Goal: Task Accomplishment & Management: Manage account settings

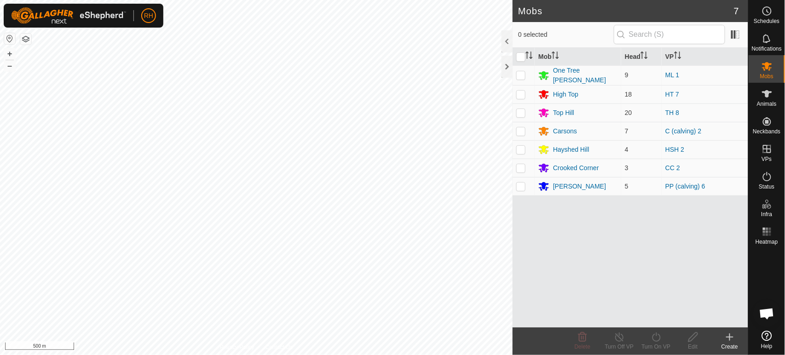
scroll to position [821, 0]
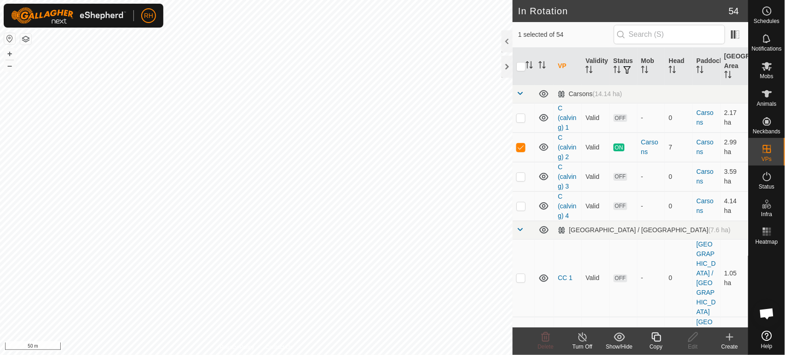
checkbox input "false"
click at [769, 66] on icon at bounding box center [766, 66] width 11 height 11
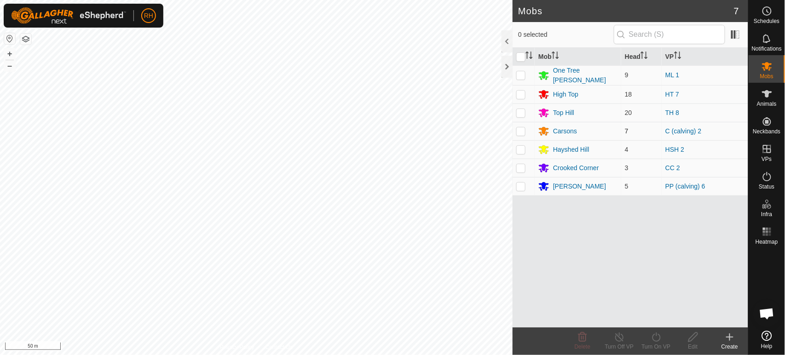
click at [522, 132] on p-checkbox at bounding box center [520, 130] width 9 height 7
checkbox input "true"
click at [656, 338] on icon at bounding box center [655, 337] width 11 height 11
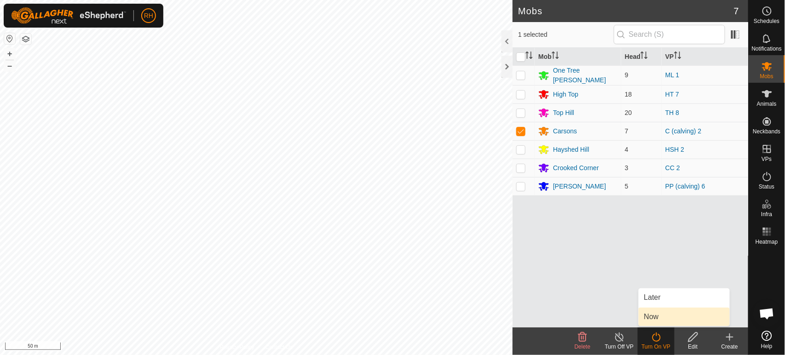
click at [660, 317] on link "Now" at bounding box center [683, 317] width 91 height 18
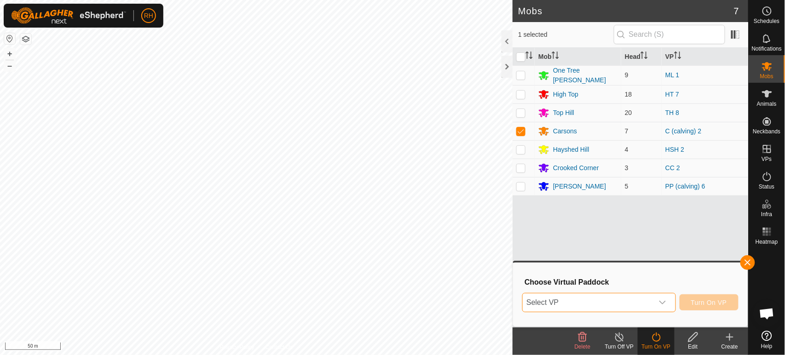
click at [609, 304] on span "Select VP" at bounding box center [587, 302] width 130 height 18
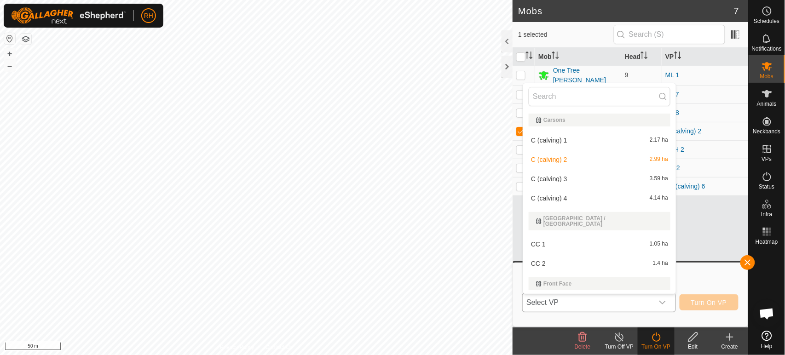
scroll to position [14, 0]
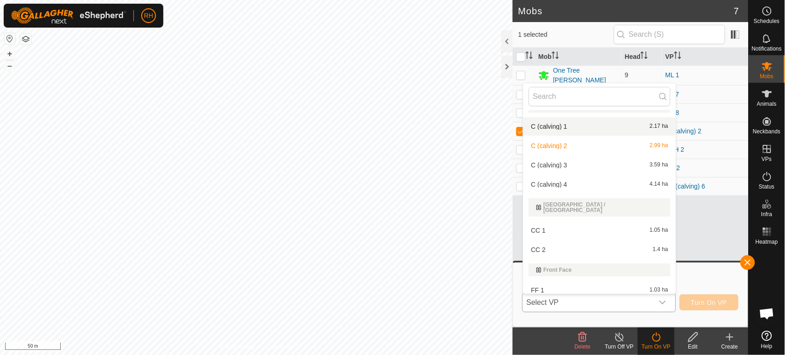
click at [555, 124] on li "C (calving) 1 2.17 ha" at bounding box center [599, 126] width 153 height 18
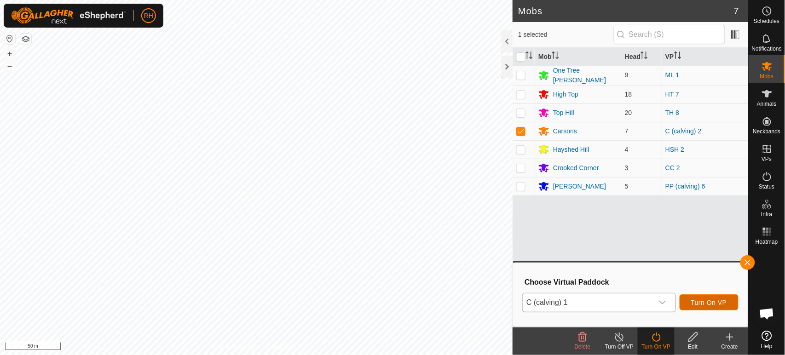
click at [708, 305] on span "Turn On VP" at bounding box center [709, 302] width 36 height 7
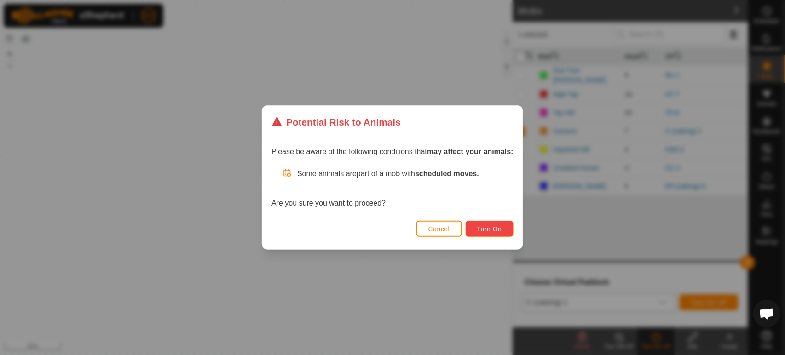
click at [487, 230] on span "Turn On" at bounding box center [489, 228] width 25 height 7
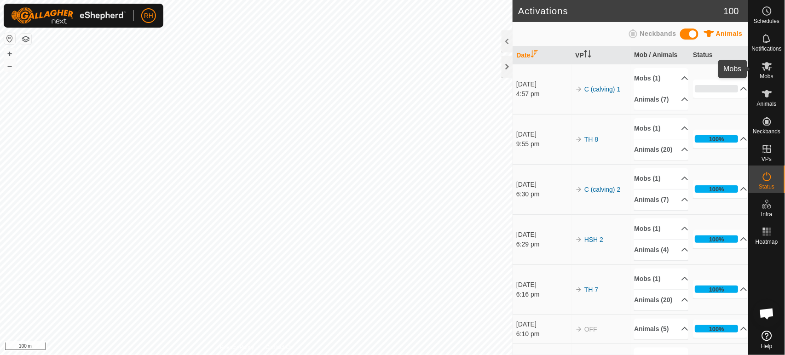
click at [766, 70] on icon at bounding box center [766, 66] width 11 height 11
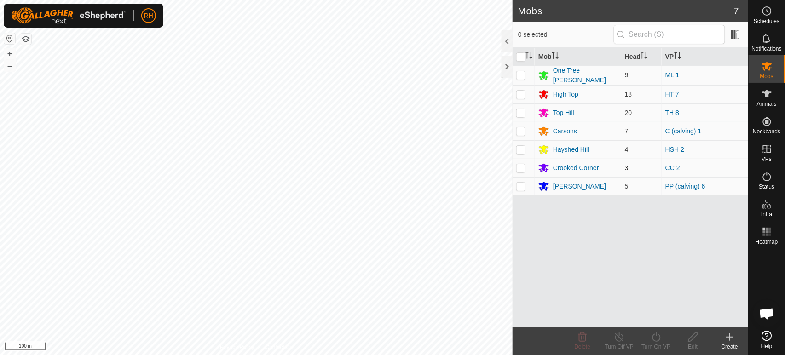
click at [521, 167] on p-checkbox at bounding box center [520, 167] width 9 height 7
checkbox input "true"
click at [620, 338] on icon at bounding box center [619, 337] width 11 height 11
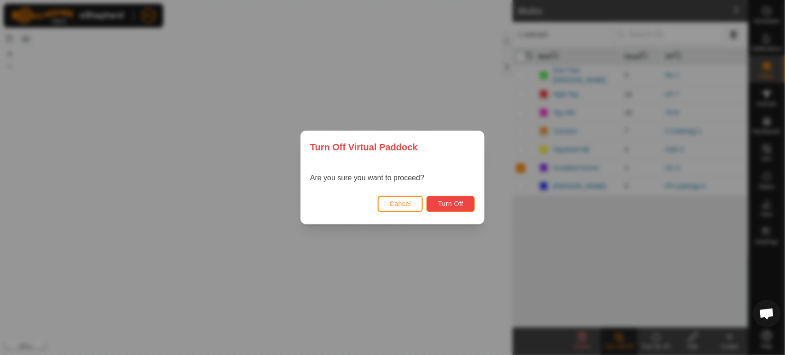
click at [454, 203] on span "Turn Off" at bounding box center [450, 203] width 25 height 7
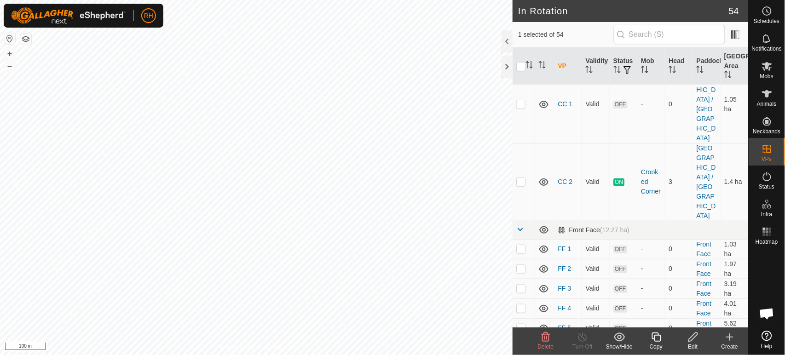
scroll to position [306, 0]
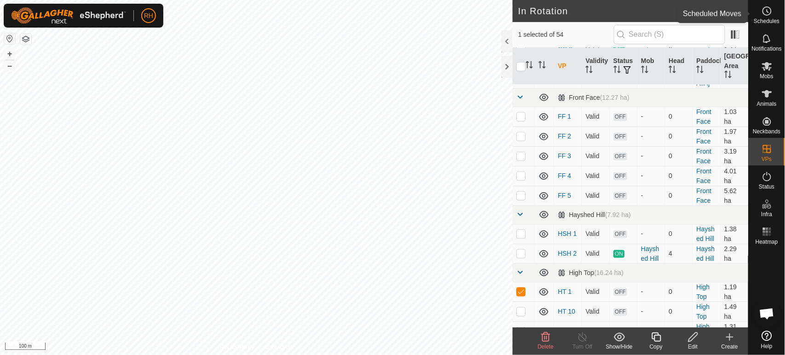
click at [769, 17] on es-schedule-vp-svg-icon at bounding box center [766, 11] width 17 height 15
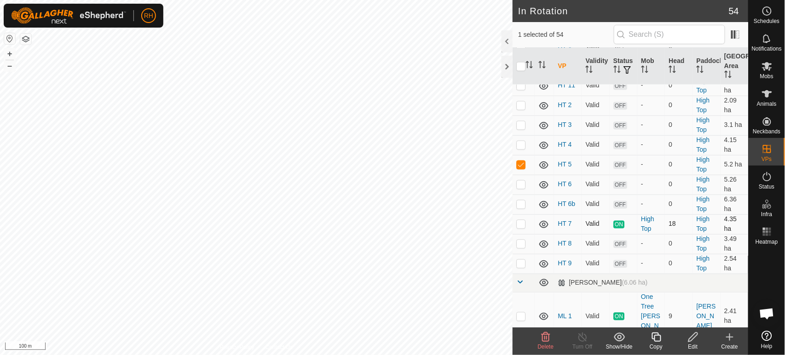
scroll to position [460, 0]
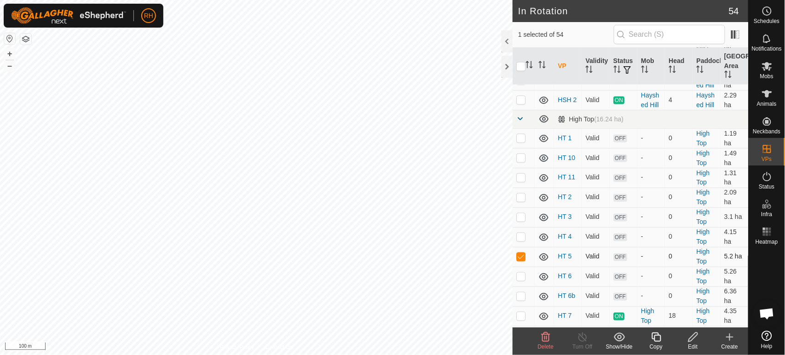
click at [523, 253] on p-checkbox at bounding box center [520, 256] width 9 height 7
checkbox input "false"
click at [520, 273] on p-checkbox at bounding box center [520, 276] width 9 height 7
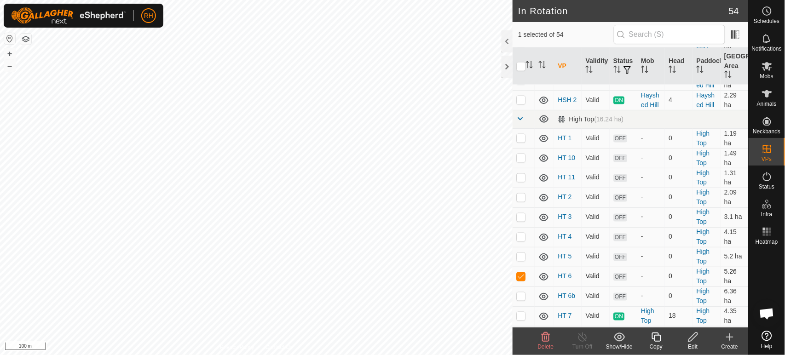
checkbox input "true"
click at [521, 293] on p-checkbox at bounding box center [520, 296] width 9 height 7
checkbox input "true"
click at [522, 273] on p-checkbox at bounding box center [520, 276] width 9 height 7
checkbox input "false"
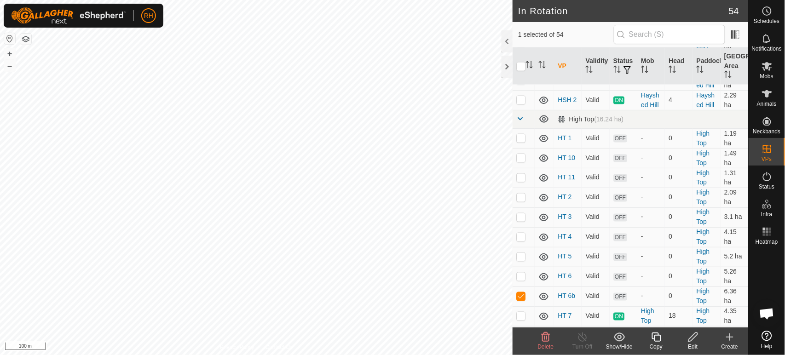
click at [655, 339] on icon at bounding box center [655, 337] width 9 height 9
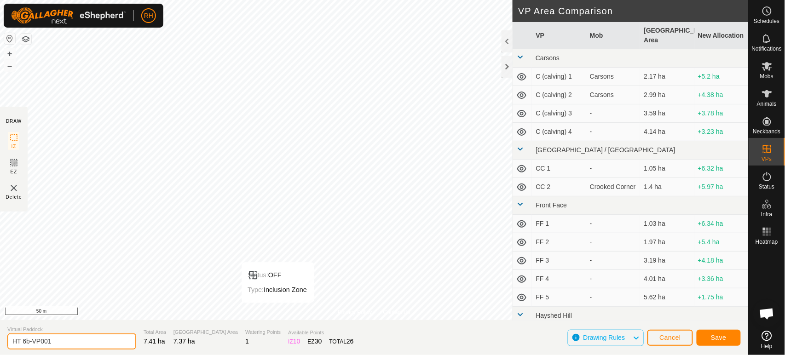
click at [65, 344] on input "HT 6b-VP001" at bounding box center [71, 341] width 129 height 16
click at [246, 355] on html "RH Schedules Notifications Mobs Animals Neckbands VPs Status Infra Heatmap Help…" at bounding box center [392, 177] width 785 height 355
click at [57, 341] on input "HT calving 5" at bounding box center [71, 341] width 129 height 16
type input "HT calving 4"
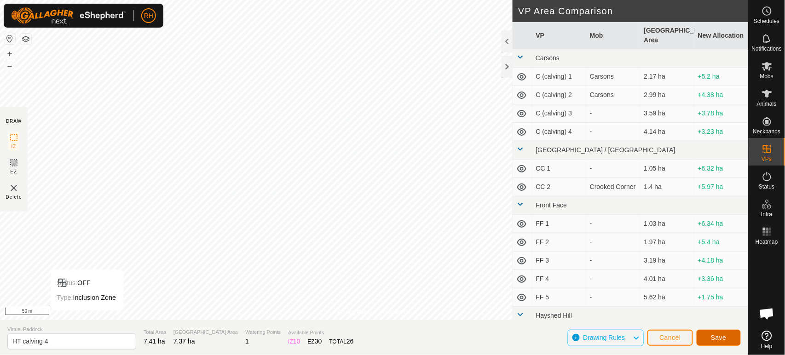
click at [711, 339] on span "Save" at bounding box center [719, 337] width 16 height 7
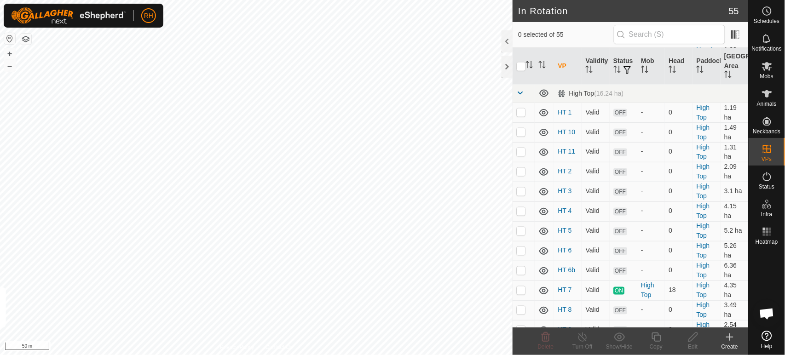
scroll to position [511, 0]
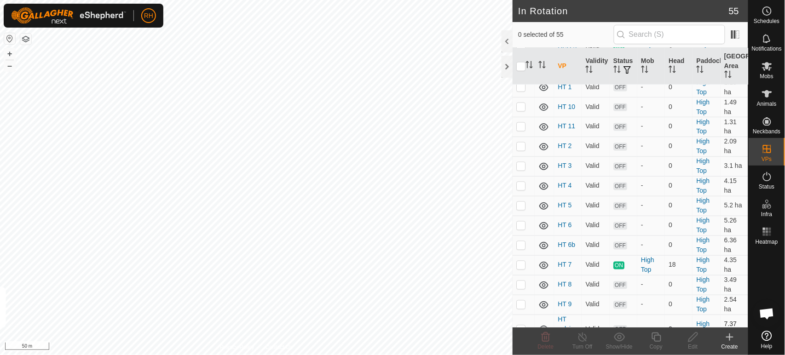
click at [523, 326] on p-checkbox at bounding box center [520, 329] width 9 height 7
checkbox input "true"
click at [655, 339] on icon at bounding box center [655, 337] width 11 height 11
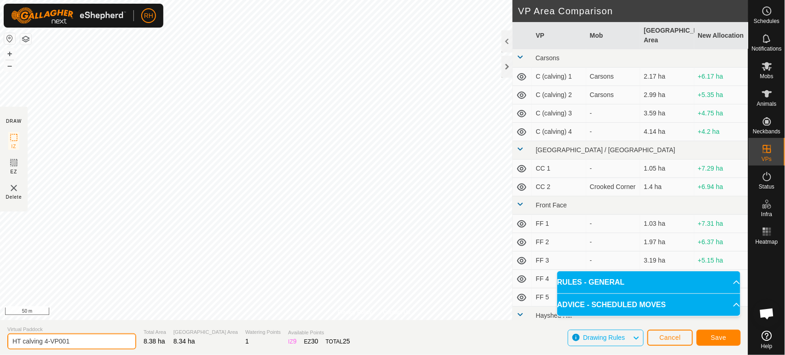
drag, startPoint x: 44, startPoint y: 341, endPoint x: 77, endPoint y: 341, distance: 33.1
click at [77, 341] on input "HT calving 4-VP001" at bounding box center [71, 341] width 129 height 16
type input "HT calving 3"
click at [715, 333] on button "Save" at bounding box center [718, 338] width 44 height 16
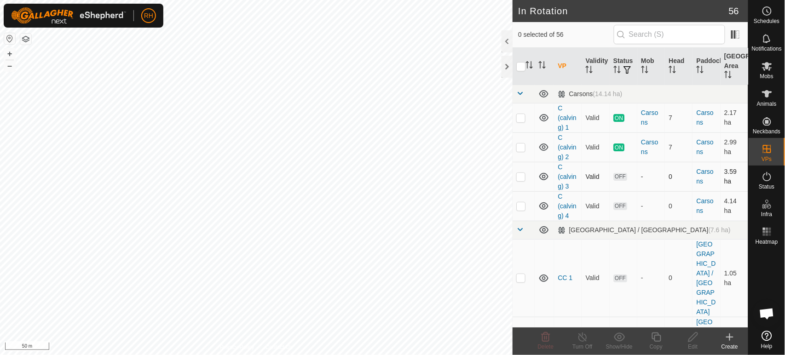
click at [522, 178] on p-checkbox at bounding box center [520, 176] width 9 height 7
checkbox input "true"
click at [653, 338] on icon at bounding box center [655, 337] width 11 height 11
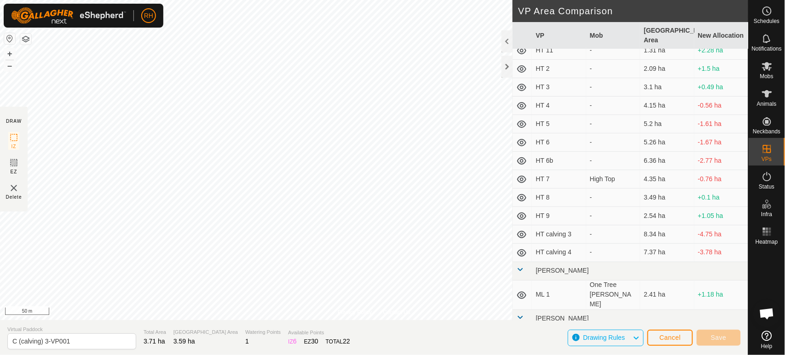
scroll to position [306, 0]
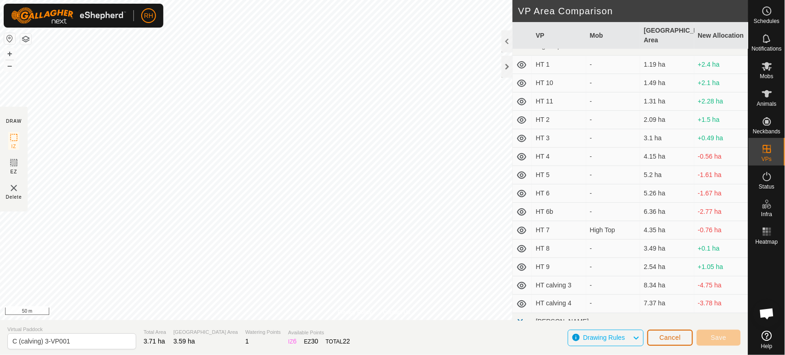
click at [679, 336] on span "Cancel" at bounding box center [670, 337] width 22 height 7
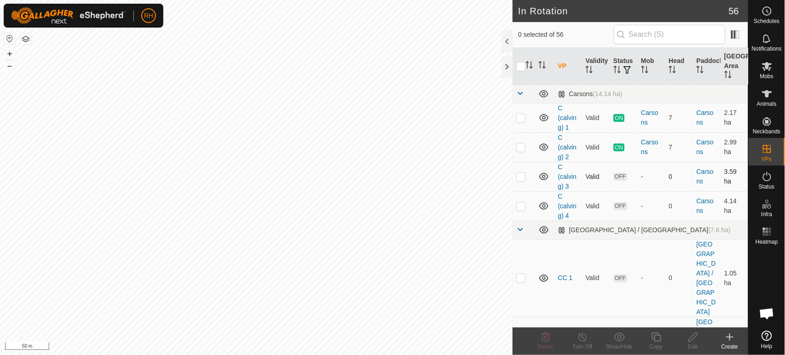
click at [520, 177] on p-checkbox at bounding box center [520, 176] width 9 height 7
checkbox input "true"
click at [655, 340] on icon at bounding box center [655, 337] width 11 height 11
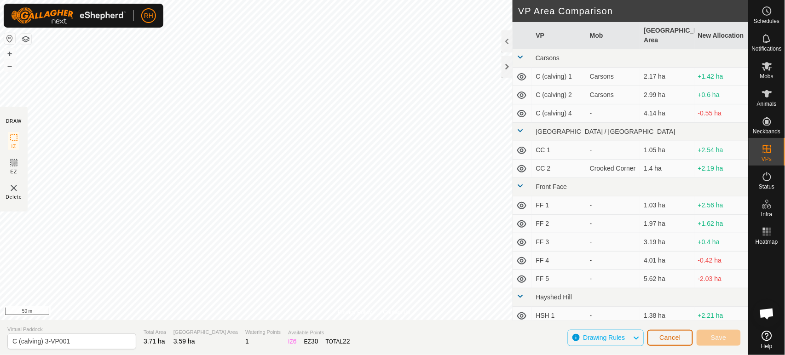
click at [675, 338] on span "Cancel" at bounding box center [670, 337] width 22 height 7
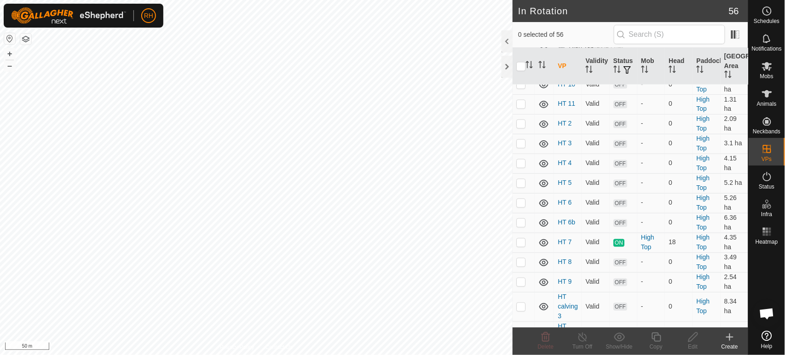
scroll to position [533, 0]
click at [523, 304] on p-checkbox at bounding box center [520, 307] width 9 height 7
checkbox input "true"
click at [656, 339] on icon at bounding box center [655, 337] width 11 height 11
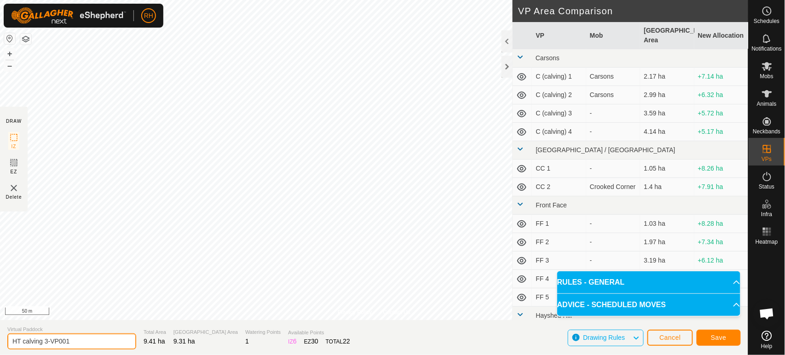
drag, startPoint x: 45, startPoint y: 341, endPoint x: 93, endPoint y: 339, distance: 48.8
click at [93, 339] on input "HT calving 3-VP001" at bounding box center [71, 341] width 129 height 16
type input "HT calving 2"
click at [721, 338] on span "Save" at bounding box center [719, 337] width 16 height 7
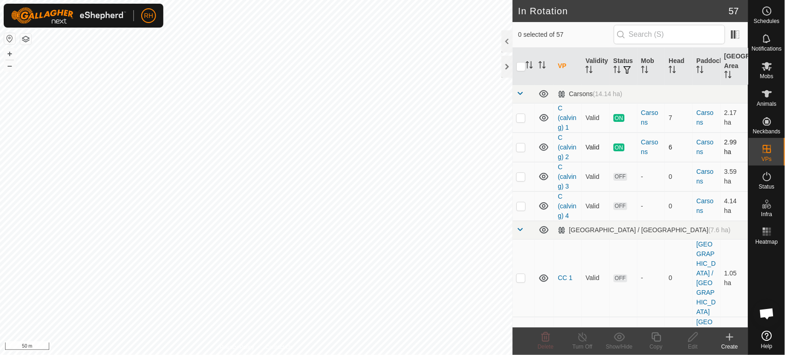
click at [519, 148] on p-checkbox at bounding box center [520, 146] width 9 height 7
click at [518, 148] on p-checkbox at bounding box center [520, 146] width 9 height 7
checkbox input "false"
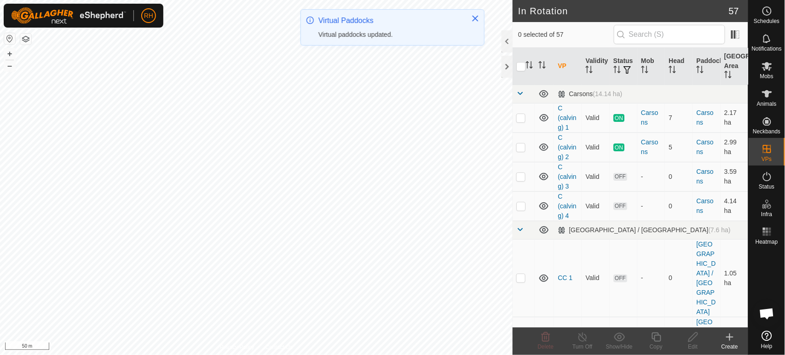
click at [521, 147] on p-checkbox at bounding box center [520, 146] width 9 height 7
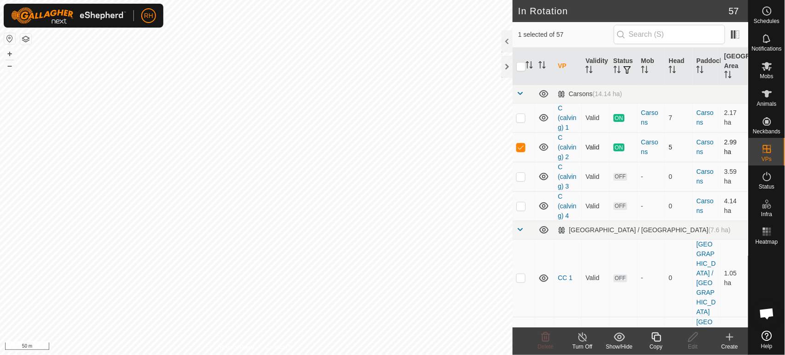
click at [521, 146] on p-checkbox at bounding box center [520, 146] width 9 height 7
click at [521, 149] on p-checkbox at bounding box center [520, 146] width 9 height 7
checkbox input "true"
click at [657, 336] on icon at bounding box center [655, 337] width 9 height 9
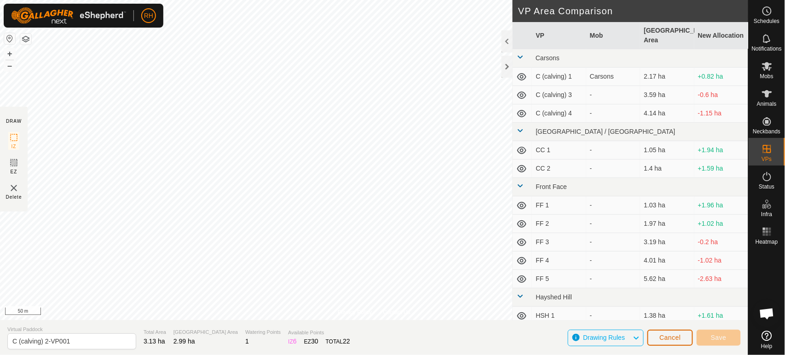
click at [677, 339] on span "Cancel" at bounding box center [670, 337] width 22 height 7
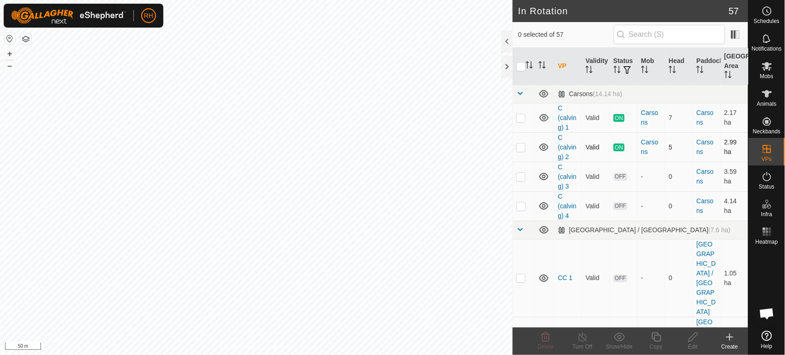
click at [521, 148] on p-checkbox at bounding box center [520, 146] width 9 height 7
checkbox input "true"
click at [657, 340] on icon at bounding box center [655, 337] width 11 height 11
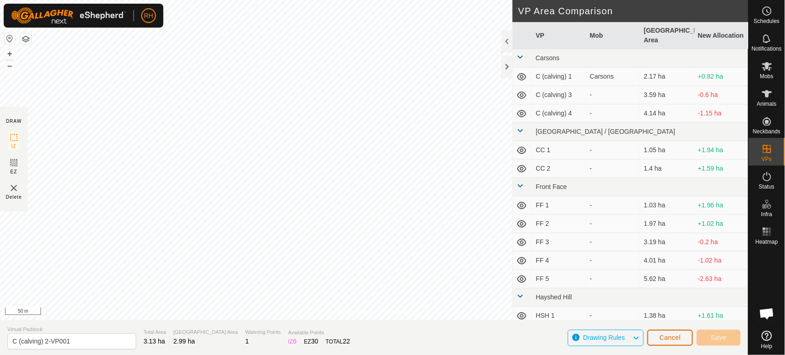
click at [666, 340] on span "Cancel" at bounding box center [670, 337] width 22 height 7
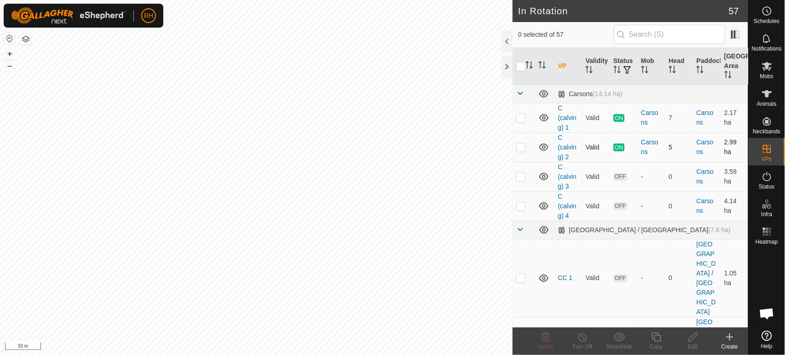
click at [522, 146] on p-checkbox at bounding box center [520, 146] width 9 height 7
checkbox input "true"
click at [581, 333] on icon at bounding box center [582, 337] width 11 height 11
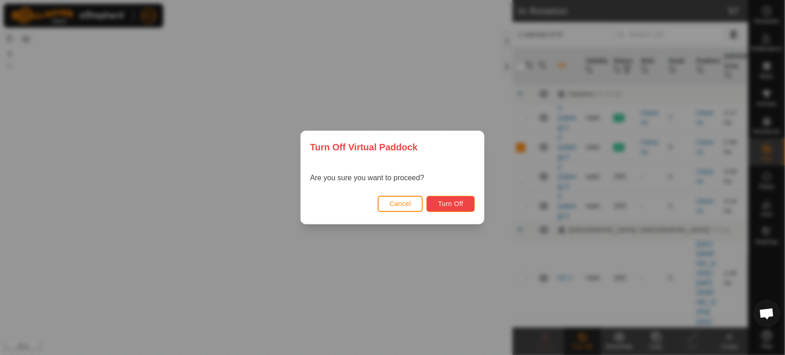
click at [455, 206] on span "Turn Off" at bounding box center [450, 203] width 25 height 7
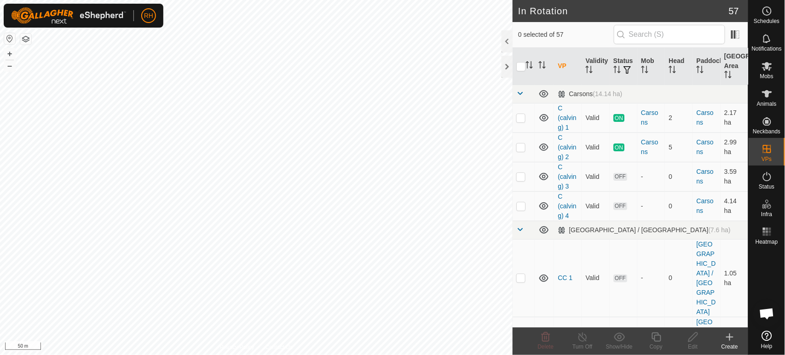
scroll to position [821, 0]
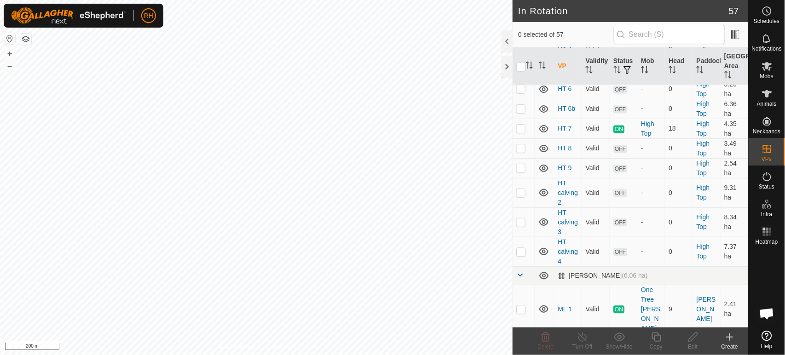
scroll to position [664, 0]
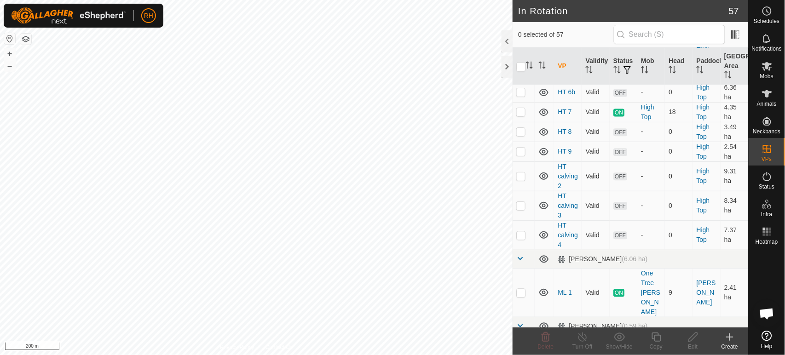
click at [521, 172] on p-checkbox at bounding box center [520, 175] width 9 height 7
checkbox input "true"
click at [658, 337] on icon at bounding box center [655, 337] width 11 height 11
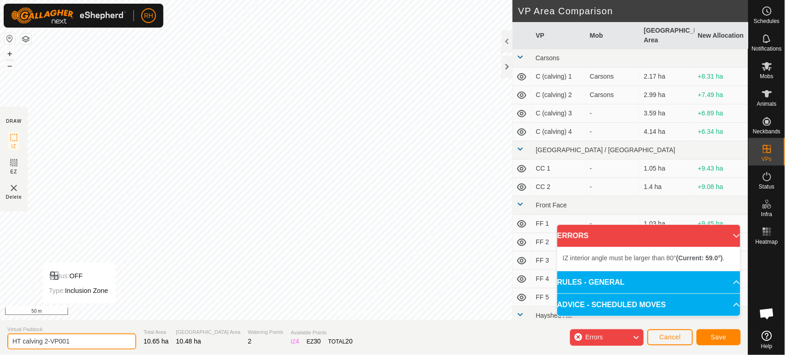
drag, startPoint x: 44, startPoint y: 343, endPoint x: 90, endPoint y: 338, distance: 46.2
click at [90, 338] on input "HT calving 2-VP001" at bounding box center [71, 341] width 129 height 16
type input "HT calving 1"
click at [728, 337] on button "Save" at bounding box center [718, 337] width 44 height 16
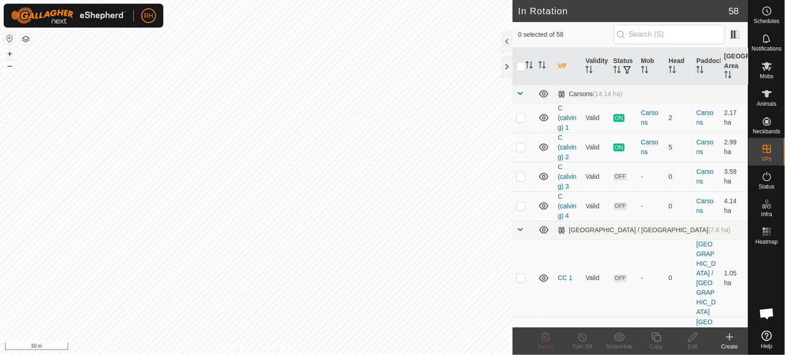
click at [576, 34] on span "0 selected of 58" at bounding box center [565, 35] width 95 height 10
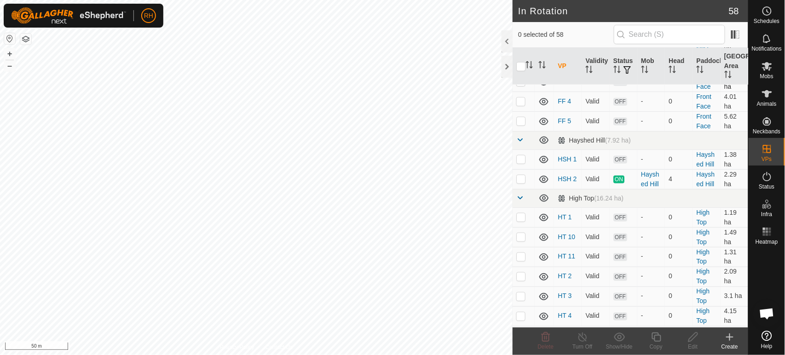
scroll to position [408, 0]
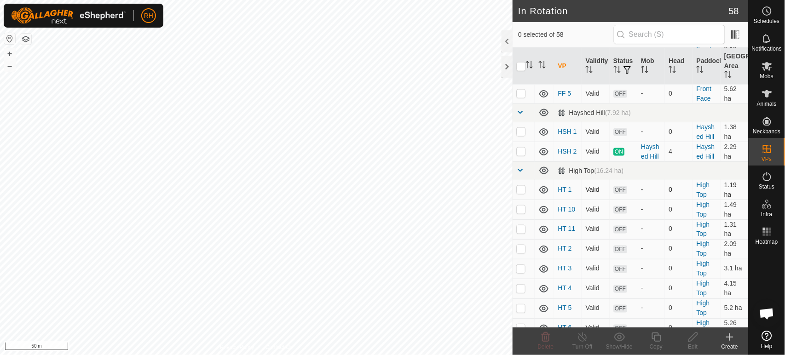
click at [519, 186] on p-checkbox at bounding box center [520, 189] width 9 height 7
checkbox input "true"
click at [521, 245] on p-checkbox at bounding box center [520, 248] width 9 height 7
checkbox input "true"
click at [522, 265] on p-checkbox at bounding box center [520, 268] width 9 height 7
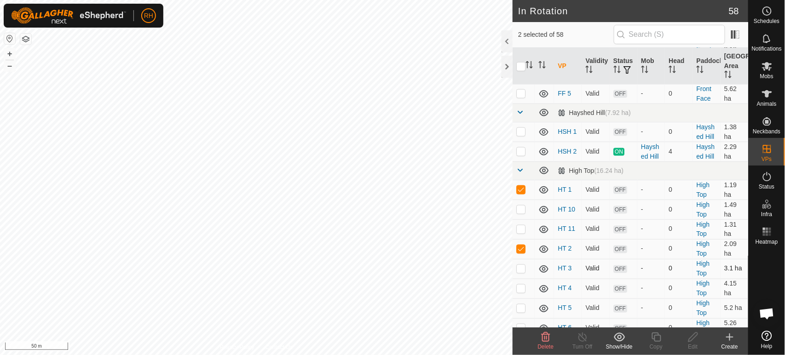
checkbox input "true"
click at [521, 285] on p-checkbox at bounding box center [520, 288] width 9 height 7
checkbox input "true"
click at [517, 304] on p-checkbox at bounding box center [520, 307] width 9 height 7
checkbox input "true"
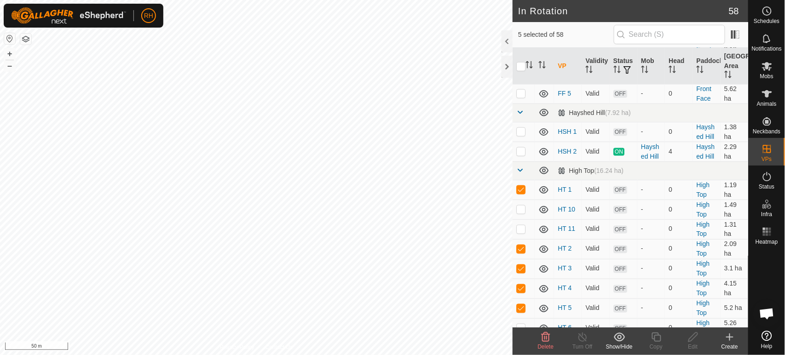
click at [621, 338] on icon at bounding box center [619, 337] width 11 height 9
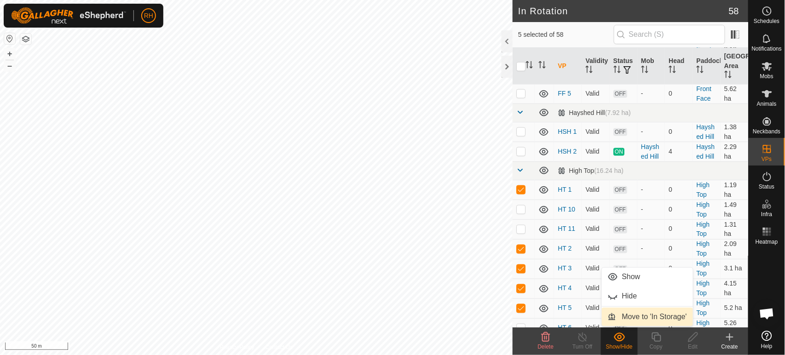
click at [625, 318] on link "Move to 'In Storage'" at bounding box center [647, 317] width 91 height 18
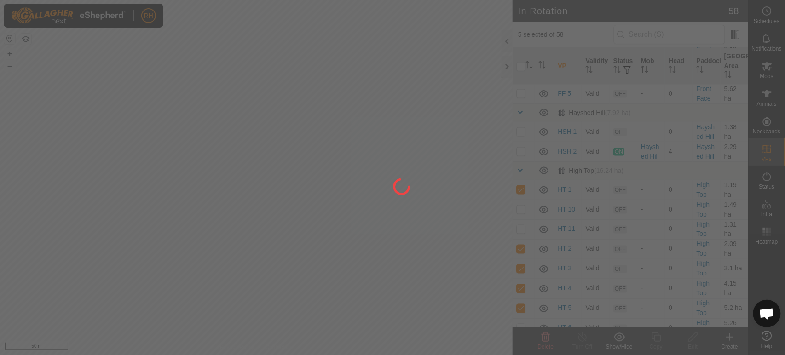
checkbox input "false"
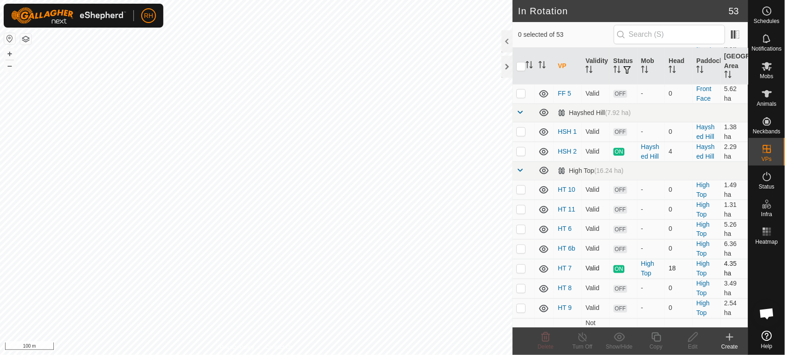
click at [521, 265] on p-checkbox at bounding box center [520, 268] width 9 height 7
checkbox input "true"
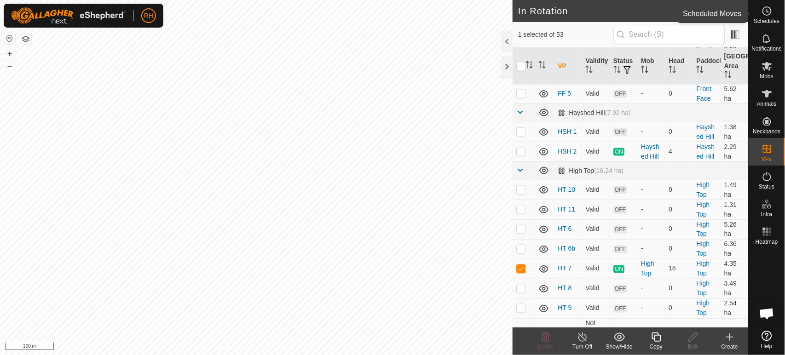
click at [768, 11] on icon at bounding box center [767, 11] width 1 height 3
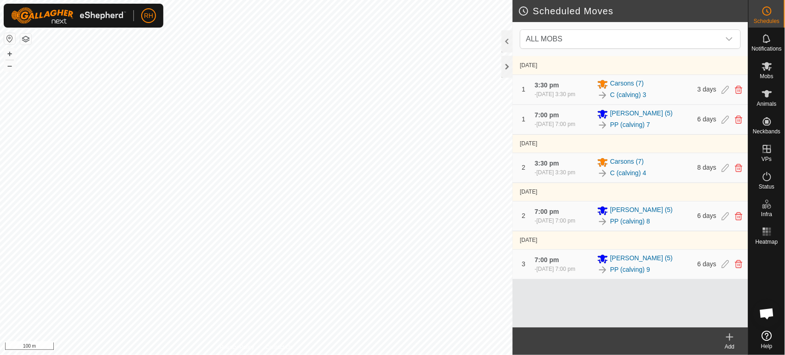
click at [730, 339] on icon at bounding box center [729, 337] width 11 height 11
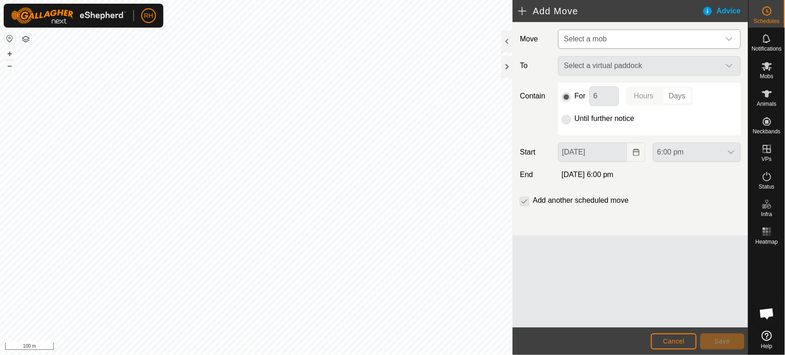
click at [620, 39] on span "Select a mob" at bounding box center [640, 39] width 160 height 18
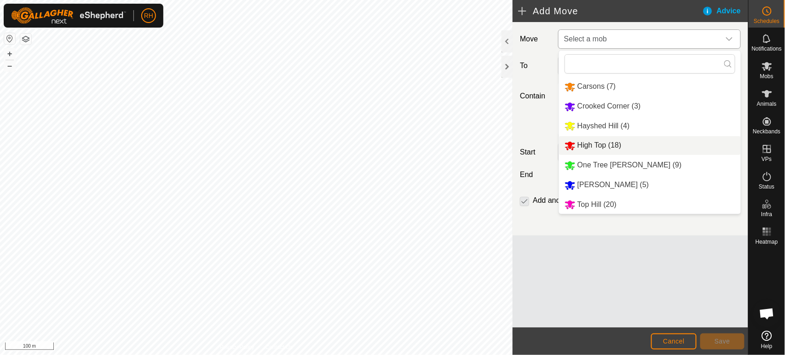
click at [578, 144] on li "High Top (18)" at bounding box center [650, 145] width 182 height 19
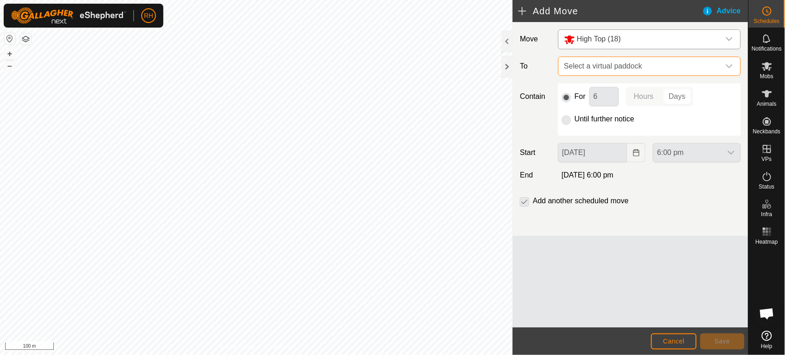
click at [598, 67] on span "Select a virtual paddock" at bounding box center [640, 66] width 160 height 18
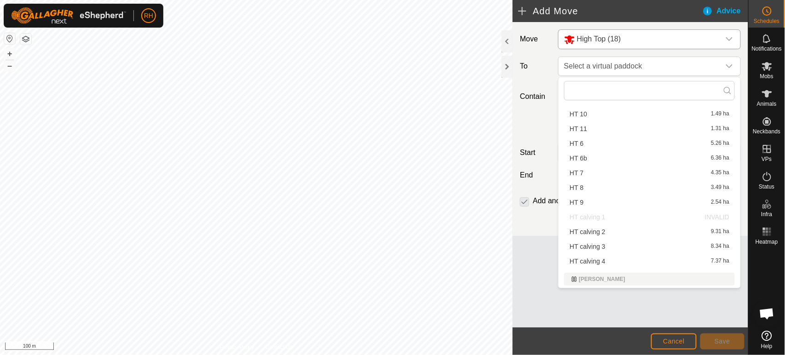
scroll to position [306, 0]
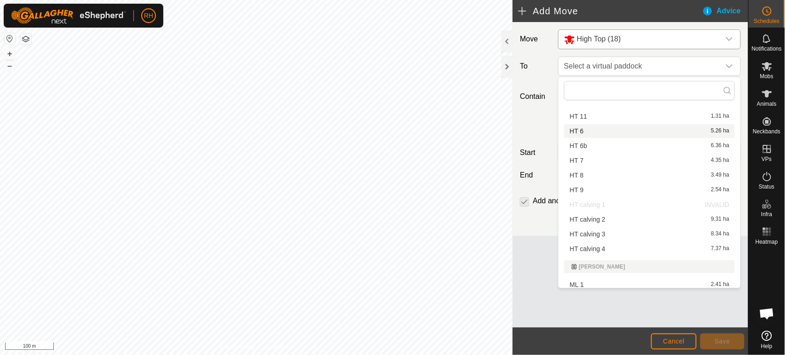
click at [585, 130] on li "HT 6 5.26 ha" at bounding box center [649, 131] width 171 height 14
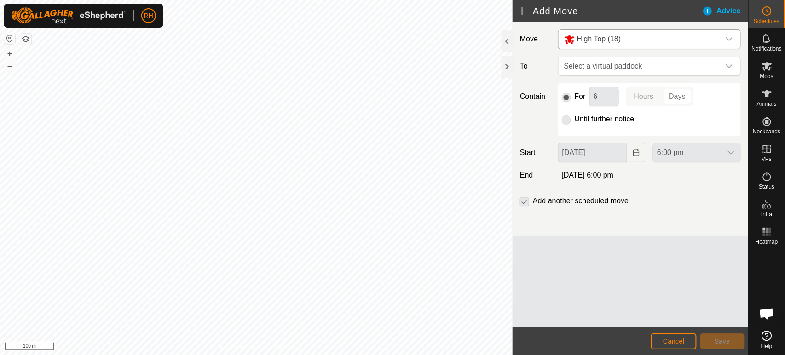
click at [585, 123] on div "HT 6 5.26 ha" at bounding box center [649, 120] width 160 height 5
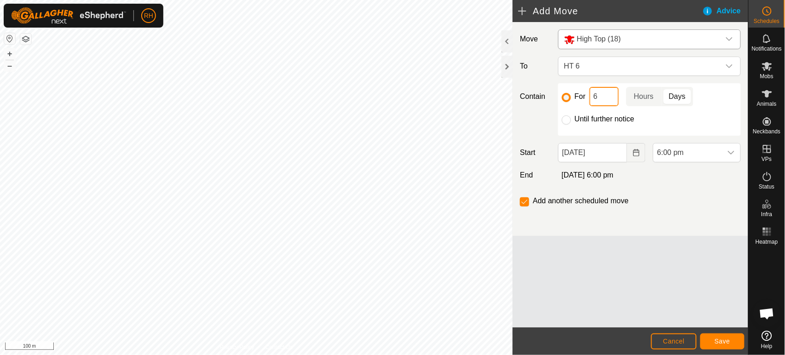
drag, startPoint x: 602, startPoint y: 95, endPoint x: 590, endPoint y: 98, distance: 12.3
click at [590, 98] on input "6" at bounding box center [603, 96] width 29 height 19
type input "3"
click at [720, 340] on span "Save" at bounding box center [722, 341] width 16 height 7
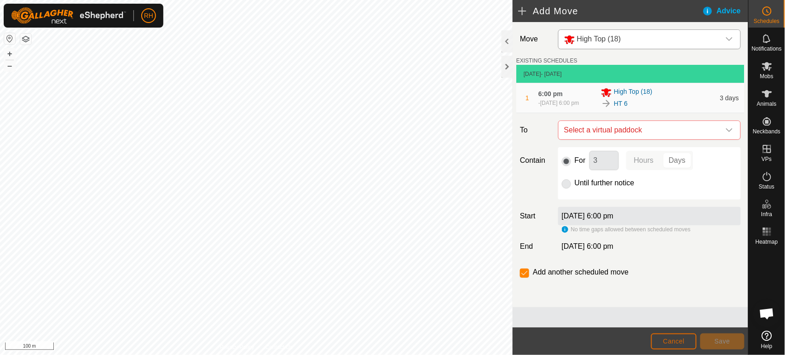
click at [678, 341] on span "Cancel" at bounding box center [674, 341] width 22 height 7
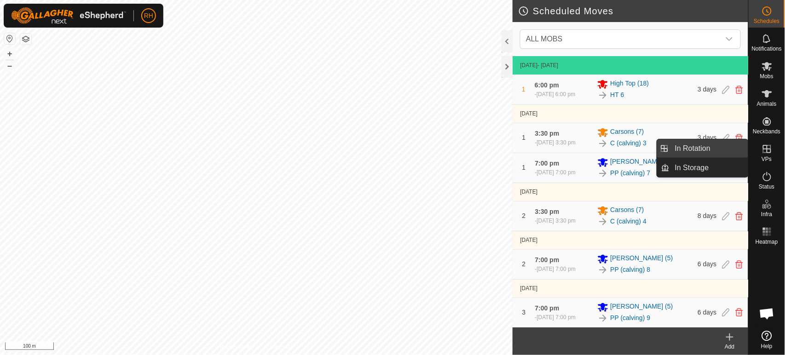
click at [723, 149] on link "In Rotation" at bounding box center [708, 148] width 79 height 18
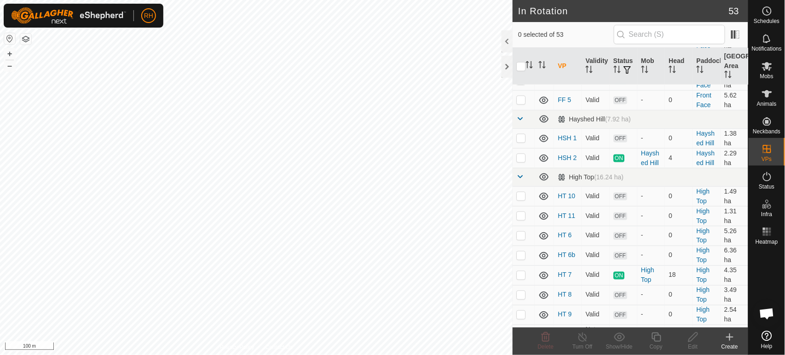
scroll to position [408, 0]
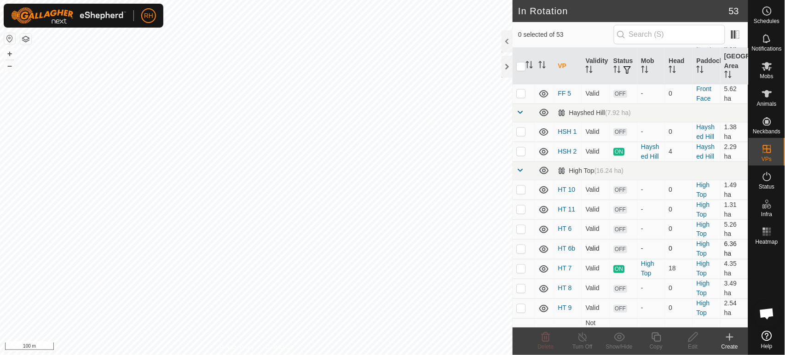
click at [521, 245] on p-checkbox at bounding box center [520, 248] width 9 height 7
checkbox input "true"
click at [694, 338] on icon at bounding box center [692, 337] width 9 height 9
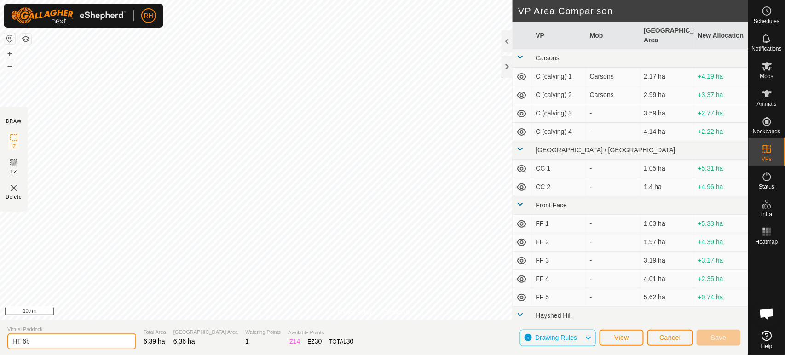
drag, startPoint x: 23, startPoint y: 340, endPoint x: 37, endPoint y: 343, distance: 13.6
click at [37, 343] on input "HT 6b" at bounding box center [71, 341] width 129 height 16
type input "HT calving 5"
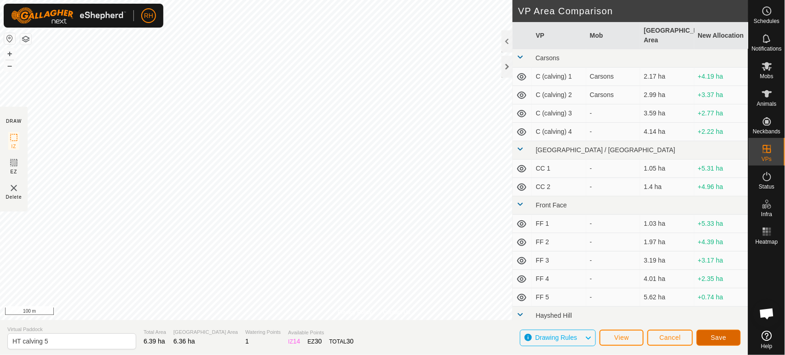
click at [711, 335] on span "Save" at bounding box center [719, 337] width 16 height 7
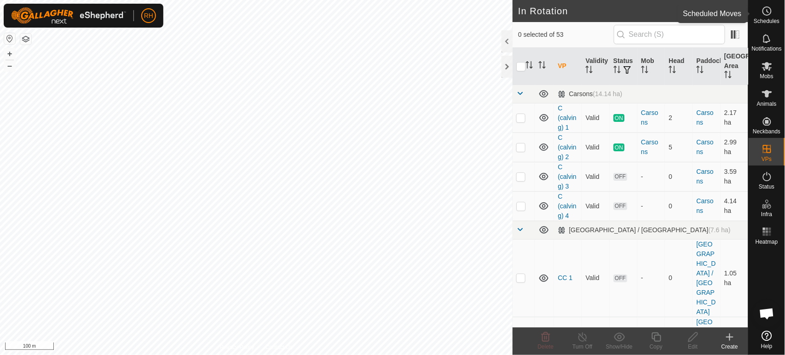
click at [768, 14] on circle at bounding box center [767, 11] width 8 height 8
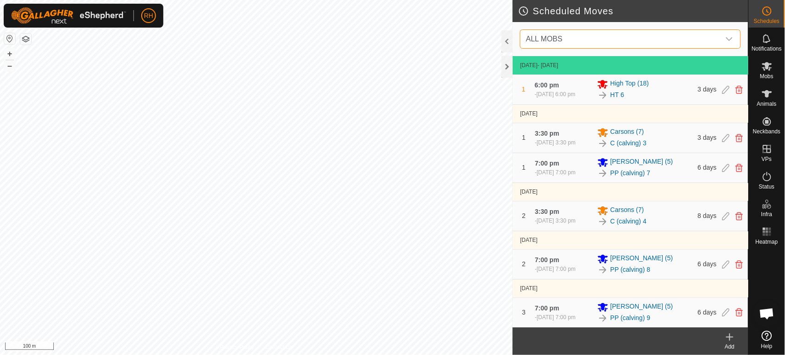
click at [600, 41] on span "ALL MOBS" at bounding box center [621, 39] width 198 height 18
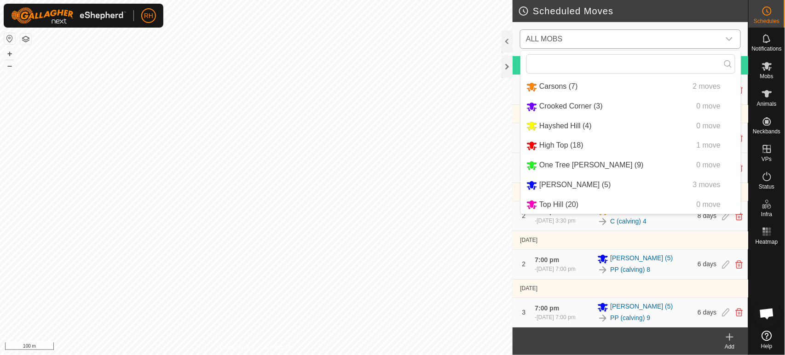
click at [545, 151] on li "High Top (18) 1 move" at bounding box center [631, 145] width 220 height 19
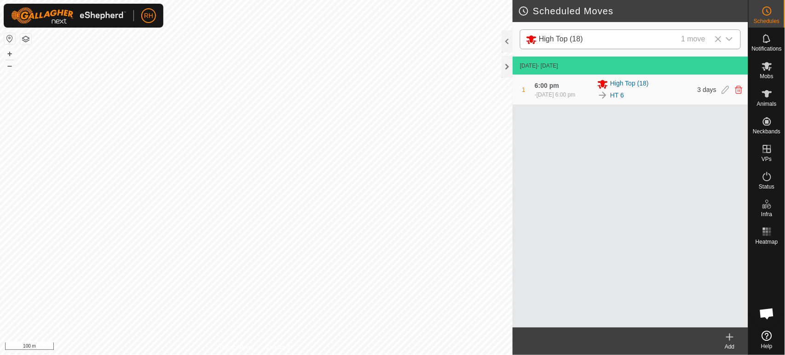
click at [729, 338] on icon at bounding box center [729, 337] width 0 height 6
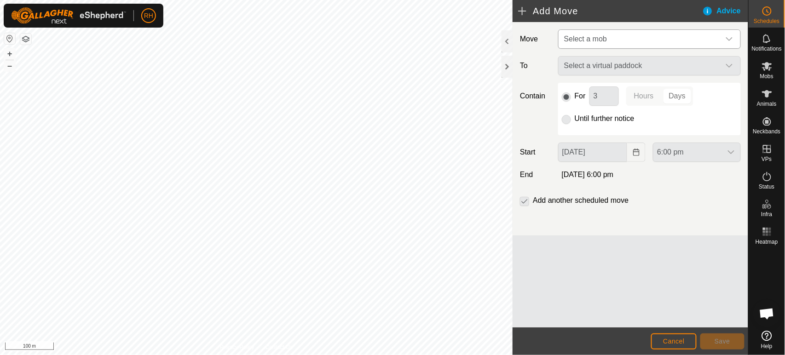
click at [603, 40] on span "Select a mob" at bounding box center [585, 39] width 43 height 8
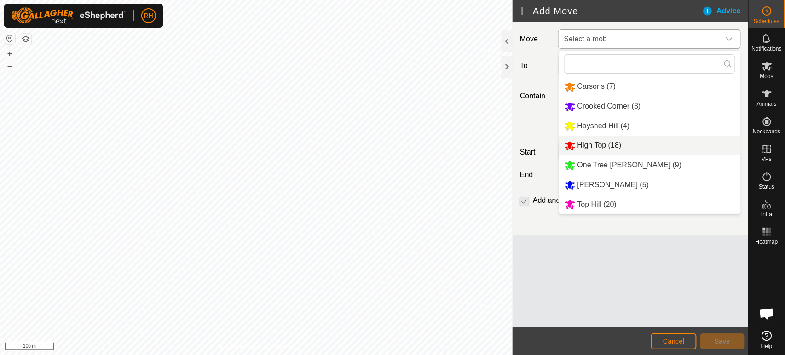
click at [591, 145] on li "High Top (18)" at bounding box center [650, 145] width 182 height 19
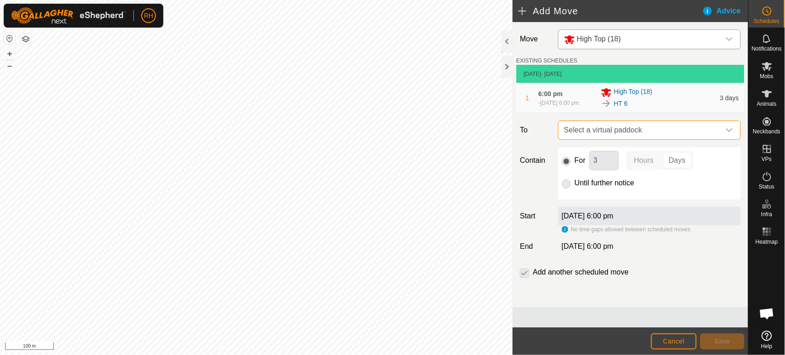
click at [634, 127] on span "Select a virtual paddock" at bounding box center [640, 130] width 160 height 18
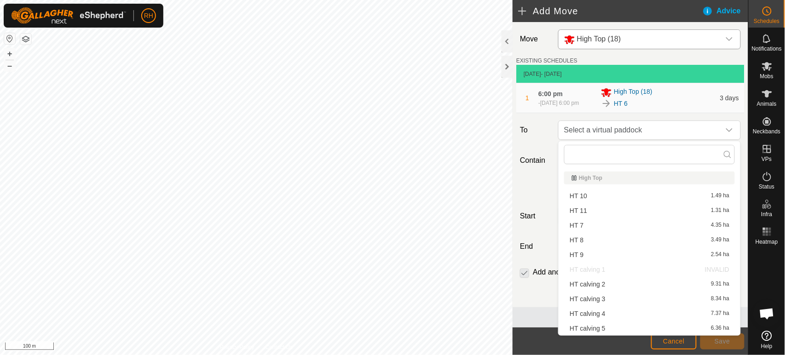
click at [586, 328] on li "HT calving 5 6.36 ha" at bounding box center [649, 328] width 171 height 14
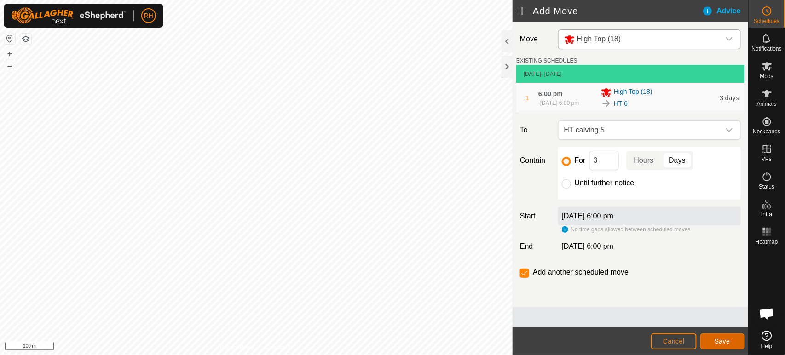
click at [721, 340] on span "Save" at bounding box center [722, 341] width 16 height 7
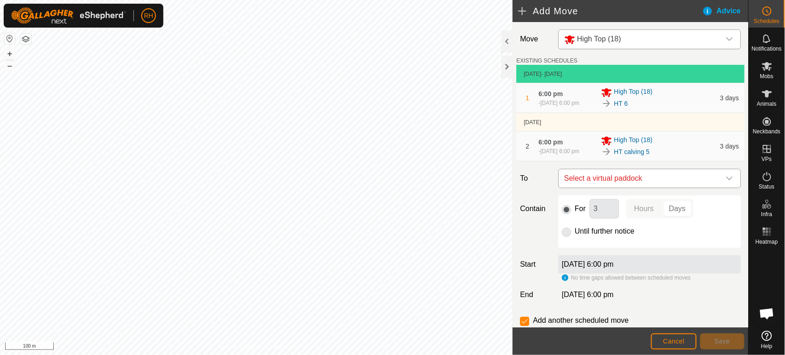
click at [637, 180] on span "Select a virtual paddock" at bounding box center [640, 178] width 160 height 18
click at [654, 180] on span "HT calving 3" at bounding box center [640, 178] width 160 height 18
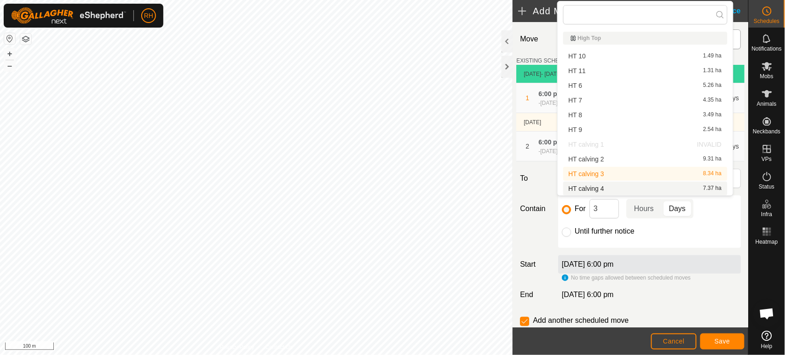
click at [644, 190] on li "HT calving 4 7.37 ha" at bounding box center [645, 189] width 164 height 14
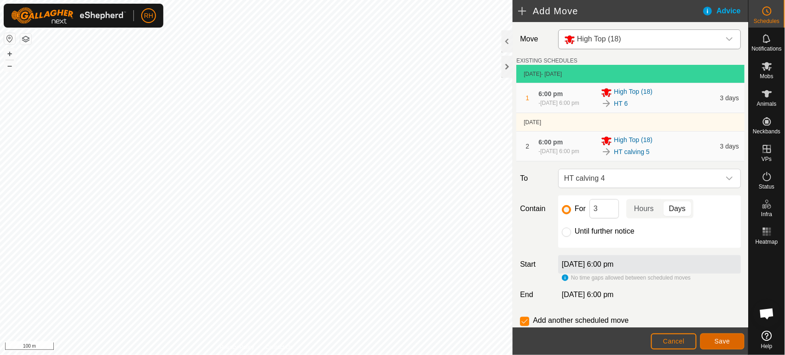
click at [723, 344] on span "Save" at bounding box center [722, 341] width 16 height 7
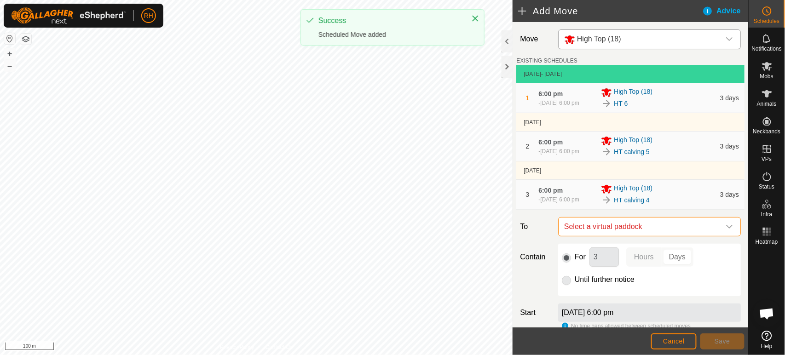
click at [634, 229] on span "Select a virtual paddock" at bounding box center [640, 227] width 160 height 18
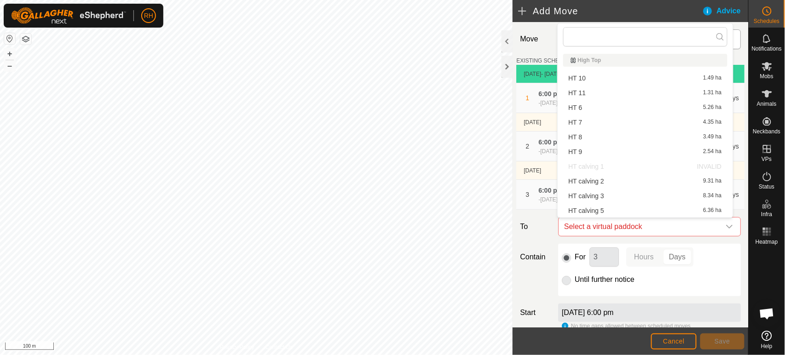
click at [581, 192] on li "HT calving 3 8.34 ha" at bounding box center [645, 196] width 164 height 14
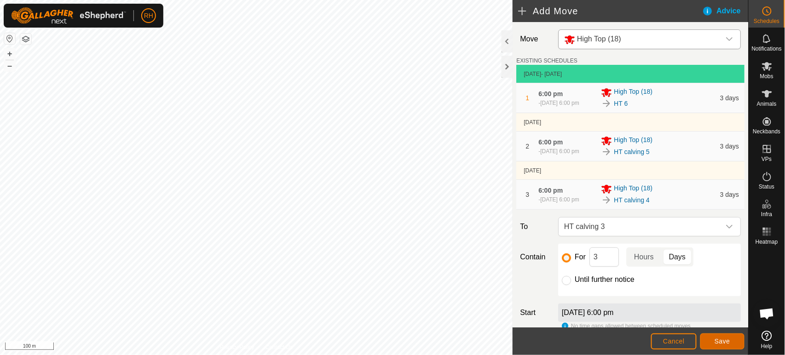
click at [721, 342] on span "Save" at bounding box center [722, 341] width 16 height 7
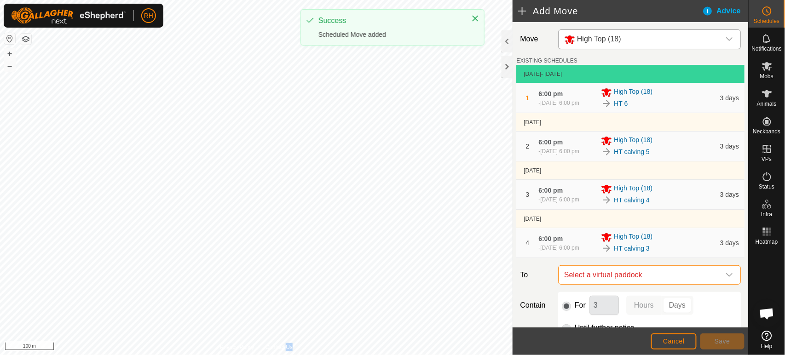
click at [625, 275] on span "Select a virtual paddock" at bounding box center [640, 275] width 160 height 18
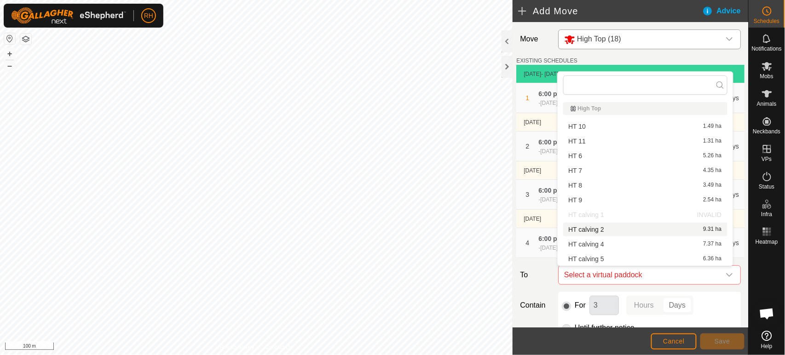
click at [603, 229] on li "HT calving 2 9.31 ha" at bounding box center [645, 230] width 164 height 14
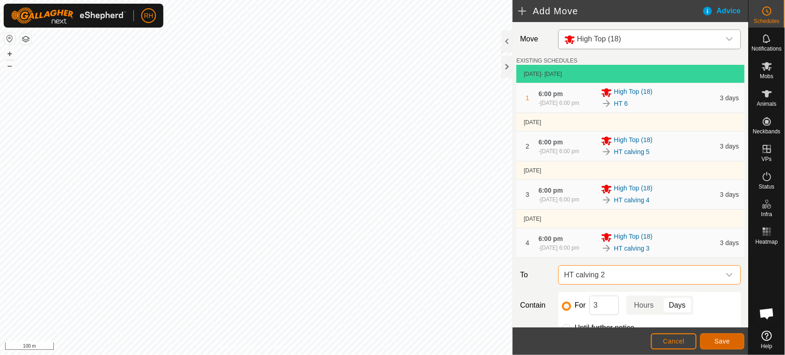
click at [729, 340] on span "Save" at bounding box center [722, 341] width 16 height 7
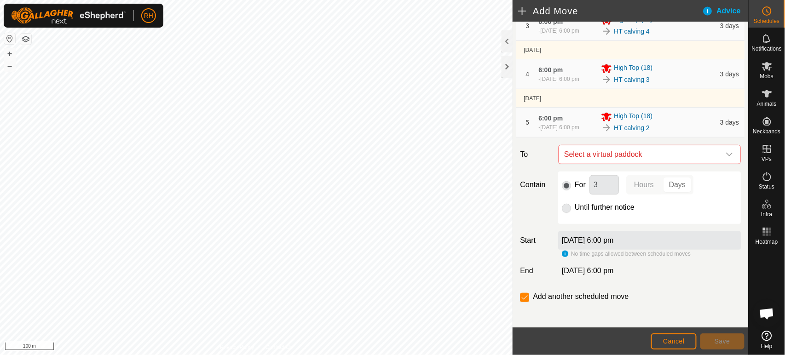
scroll to position [172, 0]
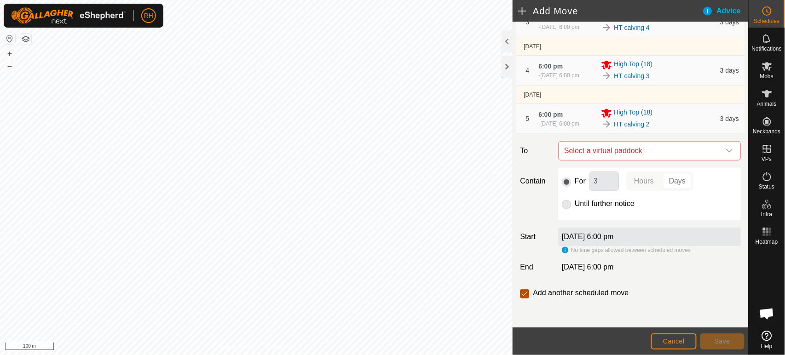
click at [523, 292] on input "checkbox" at bounding box center [524, 293] width 9 height 9
checkbox input "false"
click at [642, 155] on span "Select a virtual paddock" at bounding box center [640, 151] width 160 height 18
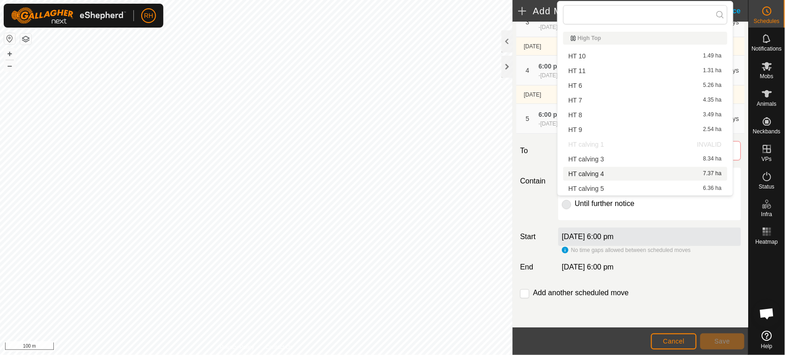
click at [710, 303] on div "Add another scheduled move" at bounding box center [630, 296] width 228 height 18
click at [680, 342] on span "Cancel" at bounding box center [674, 341] width 22 height 7
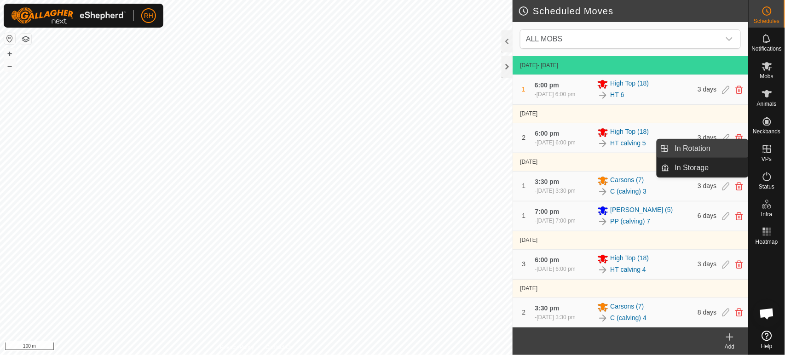
click at [695, 148] on link "In Rotation" at bounding box center [708, 148] width 79 height 18
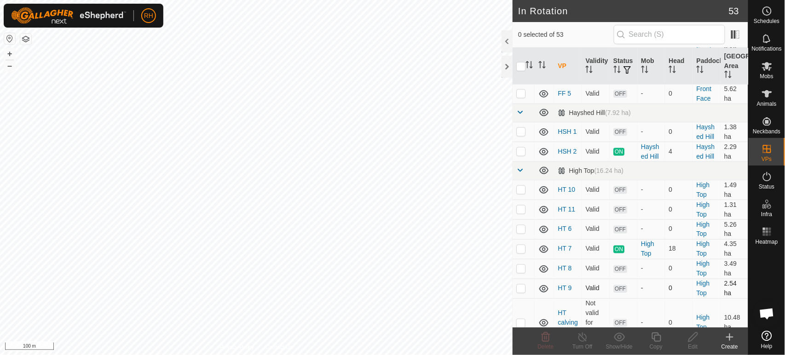
scroll to position [460, 0]
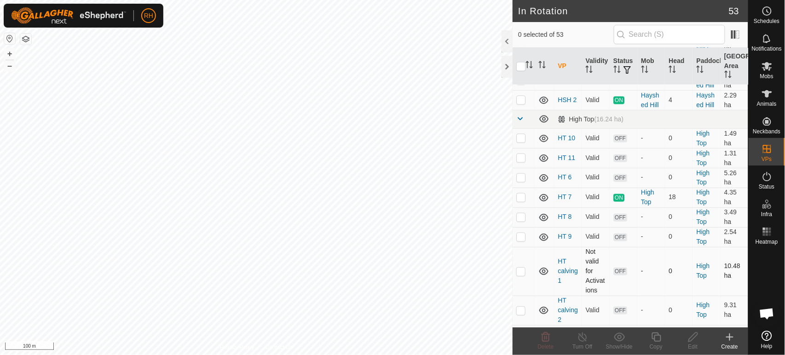
click at [521, 268] on p-checkbox at bounding box center [520, 271] width 9 height 7
checkbox input "true"
click at [694, 338] on icon at bounding box center [692, 337] width 9 height 9
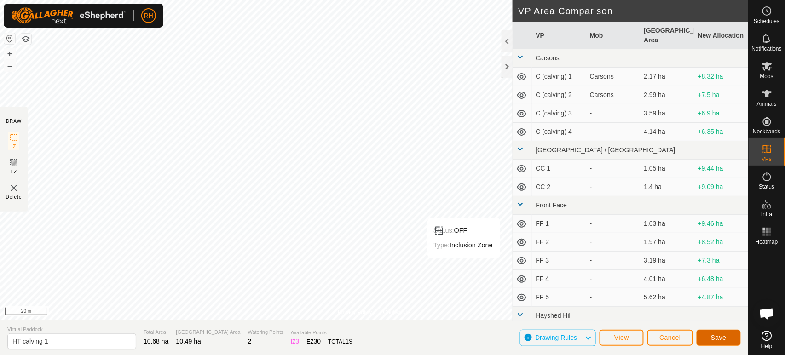
click at [717, 337] on span "Save" at bounding box center [719, 337] width 16 height 7
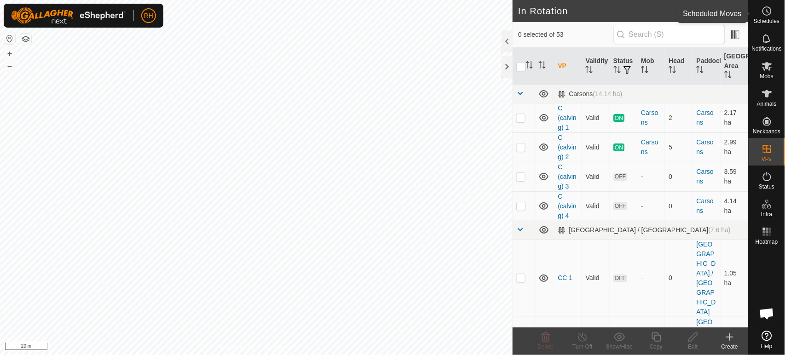
click at [766, 9] on icon at bounding box center [766, 11] width 11 height 11
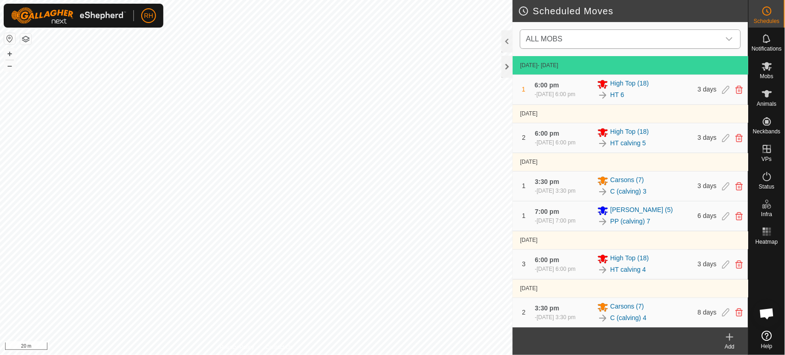
click at [635, 37] on span "ALL MOBS" at bounding box center [621, 39] width 198 height 18
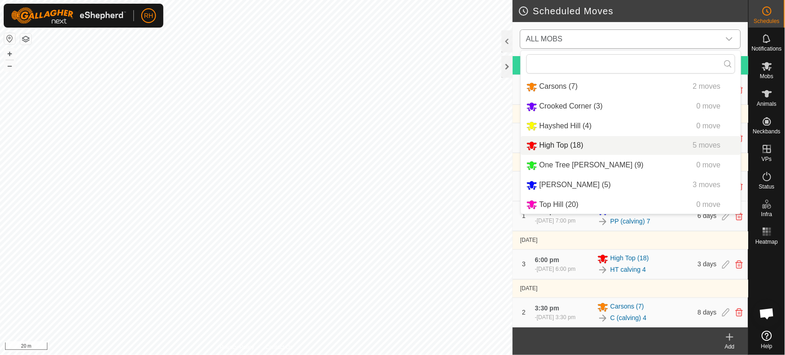
click at [552, 146] on li "High Top (18) 5 moves" at bounding box center [631, 145] width 220 height 19
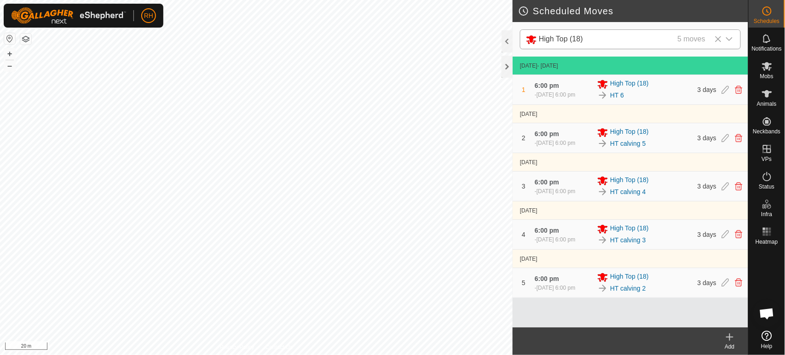
click at [730, 337] on icon at bounding box center [729, 337] width 6 height 0
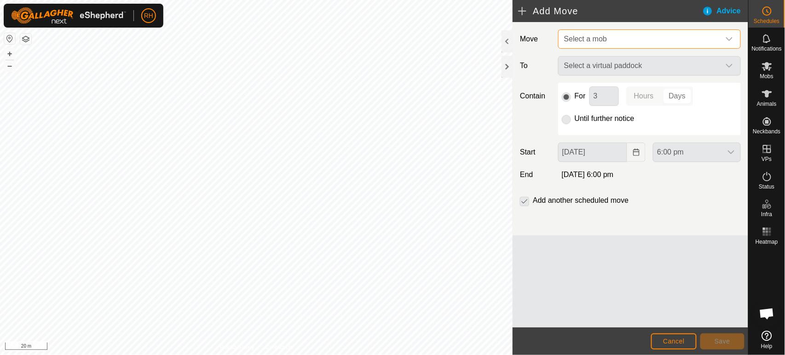
click at [604, 41] on span "Select a mob" at bounding box center [585, 39] width 43 height 8
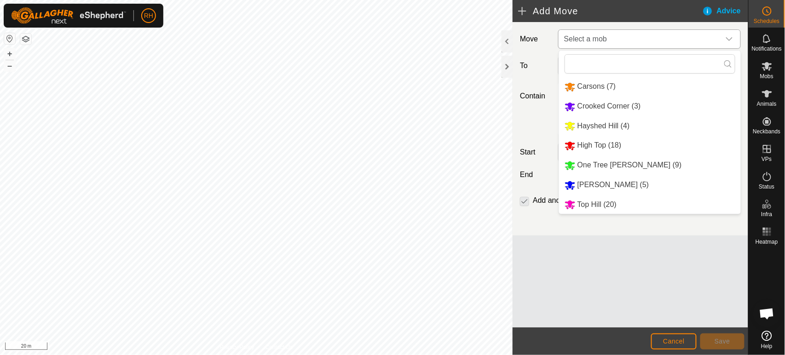
click at [587, 150] on li "High Top (18)" at bounding box center [650, 145] width 182 height 19
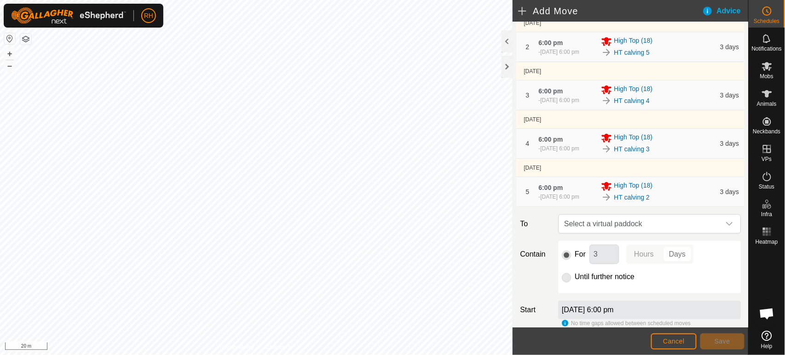
scroll to position [153, 0]
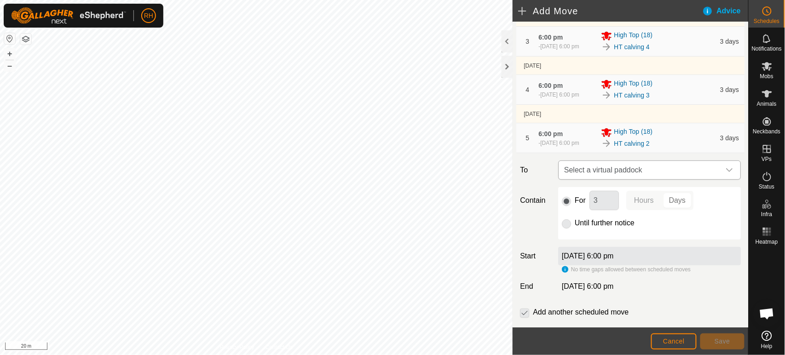
click at [580, 170] on span "Select a virtual paddock" at bounding box center [640, 170] width 160 height 18
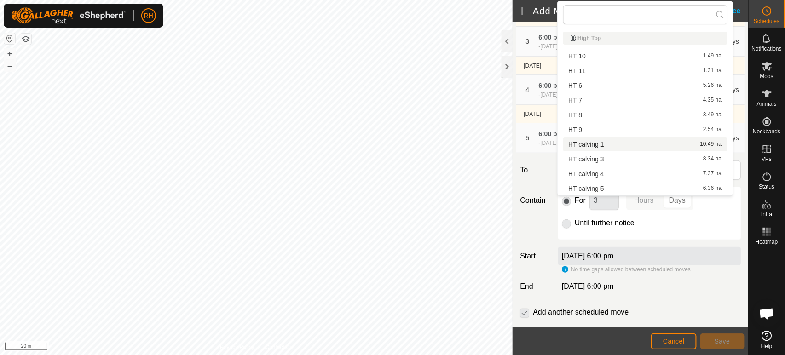
click at [581, 142] on li "HT calving 1 10.49 ha" at bounding box center [645, 145] width 164 height 14
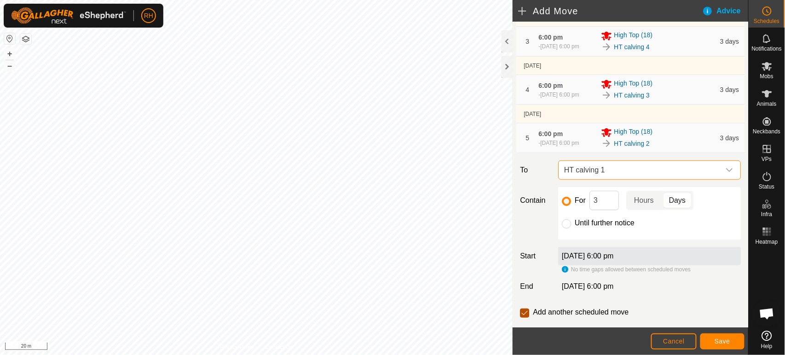
click at [525, 312] on input "checkbox" at bounding box center [524, 313] width 9 height 9
checkbox input "false"
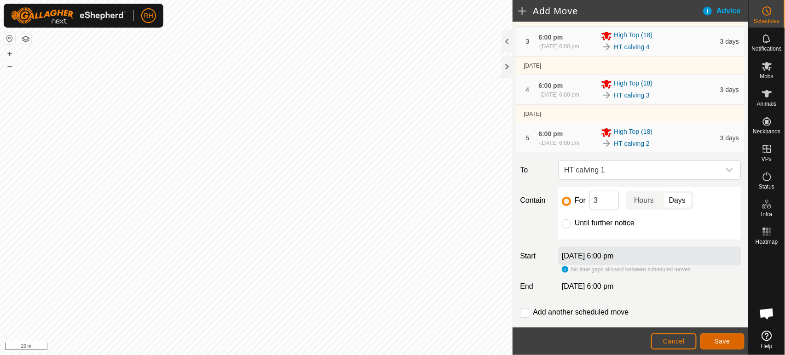
click at [721, 341] on span "Save" at bounding box center [722, 341] width 16 height 7
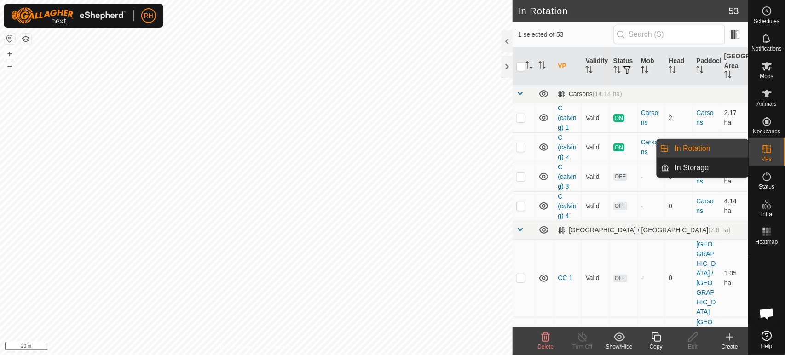
click at [707, 148] on link "In Rotation" at bounding box center [708, 148] width 79 height 18
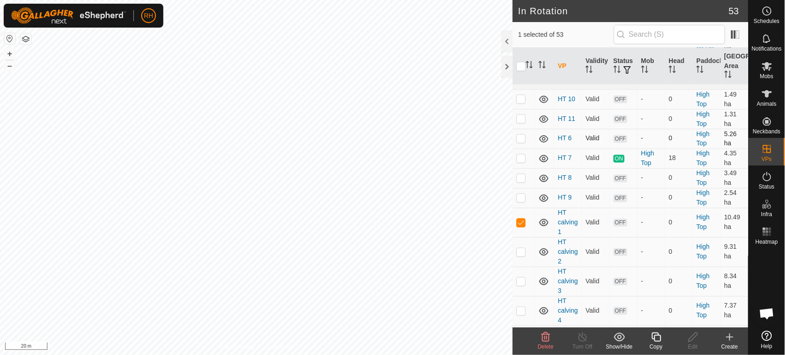
scroll to position [460, 0]
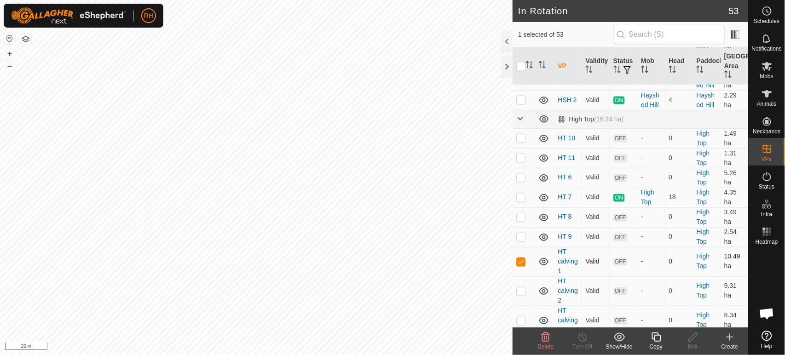
click at [521, 258] on p-checkbox at bounding box center [520, 261] width 9 height 7
checkbox input "true"
click at [769, 177] on icon at bounding box center [766, 176] width 11 height 11
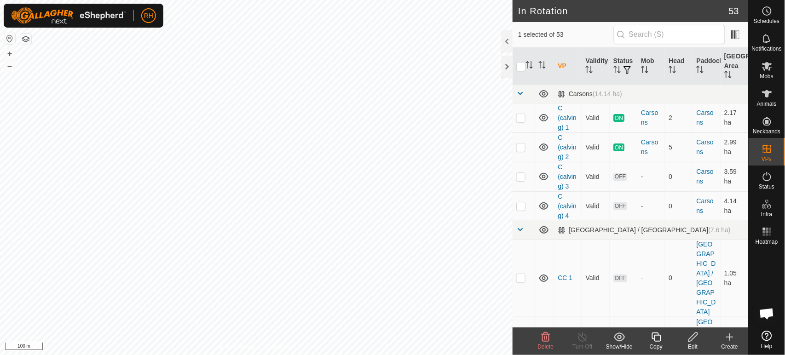
click at [692, 337] on icon at bounding box center [692, 337] width 11 height 11
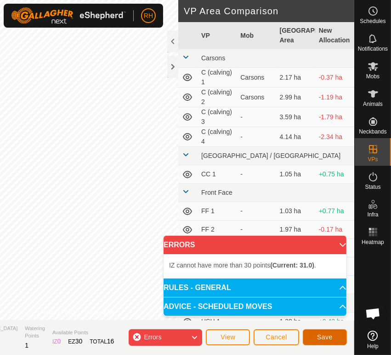
click at [331, 339] on span "Save" at bounding box center [325, 336] width 16 height 7
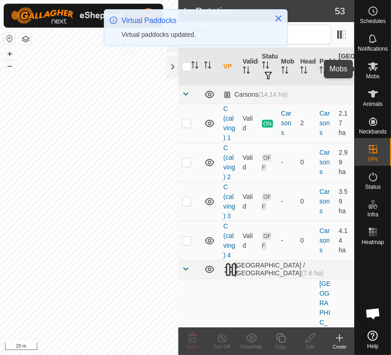
click at [375, 69] on icon at bounding box center [373, 66] width 10 height 9
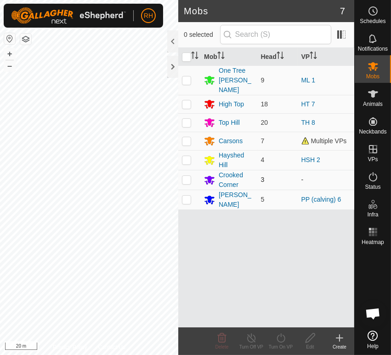
click at [186, 176] on p-checkbox at bounding box center [186, 179] width 9 height 7
checkbox input "true"
click at [281, 338] on icon at bounding box center [280, 337] width 11 height 11
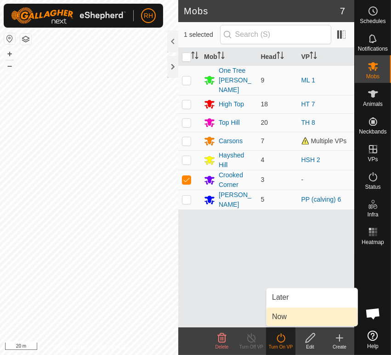
click at [287, 315] on link "Now" at bounding box center [312, 316] width 91 height 18
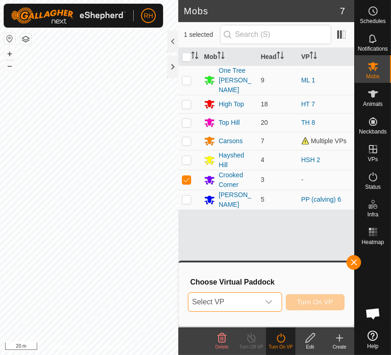
click at [237, 303] on span "Select VP" at bounding box center [224, 302] width 71 height 18
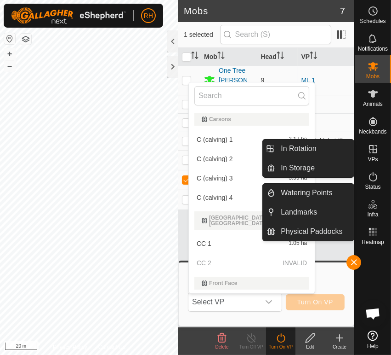
click at [373, 152] on icon at bounding box center [373, 149] width 8 height 8
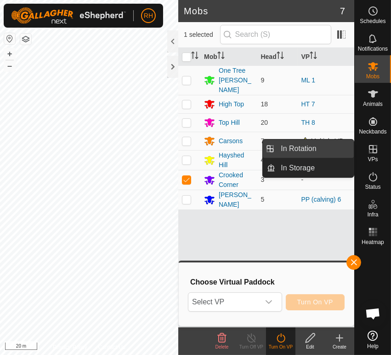
click at [316, 148] on link "In Rotation" at bounding box center [314, 148] width 79 height 18
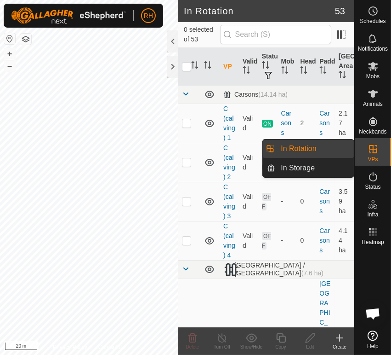
click at [305, 147] on link "In Rotation" at bounding box center [314, 148] width 79 height 18
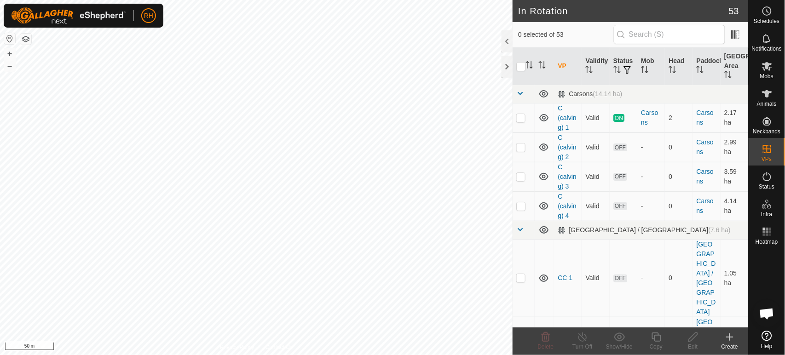
click at [520, 352] on p-checkbox at bounding box center [520, 355] width 9 height 7
checkbox input "true"
click at [696, 337] on icon at bounding box center [692, 337] width 11 height 11
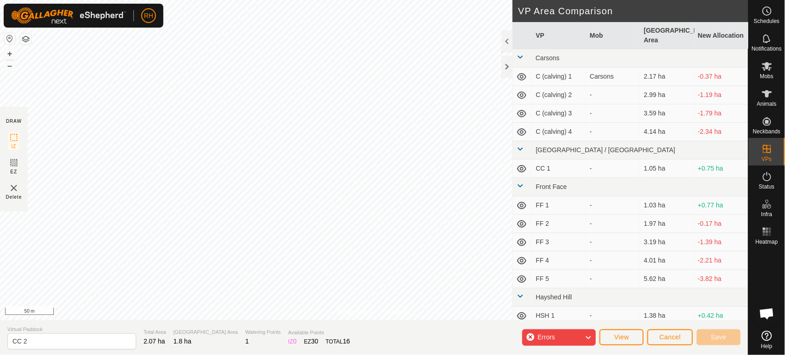
click at [587, 337] on icon at bounding box center [587, 338] width 7 height 12
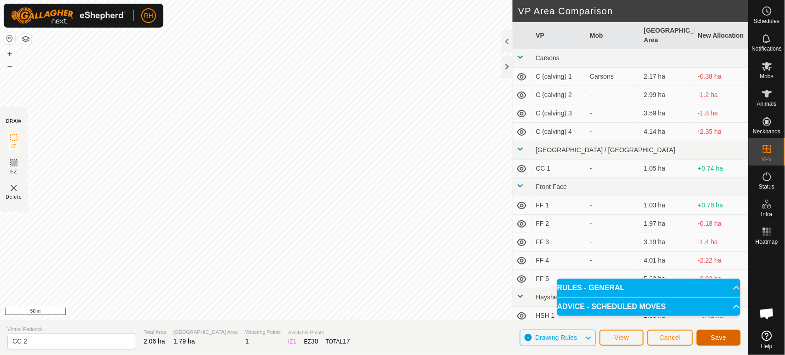
click at [714, 335] on span "Save" at bounding box center [719, 337] width 16 height 7
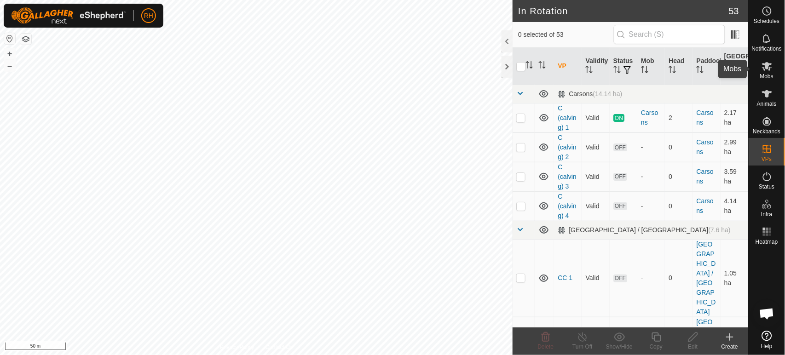
click at [765, 64] on icon at bounding box center [767, 66] width 10 height 9
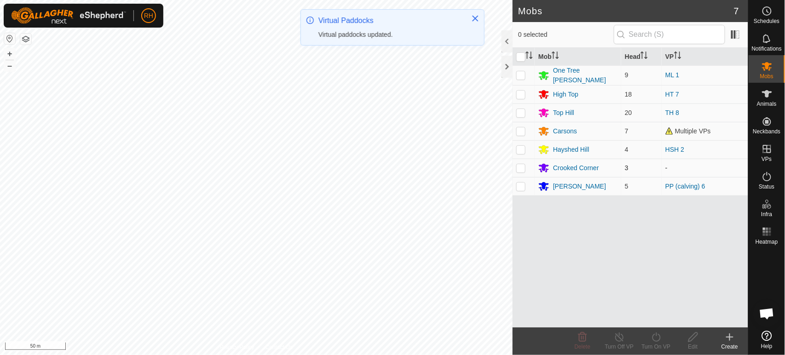
click at [522, 166] on p-checkbox at bounding box center [520, 167] width 9 height 7
checkbox input "true"
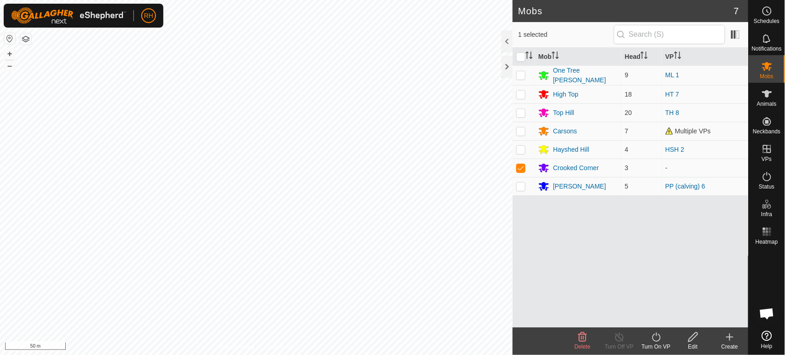
click at [657, 337] on icon at bounding box center [655, 337] width 11 height 11
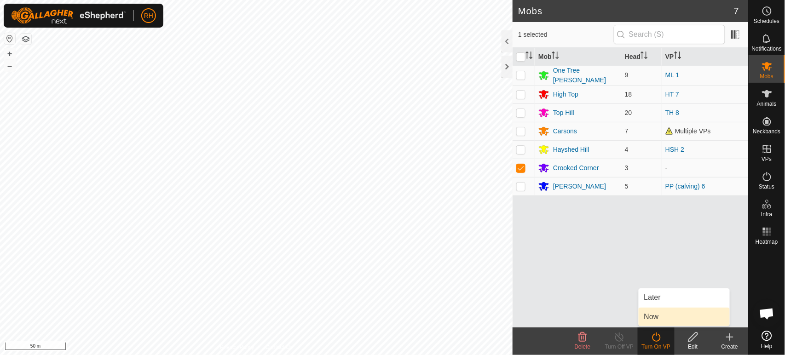
click at [660, 316] on link "Now" at bounding box center [683, 317] width 91 height 18
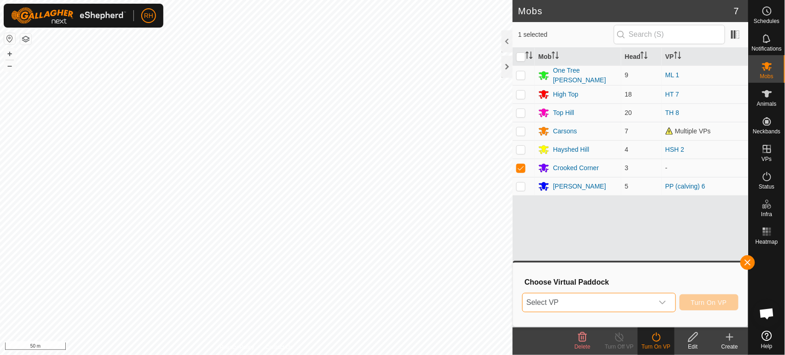
click at [596, 303] on span "Select VP" at bounding box center [587, 302] width 130 height 18
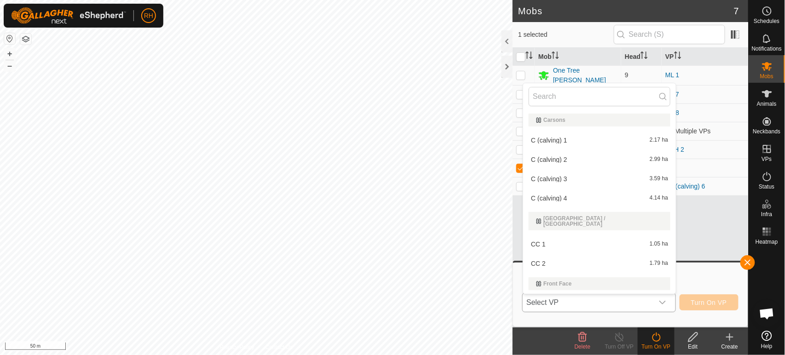
scroll to position [14, 0]
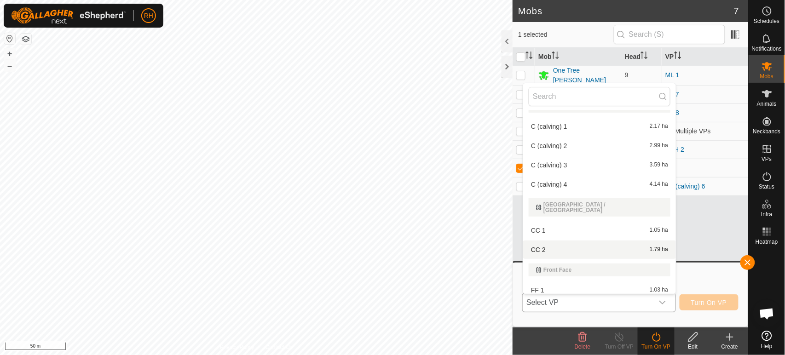
click at [539, 244] on li "CC 2 1.79 ha" at bounding box center [599, 250] width 153 height 18
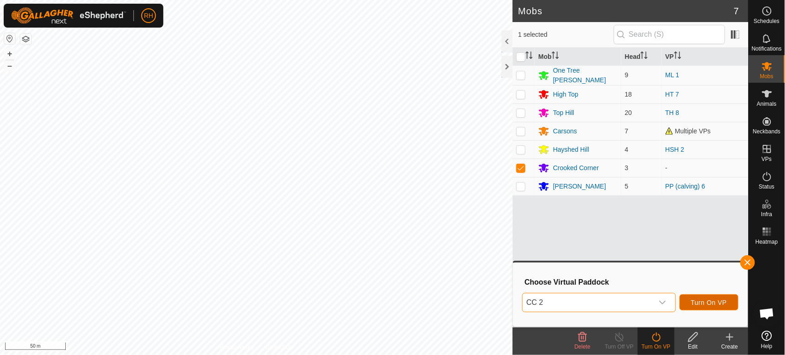
click at [712, 303] on span "Turn On VP" at bounding box center [709, 302] width 36 height 7
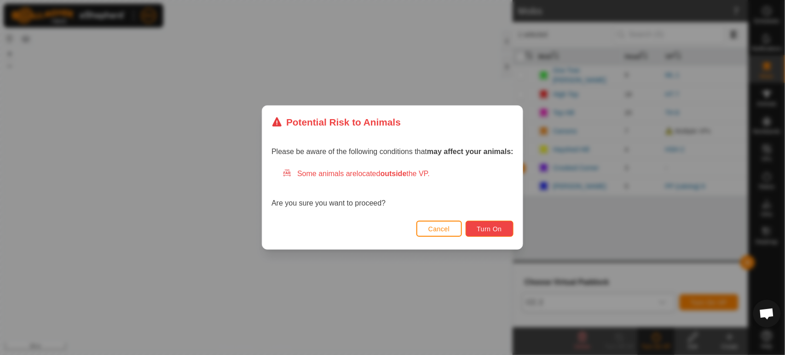
click at [492, 225] on span "Turn On" at bounding box center [489, 228] width 25 height 7
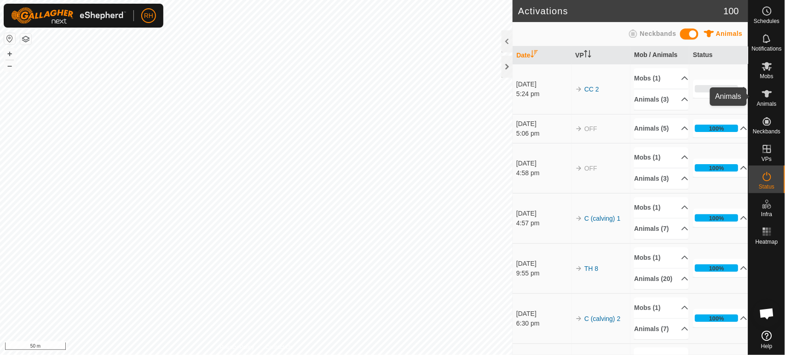
click at [769, 92] on icon at bounding box center [767, 93] width 10 height 7
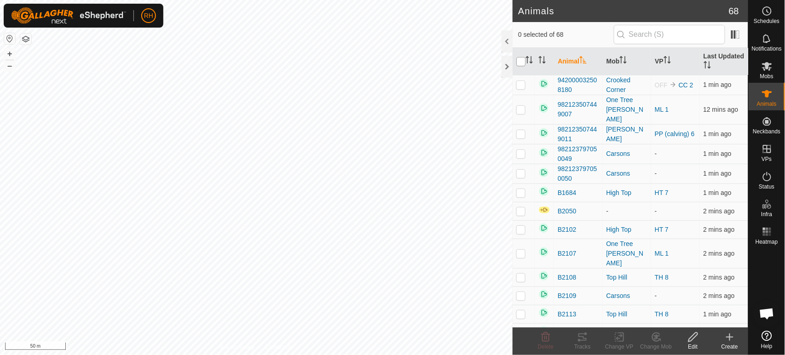
click at [521, 61] on input "checkbox" at bounding box center [520, 61] width 9 height 9
checkbox input "true"
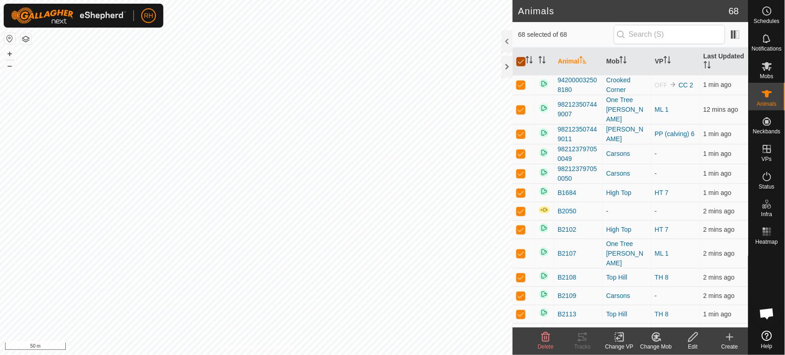
checkbox input "true"
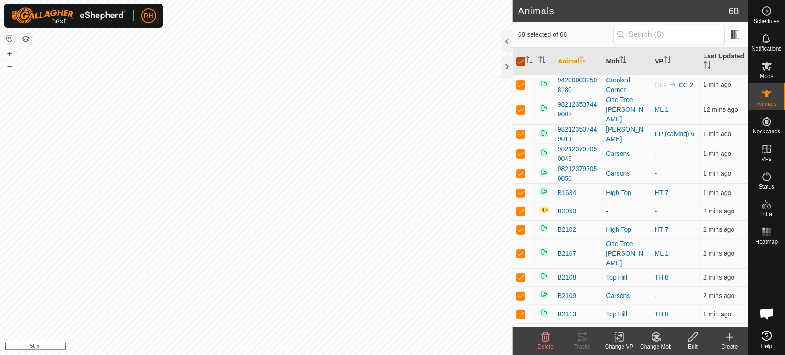
checkbox input "true"
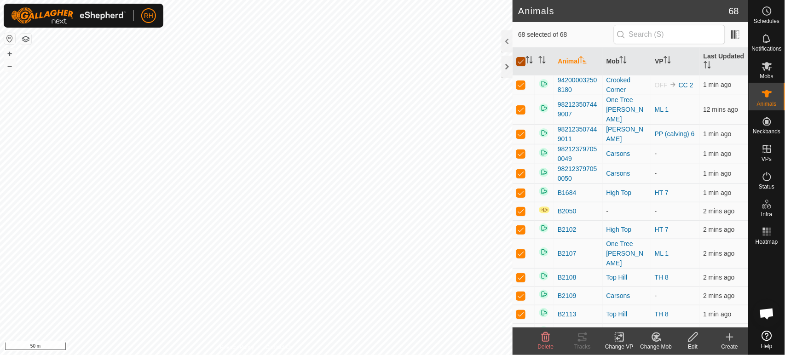
checkbox input "true"
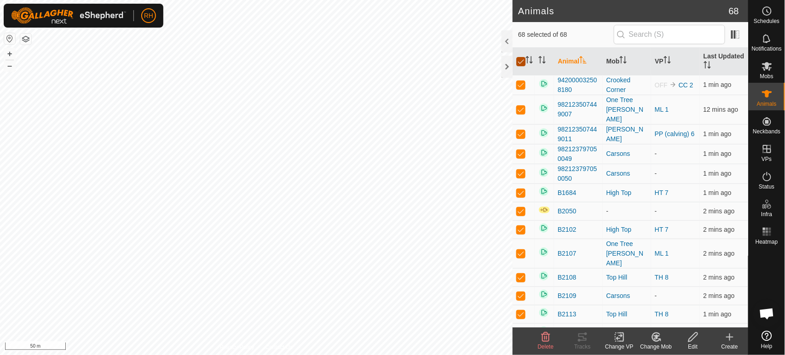
checkbox input "true"
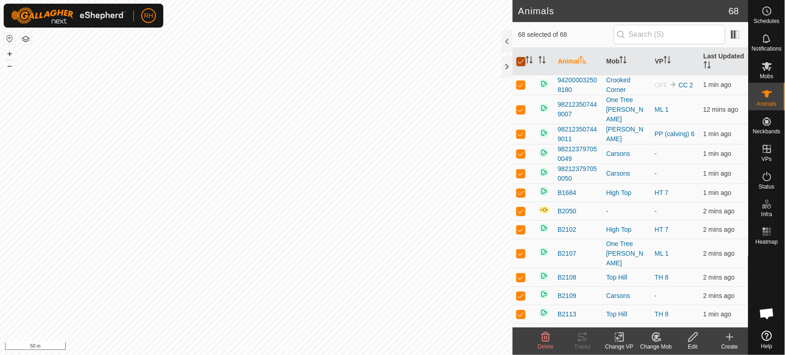
checkbox input "true"
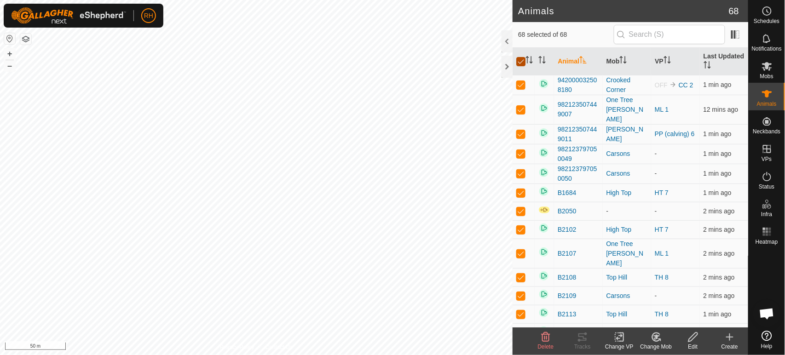
checkbox input "true"
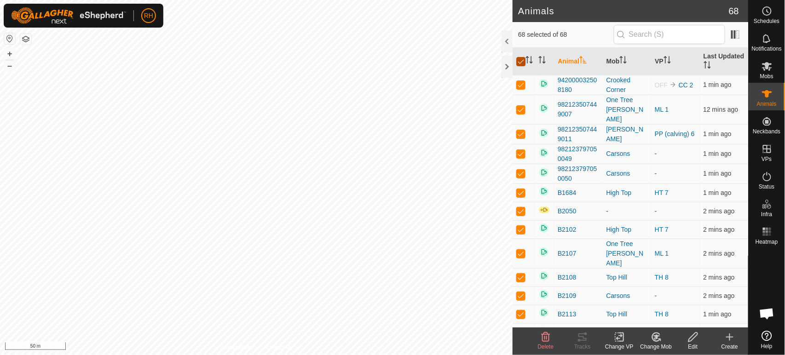
checkbox input "true"
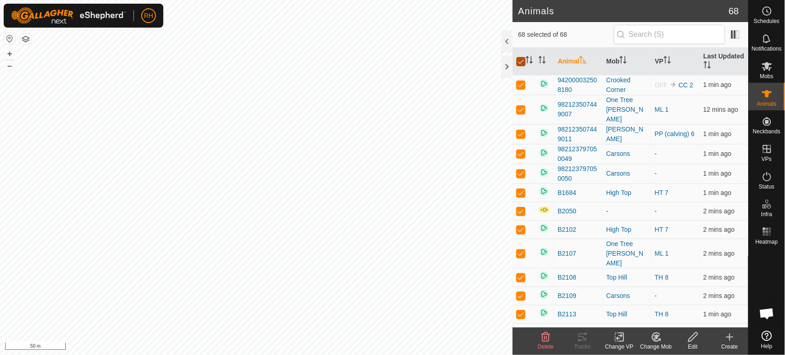
checkbox input "true"
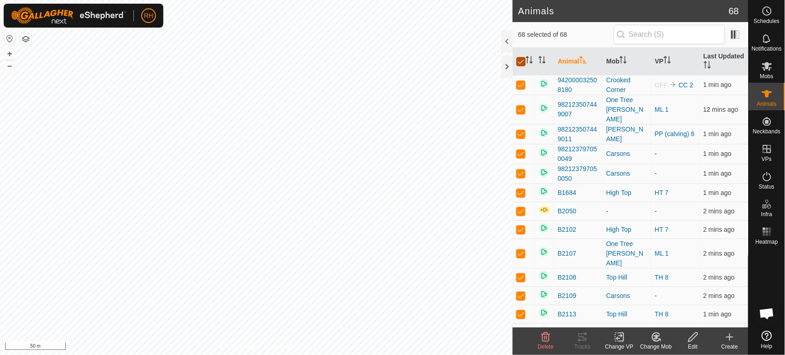
checkbox input "true"
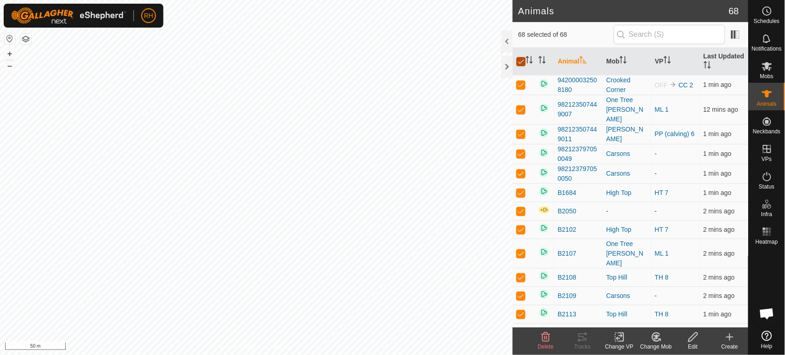
checkbox input "true"
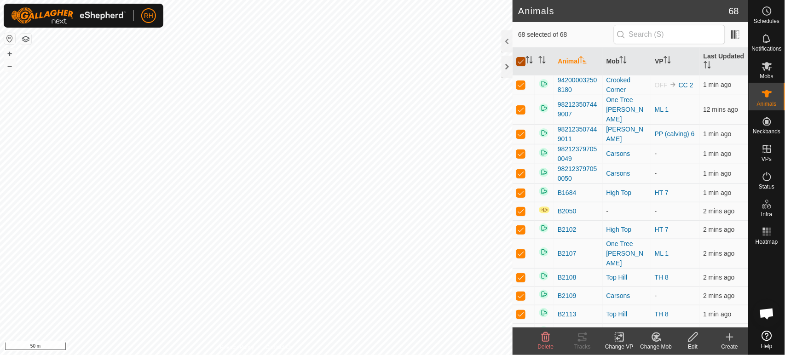
checkbox input "true"
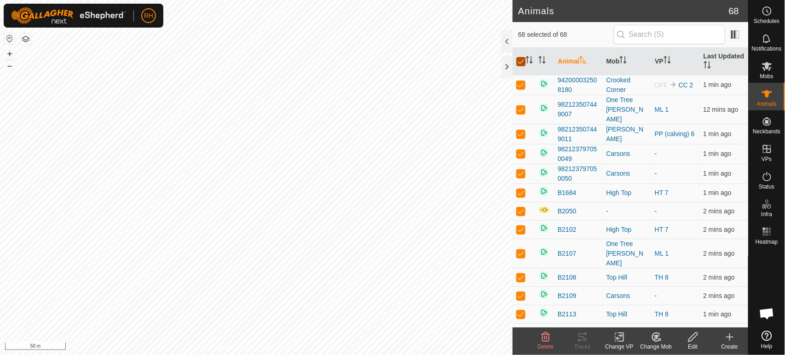
checkbox input "true"
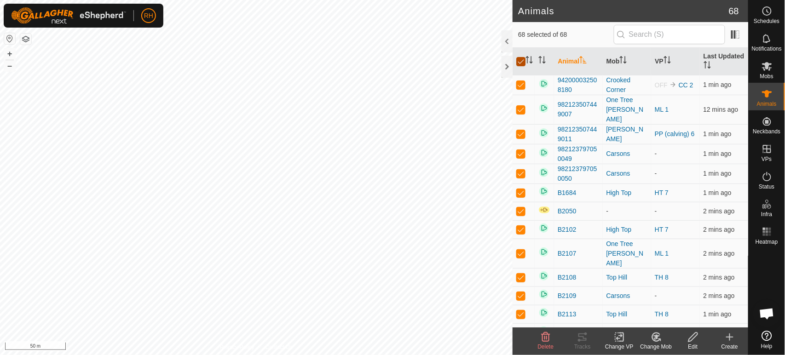
checkbox input "true"
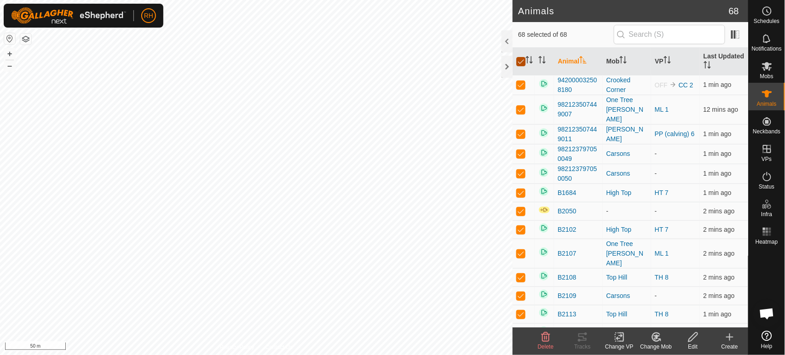
checkbox input "true"
click at [695, 337] on icon at bounding box center [692, 337] width 11 height 11
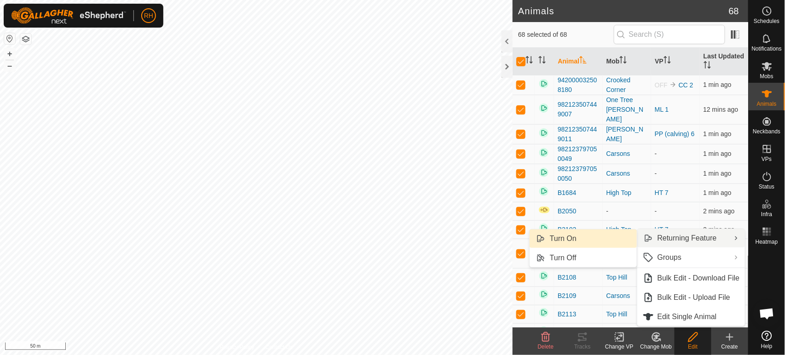
click at [569, 239] on link "Turn On" at bounding box center [582, 239] width 107 height 18
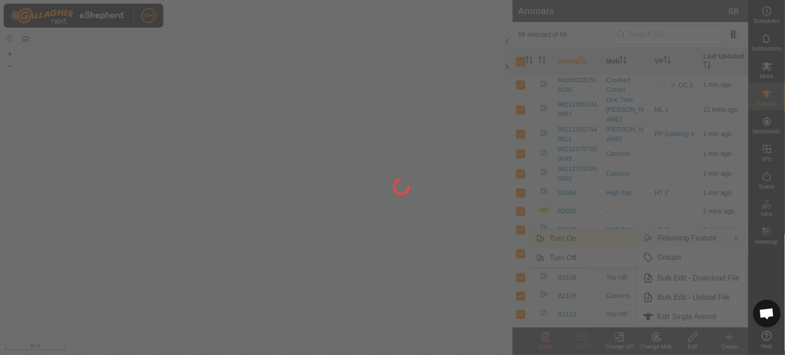
checkbox input "false"
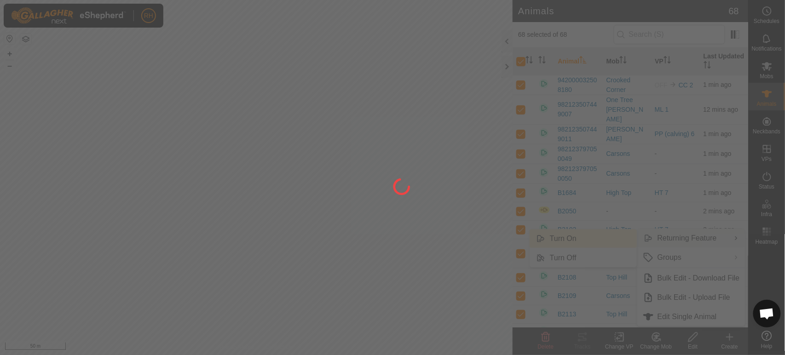
checkbox input "false"
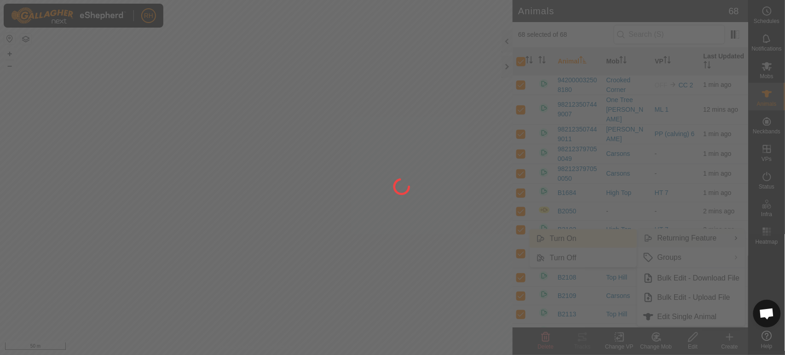
checkbox input "false"
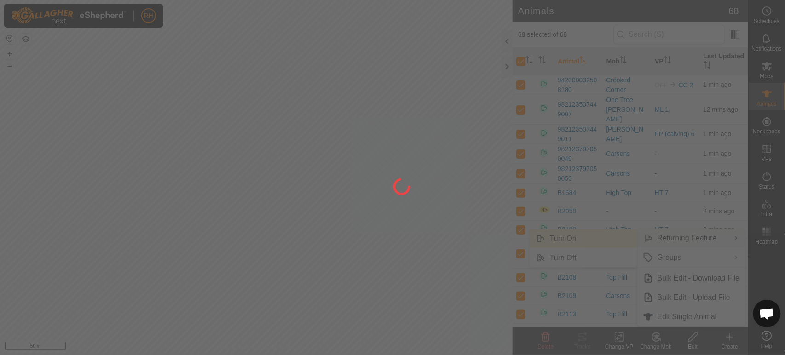
checkbox input "false"
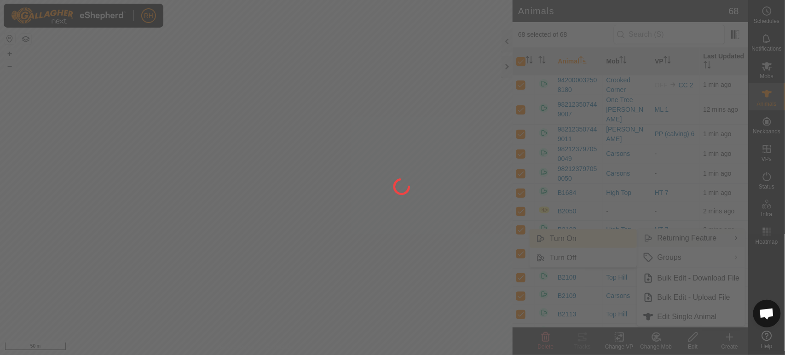
checkbox input "false"
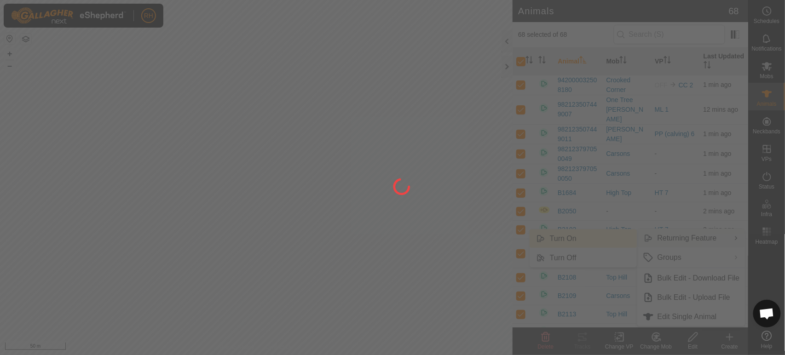
checkbox input "false"
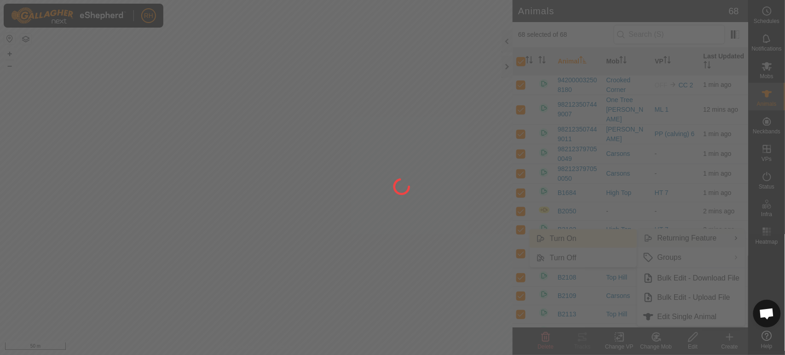
checkbox input "false"
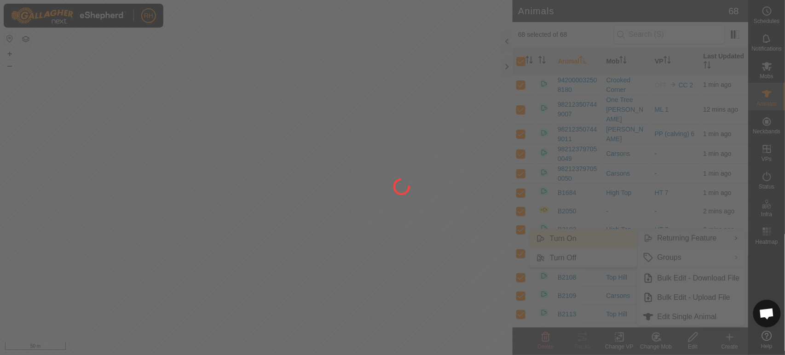
checkbox input "false"
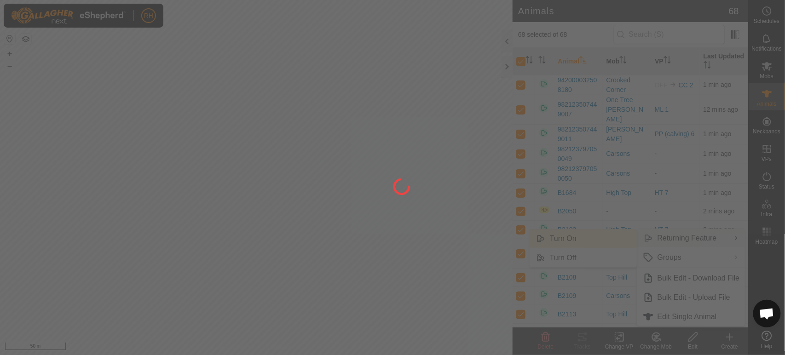
checkbox input "false"
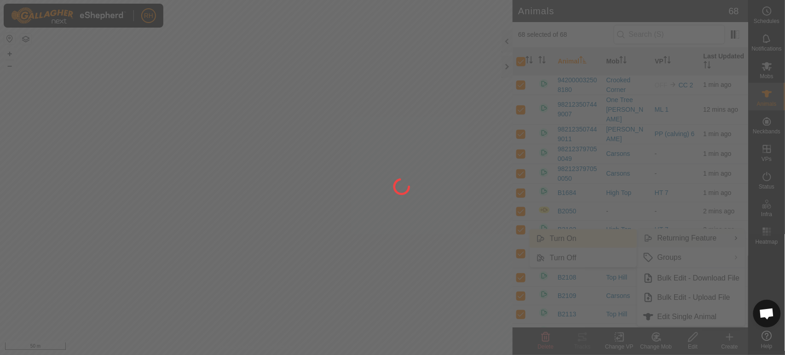
checkbox input "false"
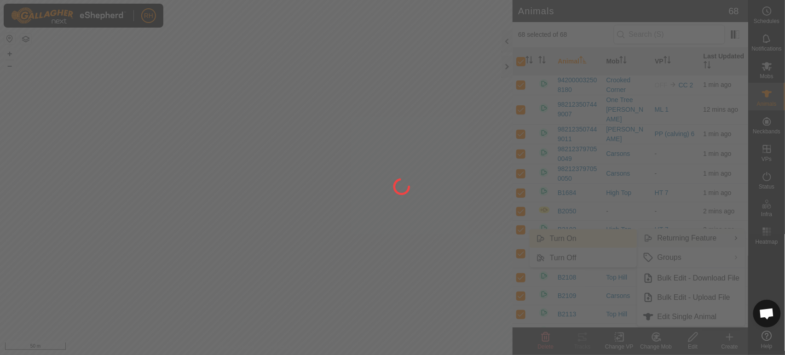
checkbox input "false"
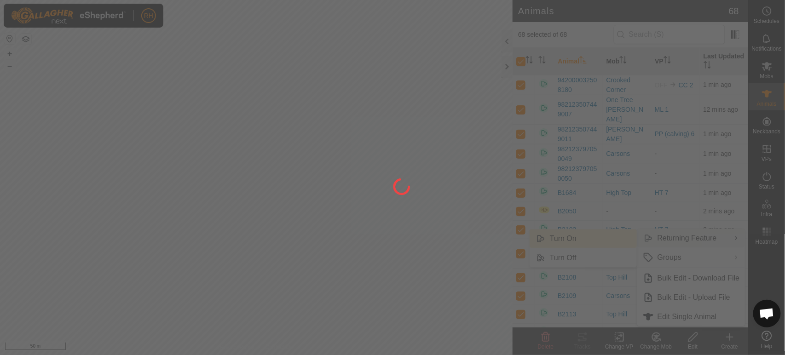
checkbox input "false"
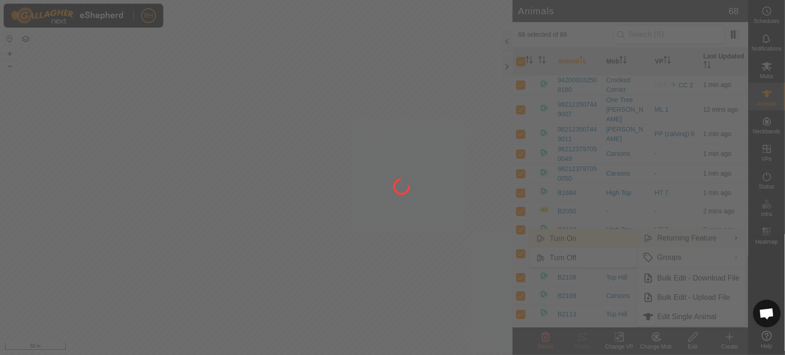
checkbox input "false"
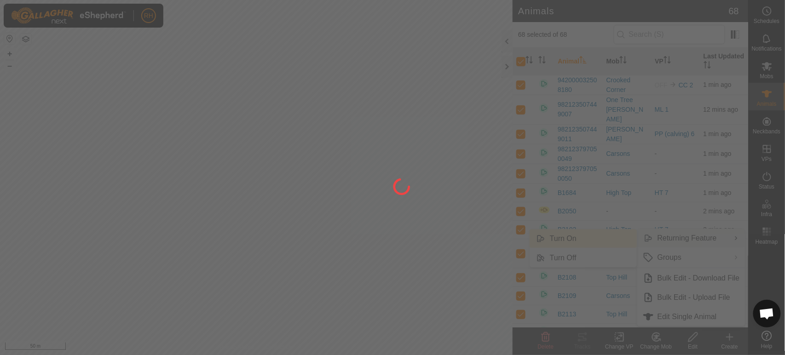
checkbox input "false"
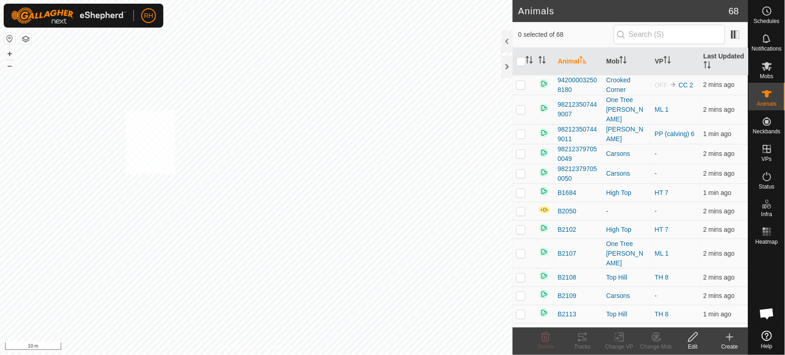
checkbox input "true"
click at [691, 338] on icon at bounding box center [692, 337] width 11 height 11
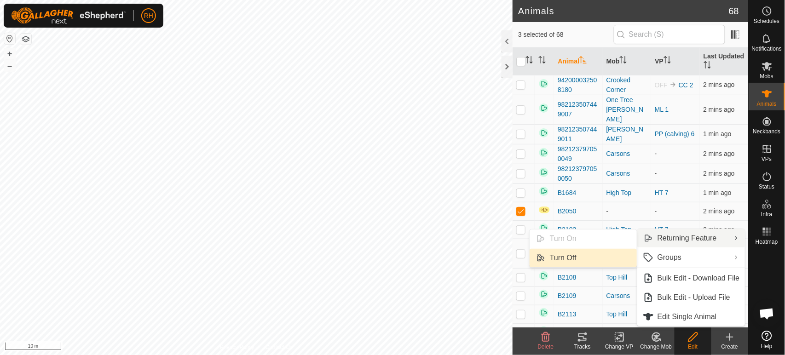
click at [568, 258] on link "Turn Off" at bounding box center [582, 258] width 107 height 18
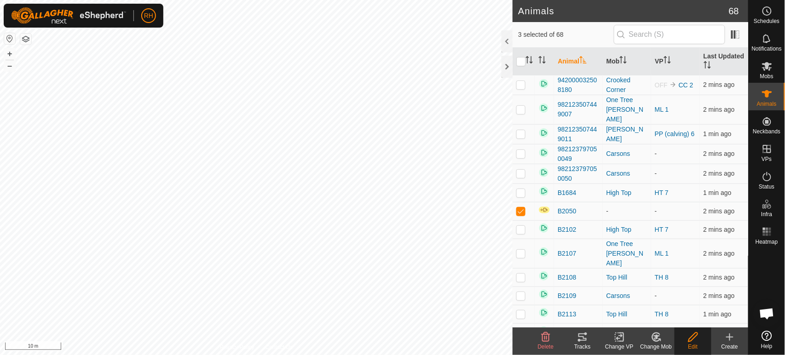
checkbox input "false"
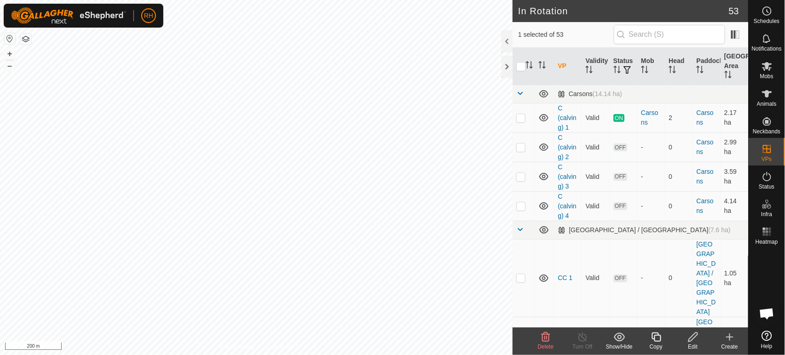
checkbox input "false"
checkbox input "true"
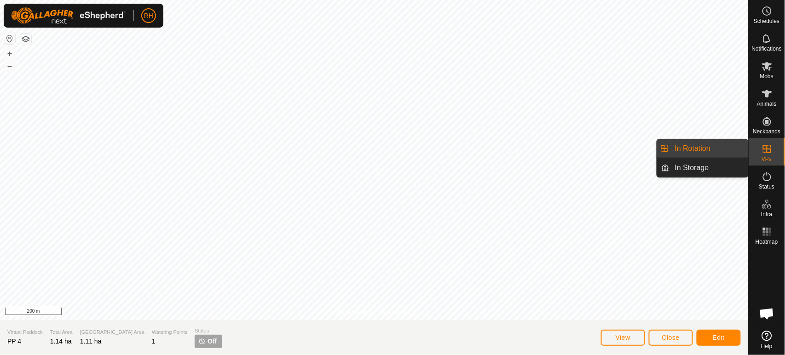
click at [711, 149] on link "In Rotation" at bounding box center [708, 148] width 79 height 18
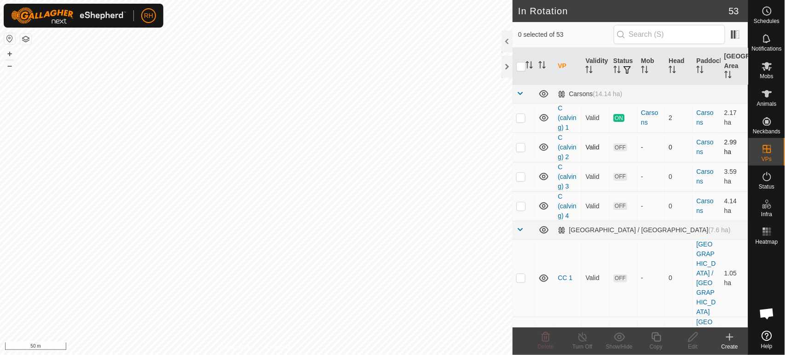
click at [521, 148] on p-checkbox at bounding box center [520, 146] width 9 height 7
checkbox input "true"
click at [694, 335] on icon at bounding box center [692, 337] width 11 height 11
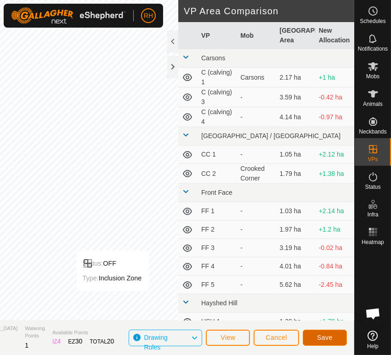
click at [327, 335] on span "Save" at bounding box center [325, 336] width 16 height 7
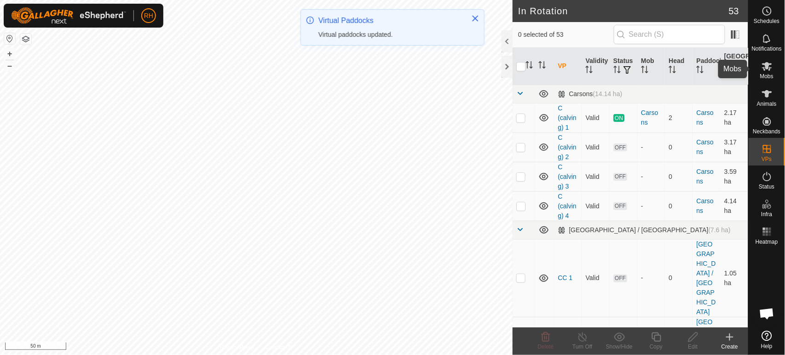
click at [769, 66] on icon at bounding box center [766, 66] width 11 height 11
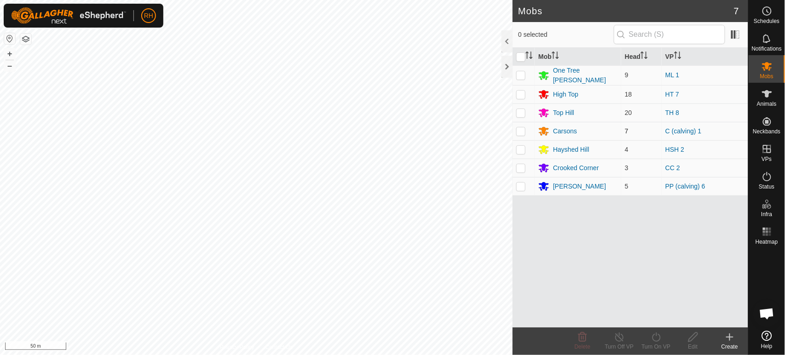
click at [521, 131] on p-checkbox at bounding box center [520, 130] width 9 height 7
checkbox input "true"
click at [657, 335] on icon at bounding box center [655, 337] width 11 height 11
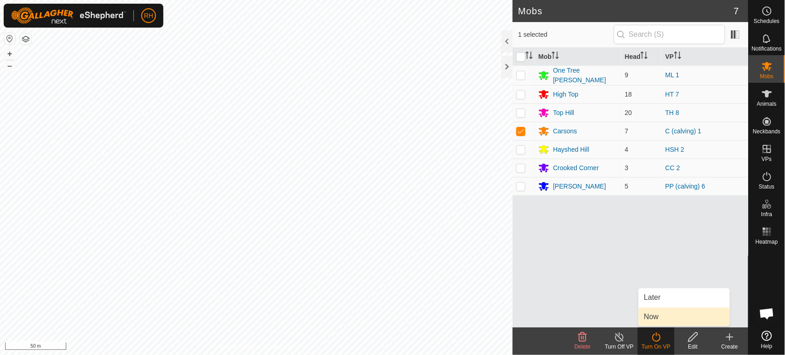
click at [649, 317] on link "Now" at bounding box center [683, 317] width 91 height 18
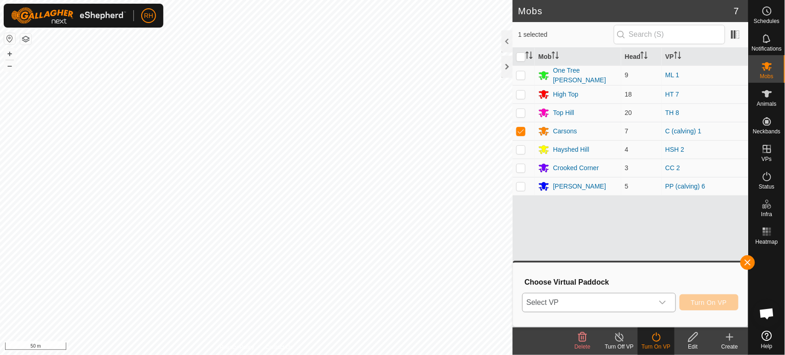
click at [567, 297] on span "Select VP" at bounding box center [587, 302] width 130 height 18
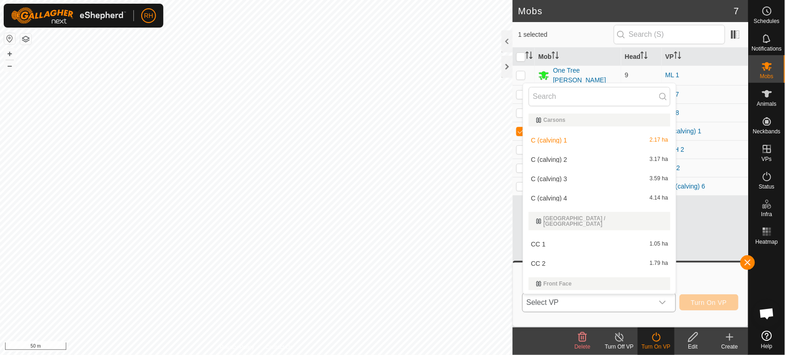
scroll to position [14, 0]
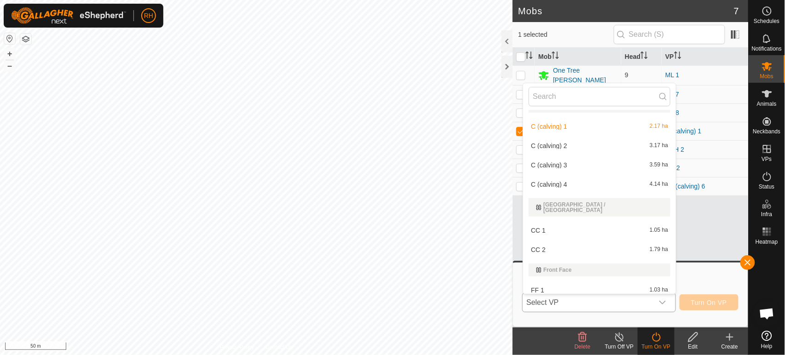
click at [548, 143] on li "C (calving) 2 3.17 ha" at bounding box center [599, 146] width 153 height 18
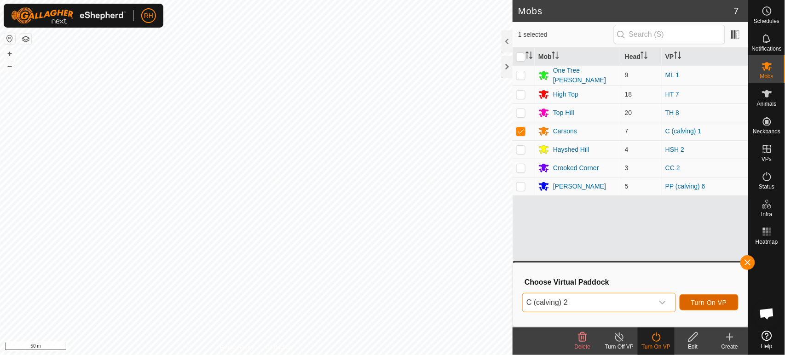
click at [710, 302] on span "Turn On VP" at bounding box center [709, 302] width 36 height 7
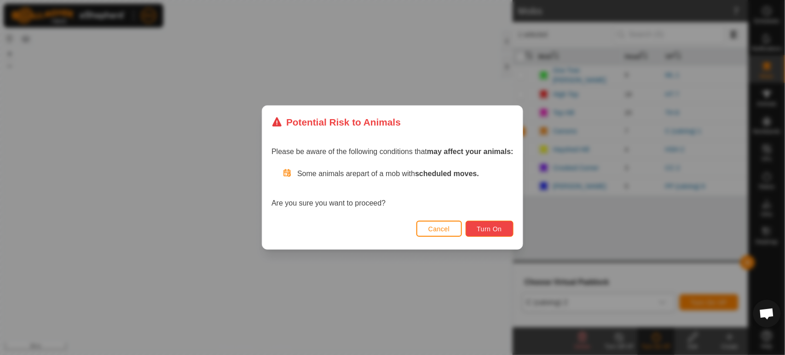
click at [493, 229] on span "Turn On" at bounding box center [489, 228] width 25 height 7
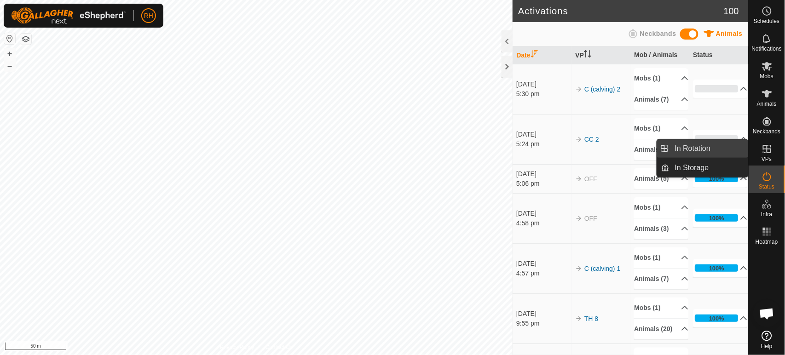
click at [699, 151] on link "In Rotation" at bounding box center [708, 148] width 79 height 18
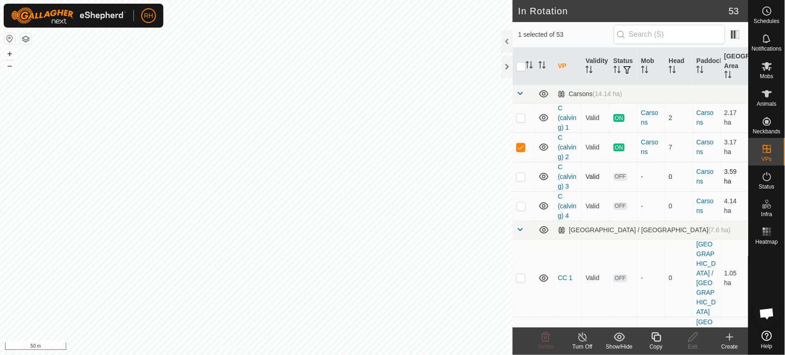
click at [520, 178] on p-checkbox at bounding box center [520, 176] width 9 height 7
checkbox input "true"
click at [521, 147] on p-checkbox at bounding box center [520, 146] width 9 height 7
checkbox input "false"
click at [520, 179] on p-checkbox at bounding box center [520, 176] width 9 height 7
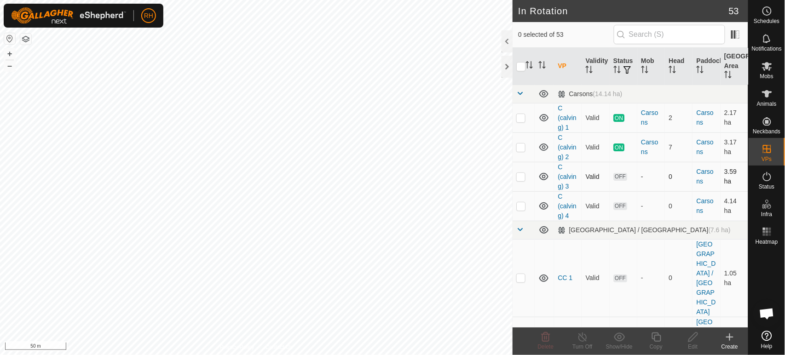
click at [523, 176] on p-checkbox at bounding box center [520, 176] width 9 height 7
checkbox input "true"
click at [518, 208] on p-checkbox at bounding box center [520, 205] width 9 height 7
checkbox input "true"
click at [522, 178] on p-checkbox at bounding box center [520, 176] width 9 height 7
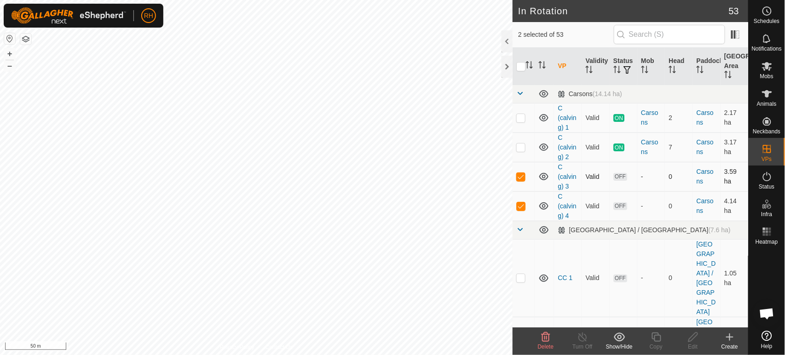
checkbox input "false"
click at [768, 14] on icon at bounding box center [766, 11] width 11 height 11
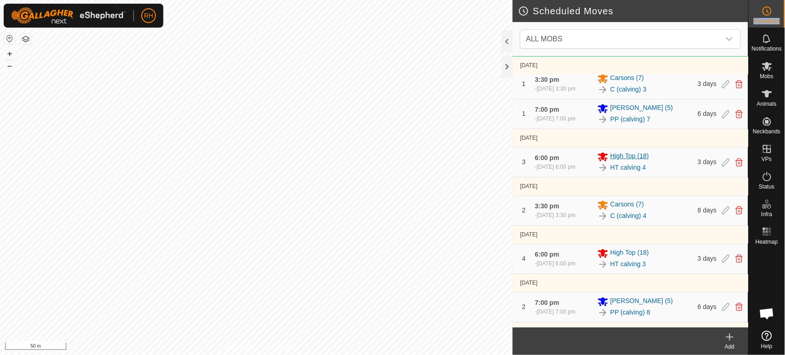
scroll to position [51, 0]
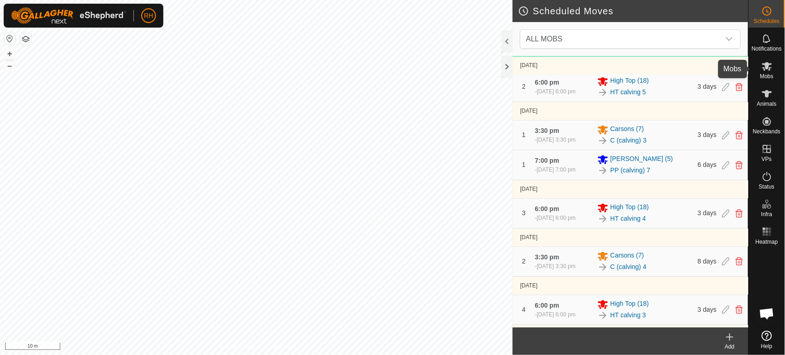
click at [769, 67] on icon at bounding box center [766, 66] width 11 height 11
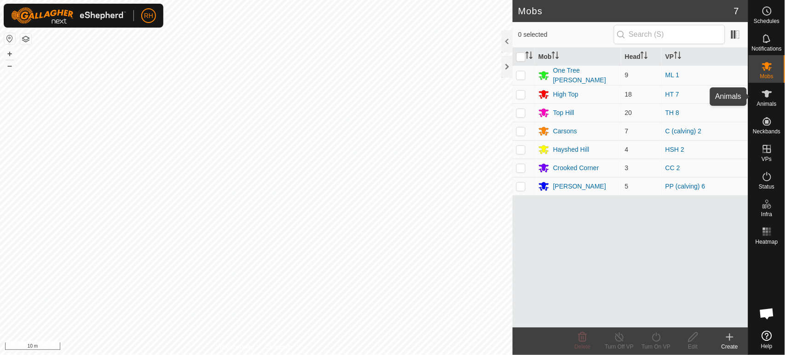
click at [765, 93] on icon at bounding box center [767, 93] width 10 height 7
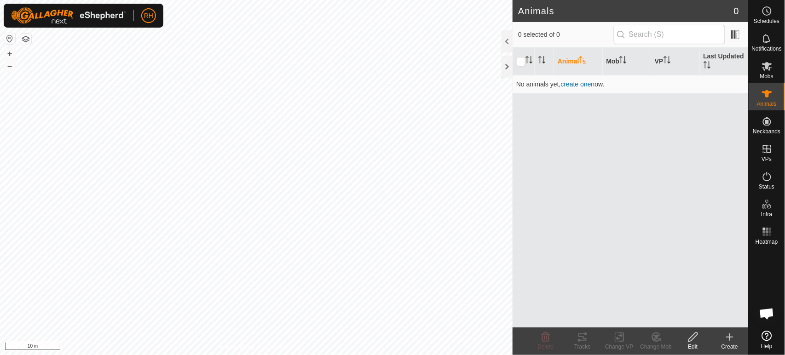
click at [765, 93] on icon at bounding box center [767, 93] width 10 height 7
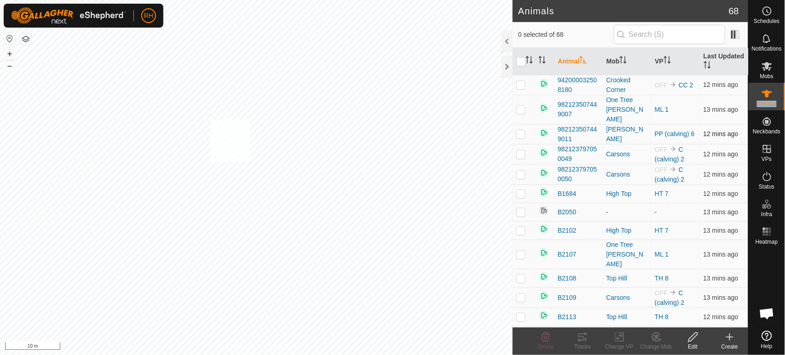
checkbox input "true"
click at [689, 337] on icon at bounding box center [692, 337] width 11 height 11
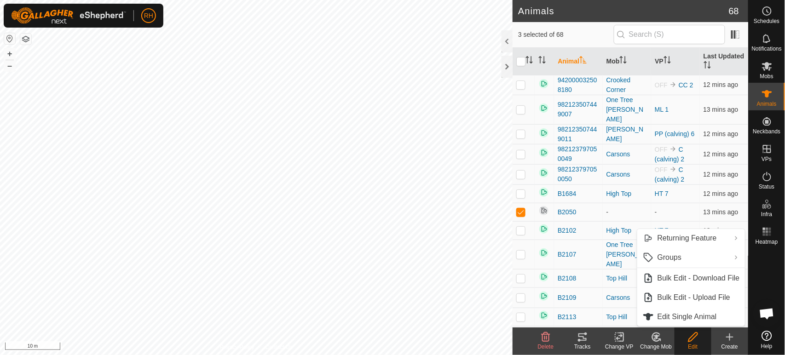
click at [691, 338] on icon at bounding box center [692, 337] width 11 height 11
click at [655, 339] on icon at bounding box center [654, 339] width 2 height 3
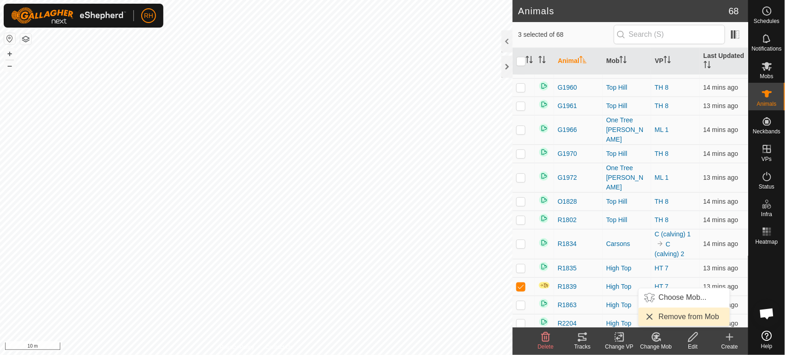
scroll to position [613, 0]
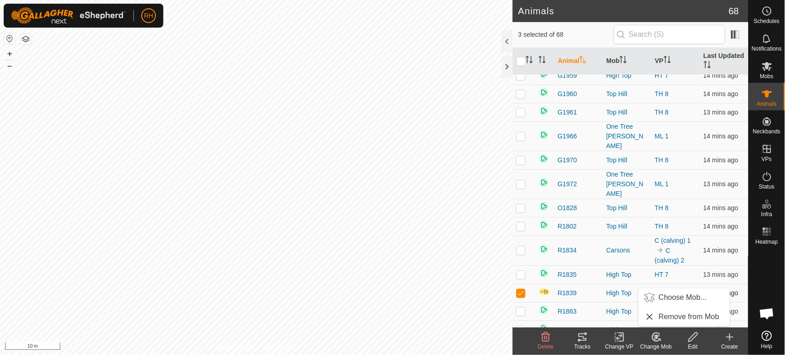
click at [521, 289] on p-checkbox at bounding box center [520, 292] width 9 height 7
checkbox input "false"
click at [581, 338] on icon at bounding box center [582, 337] width 11 height 11
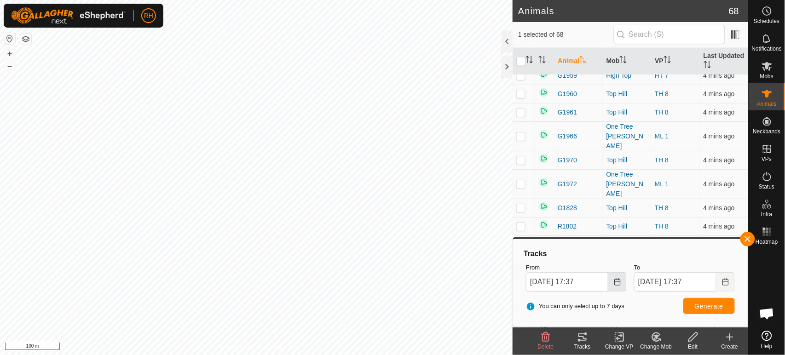
click at [619, 282] on icon "Choose Date" at bounding box center [617, 281] width 7 height 7
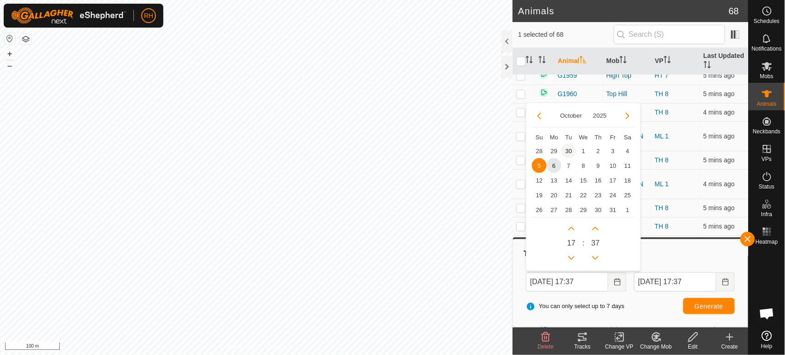
click at [567, 150] on span "30" at bounding box center [568, 150] width 15 height 15
type input "30 Sep, 2025 17:37"
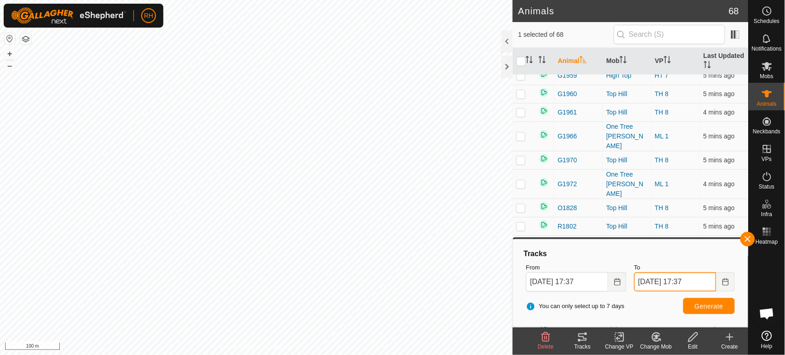
click at [678, 286] on input "06 Oct, 2025 17:37" at bounding box center [675, 281] width 82 height 19
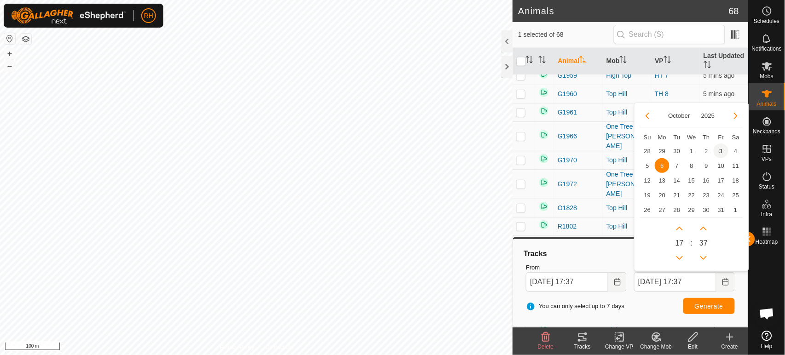
click at [721, 149] on span "3" at bounding box center [720, 150] width 15 height 15
type input "03 Oct, 2025 17:37"
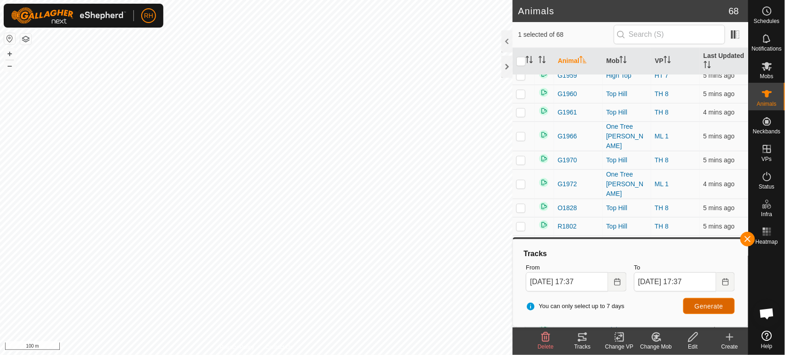
click at [694, 305] on span "Generate" at bounding box center [708, 306] width 29 height 7
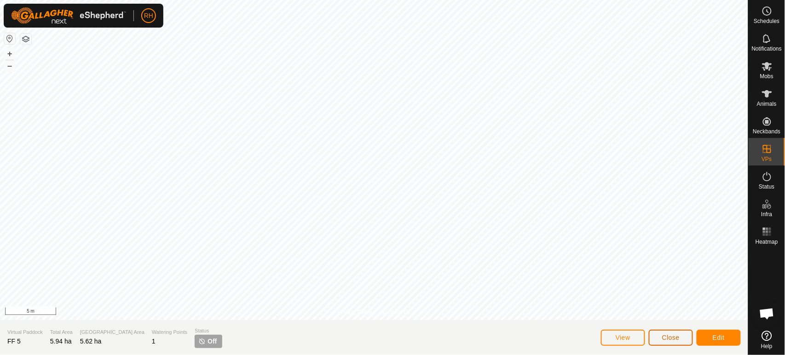
click at [681, 336] on button "Close" at bounding box center [670, 338] width 44 height 16
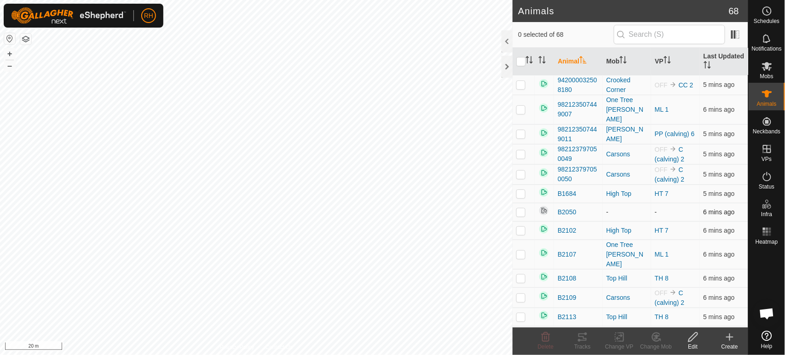
click at [518, 208] on p-checkbox at bounding box center [520, 211] width 9 height 7
checkbox input "true"
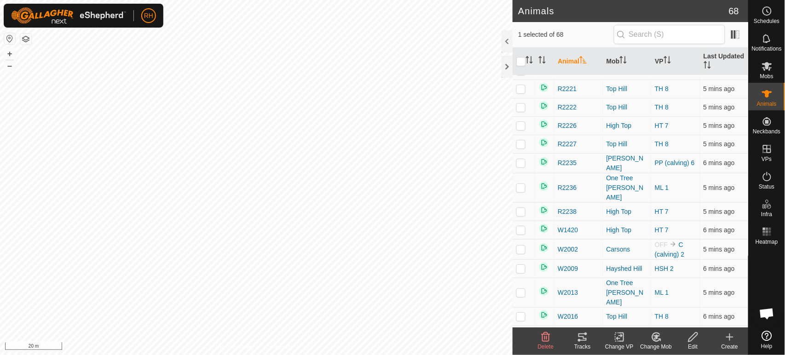
scroll to position [1052, 0]
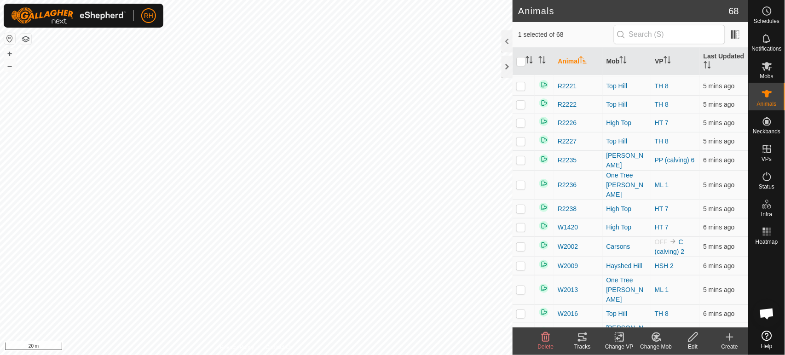
click at [583, 339] on icon at bounding box center [582, 336] width 8 height 7
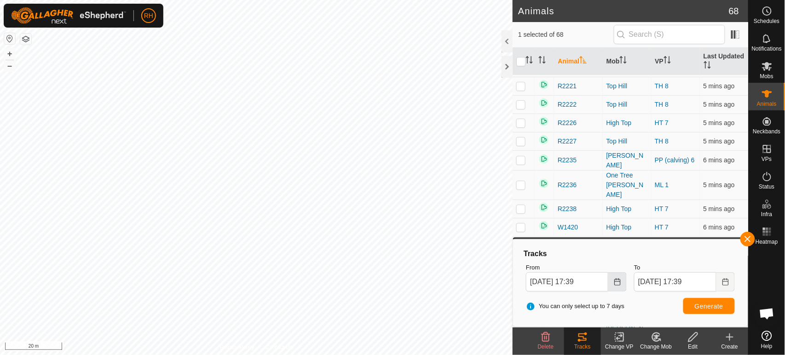
click at [619, 283] on icon "Choose Date" at bounding box center [617, 281] width 7 height 7
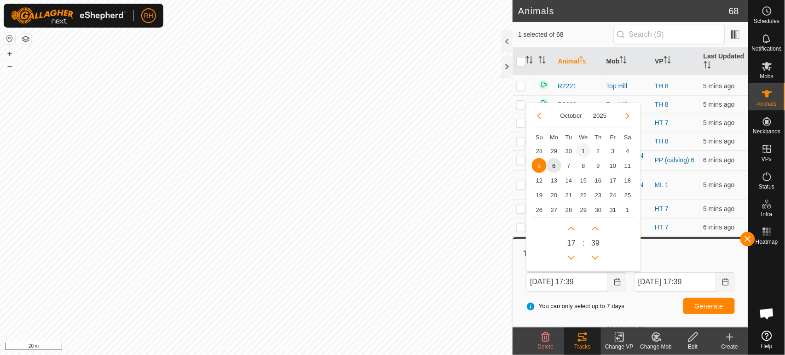
click at [585, 148] on span "1" at bounding box center [583, 150] width 15 height 15
type input "01 Oct, 2025 17:39"
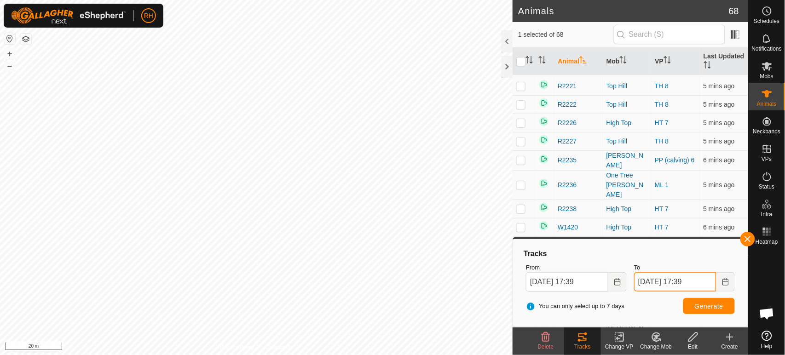
click at [705, 283] on input "06 Oct, 2025 17:39" at bounding box center [675, 281] width 82 height 19
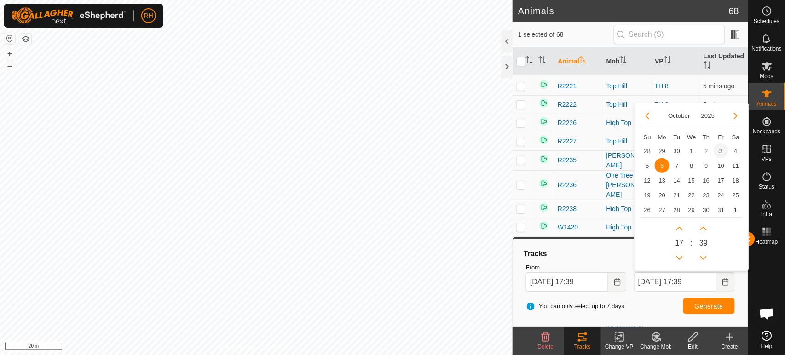
click at [719, 149] on span "3" at bounding box center [720, 150] width 15 height 15
type input "03 Oct, 2025 17:39"
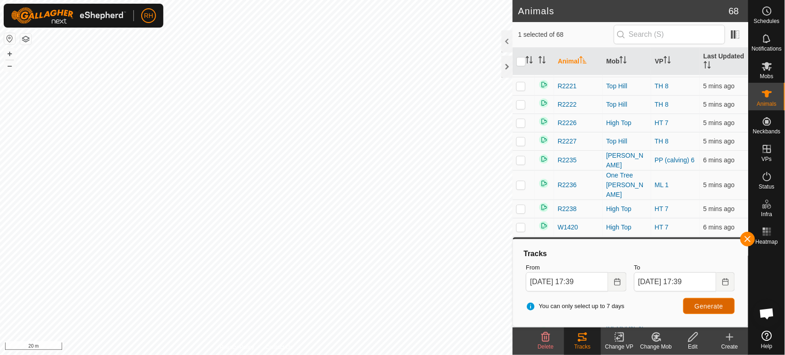
click at [702, 307] on span "Generate" at bounding box center [708, 306] width 29 height 7
click at [614, 281] on icon "Choose Date" at bounding box center [617, 281] width 6 height 7
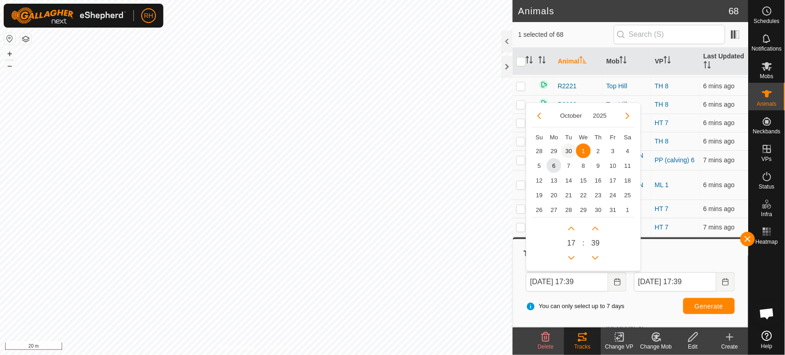
click at [565, 149] on span "30" at bounding box center [568, 150] width 15 height 15
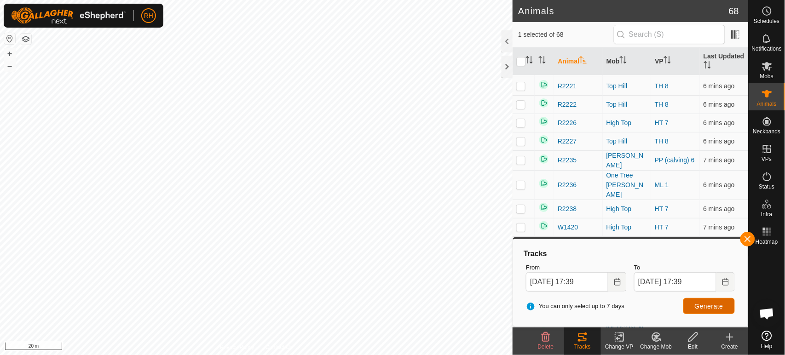
click at [700, 304] on span "Generate" at bounding box center [708, 306] width 29 height 7
click at [583, 282] on input "30 Sep, 2025 17:39" at bounding box center [567, 281] width 82 height 19
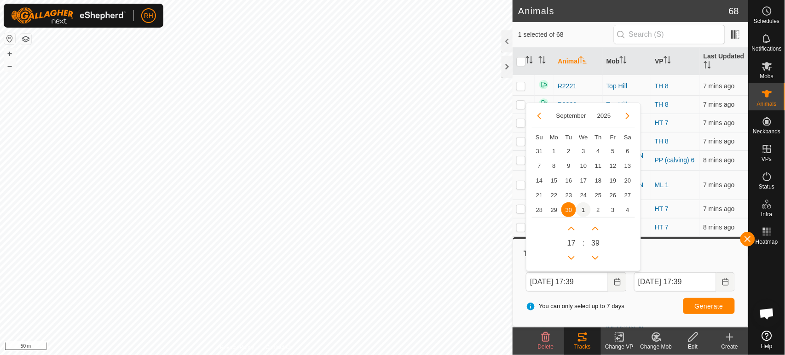
click at [579, 207] on span "1" at bounding box center [583, 209] width 15 height 15
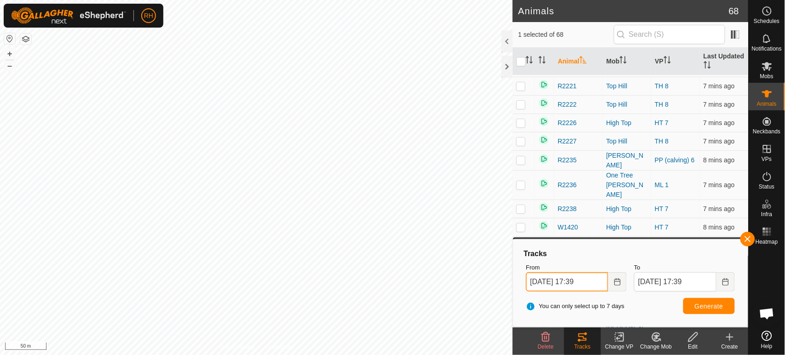
click at [578, 281] on input "01 Oct, 2025 17:39" at bounding box center [567, 281] width 82 height 19
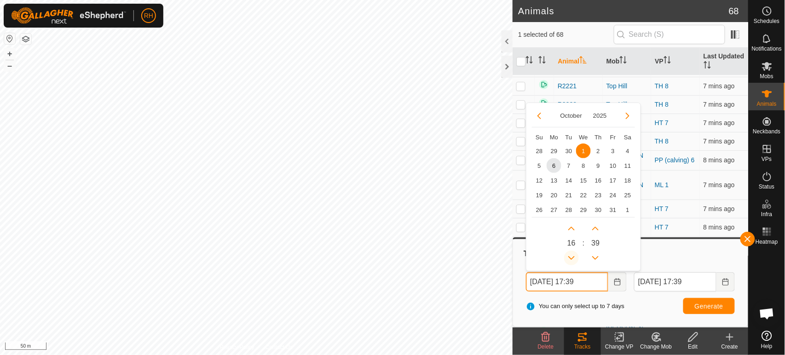
click at [572, 258] on button "Previous Hour" at bounding box center [571, 258] width 15 height 15
click at [572, 258] on span "Previous Hour" at bounding box center [572, 258] width 0 height 0
click at [572, 258] on icon "Previous Hour" at bounding box center [571, 257] width 7 height 7
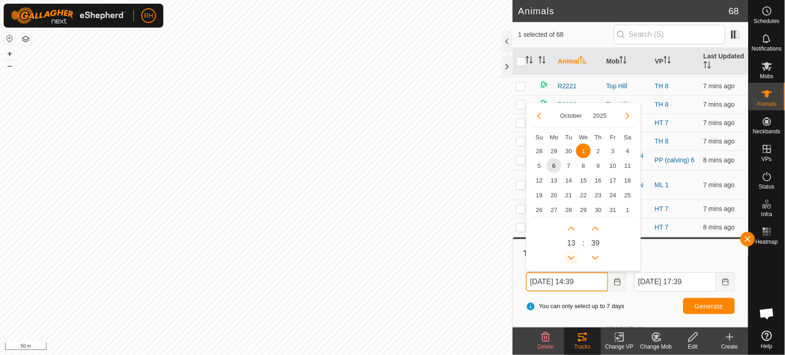
type input "01 Oct, 2025 12:39"
click at [707, 304] on span "Generate" at bounding box center [708, 306] width 29 height 7
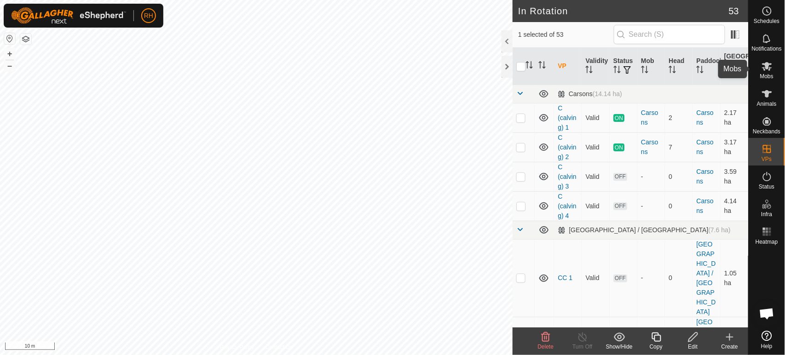
click at [771, 69] on icon at bounding box center [766, 66] width 11 height 11
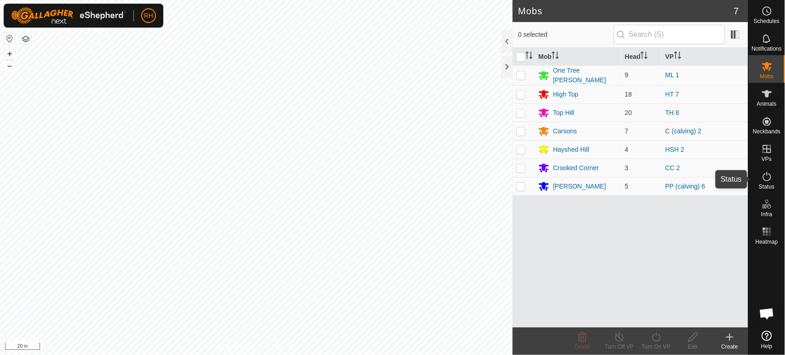
click at [764, 178] on icon at bounding box center [766, 176] width 11 height 11
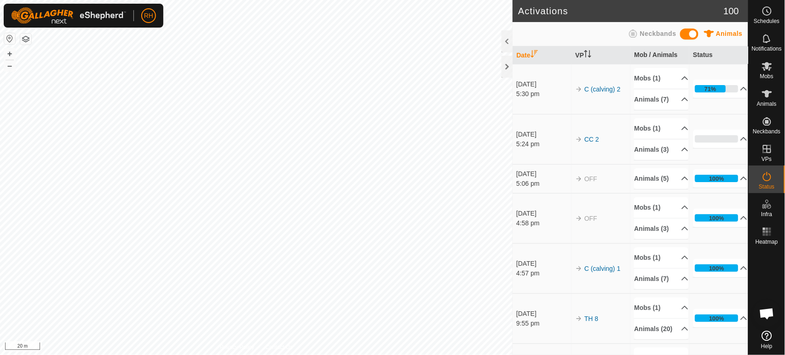
scroll to position [821, 0]
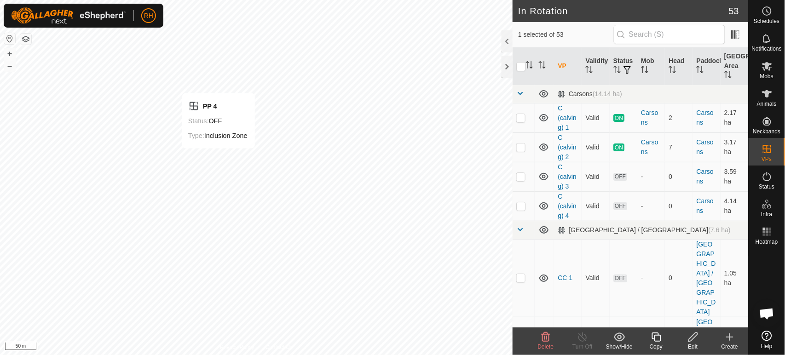
checkbox input "false"
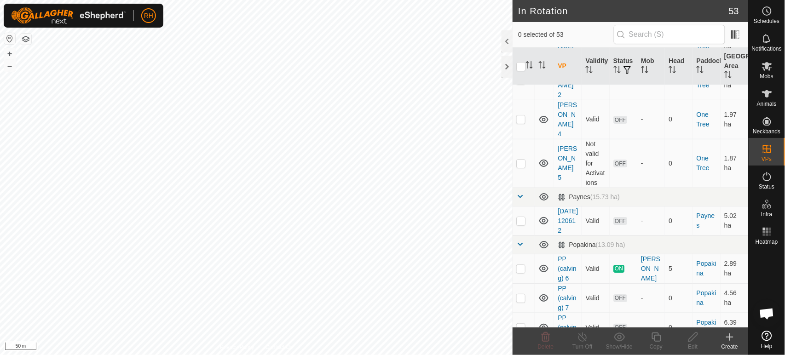
scroll to position [1022, 0]
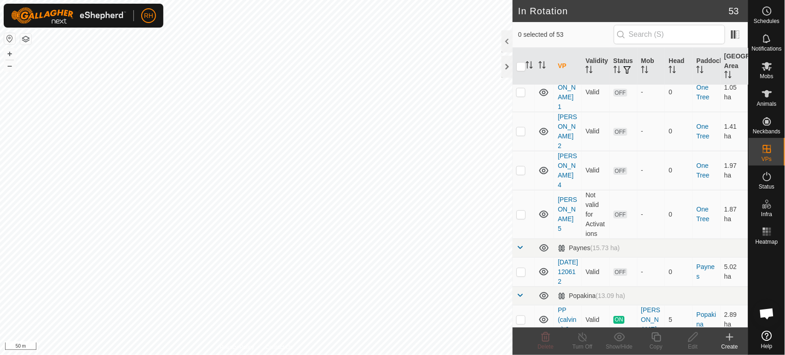
click at [522, 345] on p-checkbox at bounding box center [520, 348] width 9 height 7
checkbox input "false"
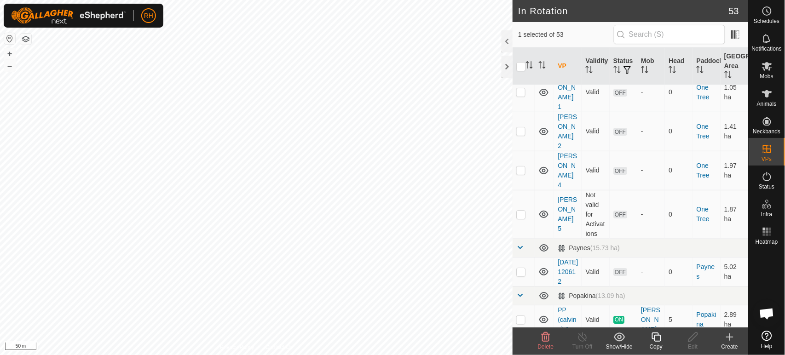
checkbox input "false"
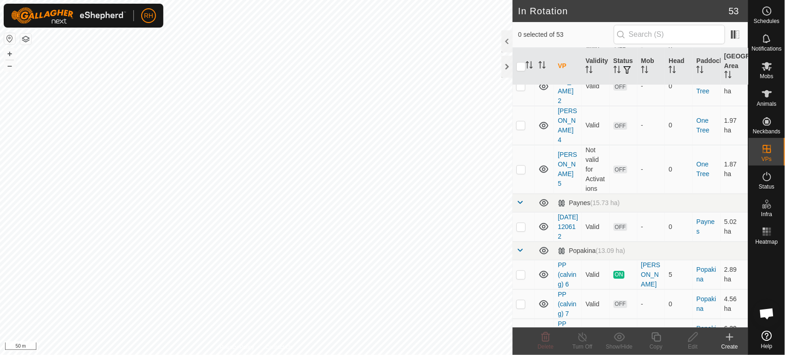
scroll to position [1073, 0]
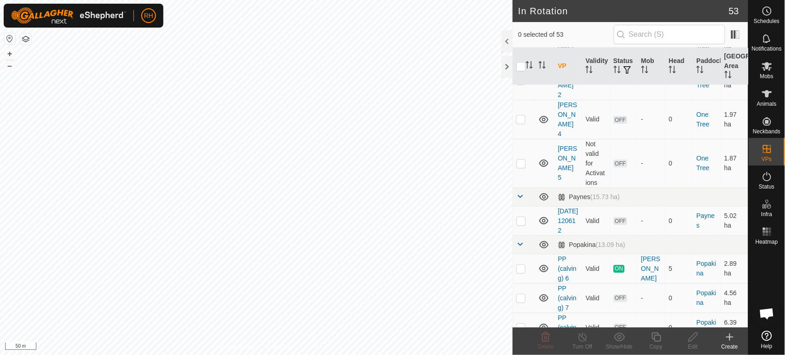
checkbox input "true"
click at [695, 338] on icon at bounding box center [692, 337] width 11 height 11
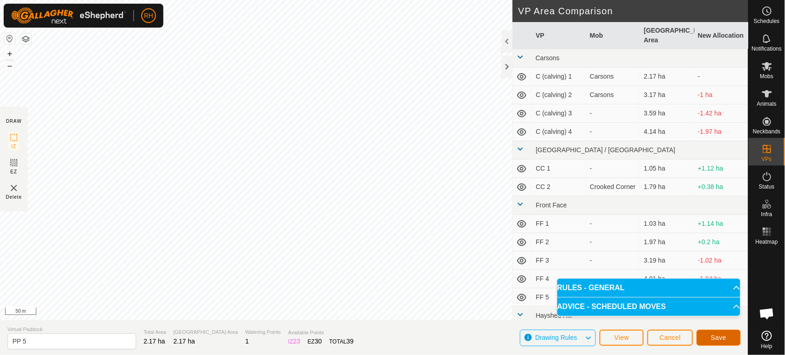
click at [720, 334] on span "Save" at bounding box center [719, 337] width 16 height 7
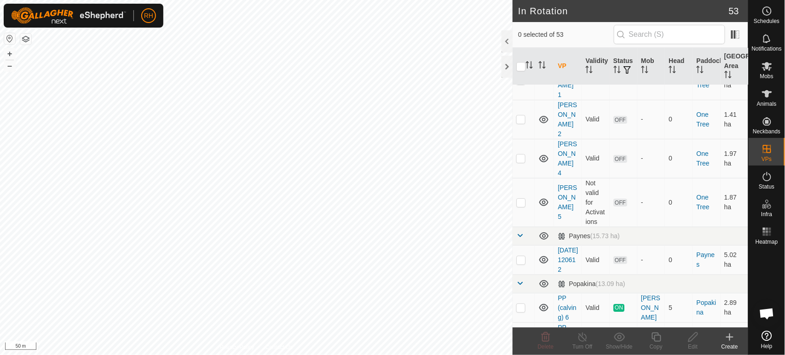
scroll to position [1073, 0]
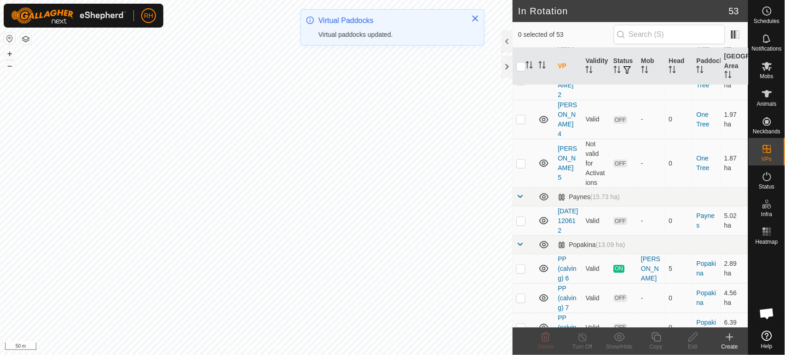
checkbox input "true"
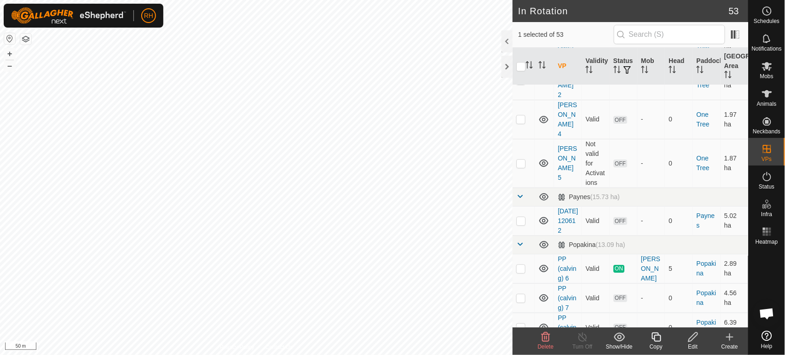
click at [659, 337] on icon at bounding box center [655, 337] width 11 height 11
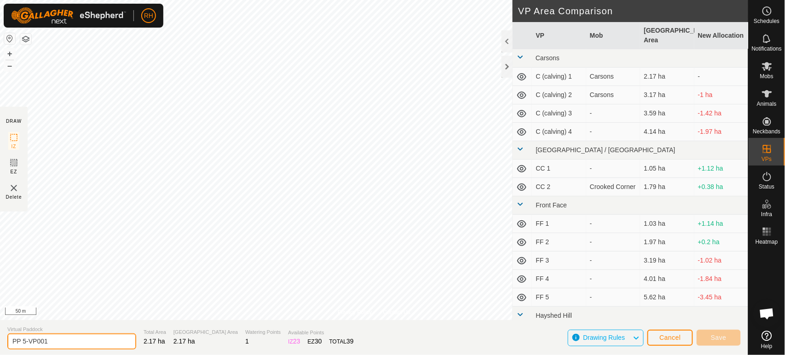
click at [53, 344] on input "PP 5-VP001" at bounding box center [71, 341] width 129 height 16
click at [110, 342] on input "PP calving 5" at bounding box center [71, 341] width 129 height 16
type input "PP calving 5"
click at [665, 338] on span "Cancel" at bounding box center [670, 337] width 22 height 7
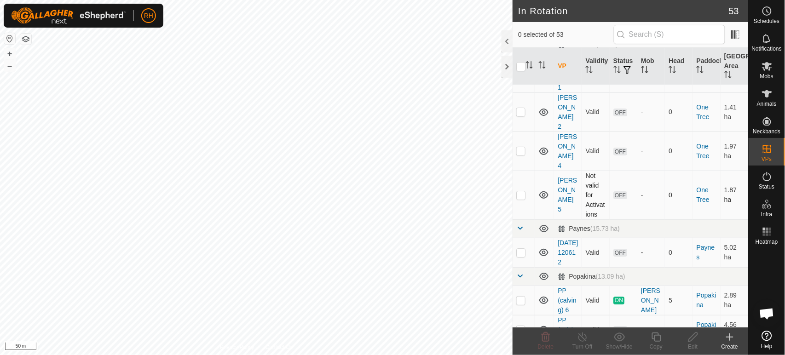
scroll to position [1073, 0]
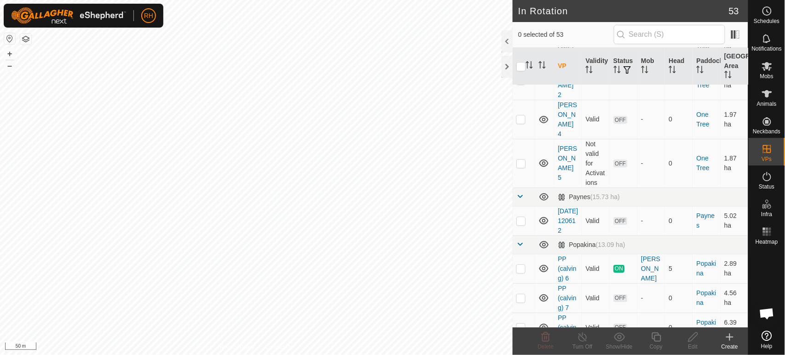
checkbox input "true"
click at [657, 337] on icon at bounding box center [655, 337] width 11 height 11
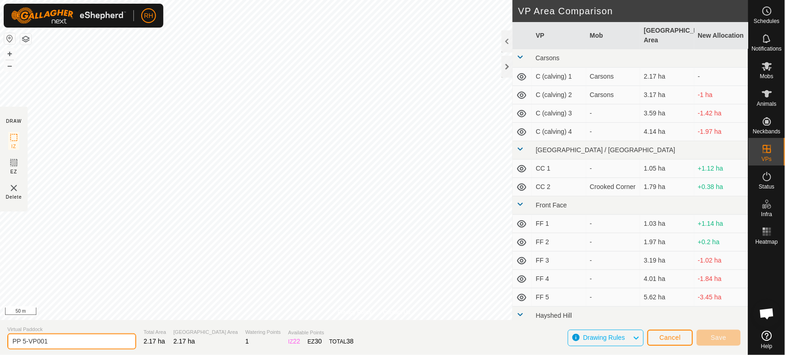
drag, startPoint x: 23, startPoint y: 343, endPoint x: 50, endPoint y: 341, distance: 26.7
click at [50, 341] on input "PP 5-VP001" at bounding box center [71, 341] width 129 height 16
click at [55, 345] on input "PP calving 4" at bounding box center [71, 341] width 129 height 16
type input "PP calving 4"
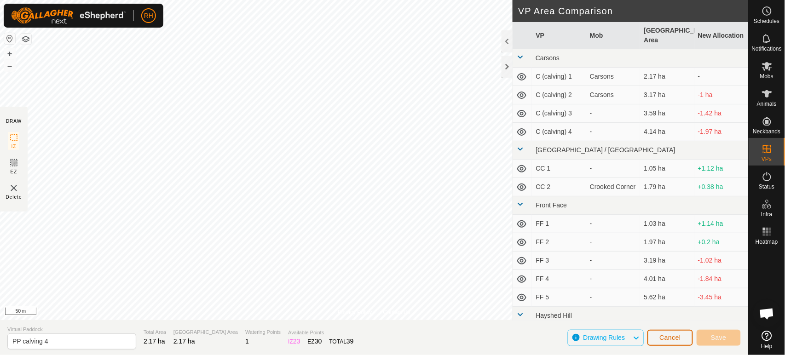
click at [660, 337] on span "Cancel" at bounding box center [670, 337] width 22 height 7
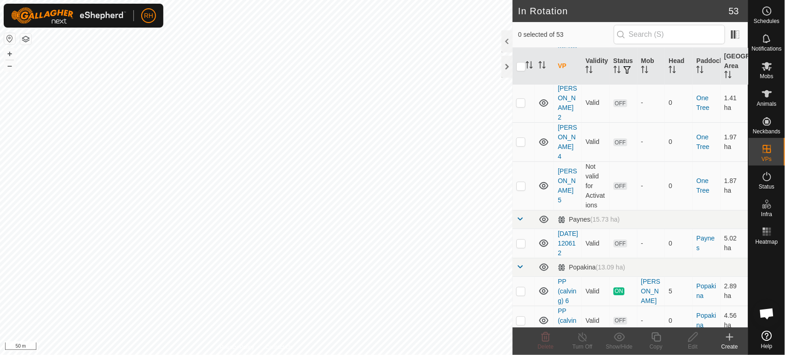
scroll to position [1049, 0]
checkbox input "true"
click at [694, 339] on icon at bounding box center [692, 337] width 11 height 11
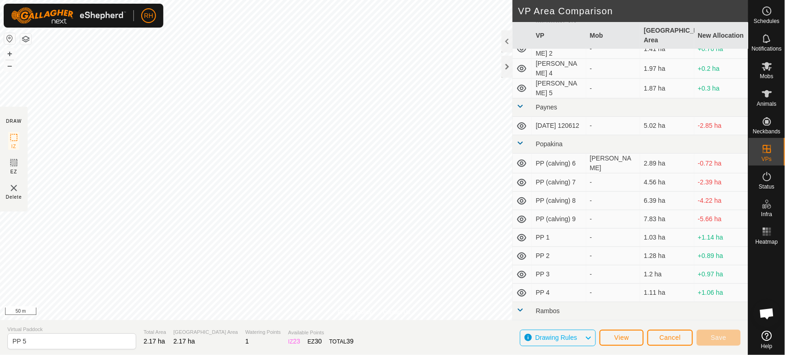
scroll to position [717, 0]
click at [672, 336] on span "Cancel" at bounding box center [670, 337] width 22 height 7
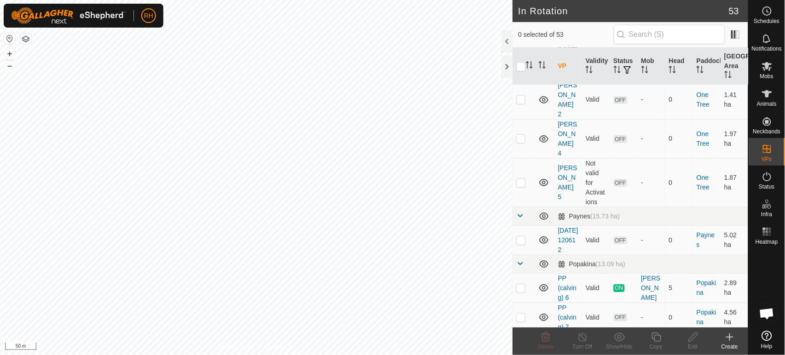
scroll to position [1059, 0]
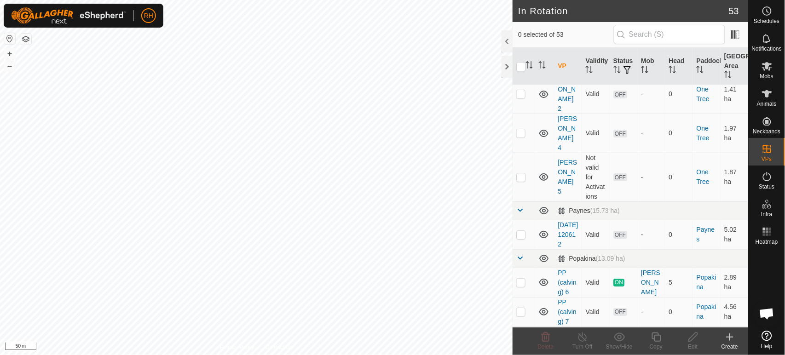
checkbox input "false"
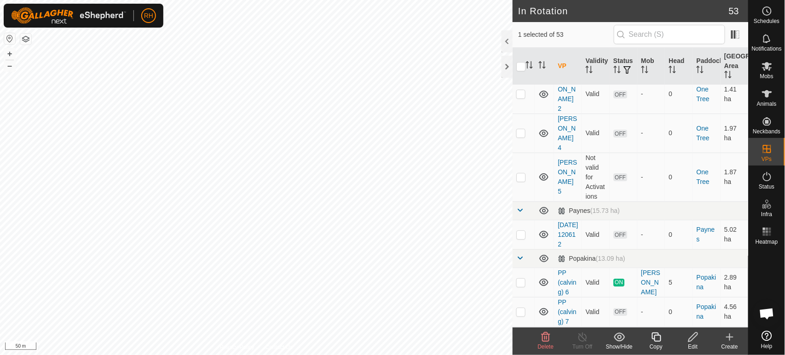
checkbox input "false"
checkbox input "true"
click at [657, 336] on icon at bounding box center [655, 337] width 11 height 11
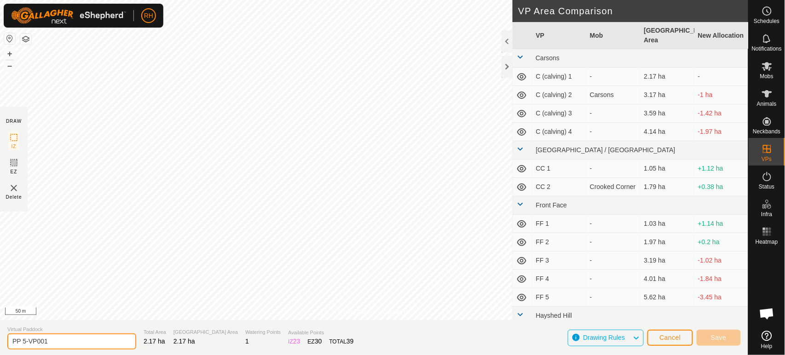
drag, startPoint x: 23, startPoint y: 342, endPoint x: 51, endPoint y: 339, distance: 27.7
click at [51, 339] on input "PP 5-VP001" at bounding box center [71, 341] width 129 height 16
type input "PP calving 4"
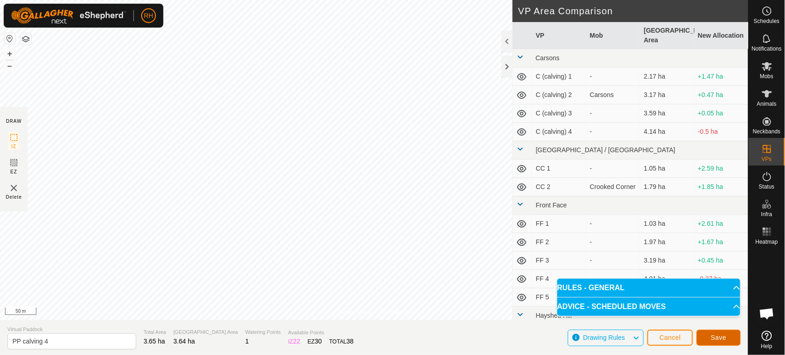
click at [715, 335] on span "Save" at bounding box center [719, 337] width 16 height 7
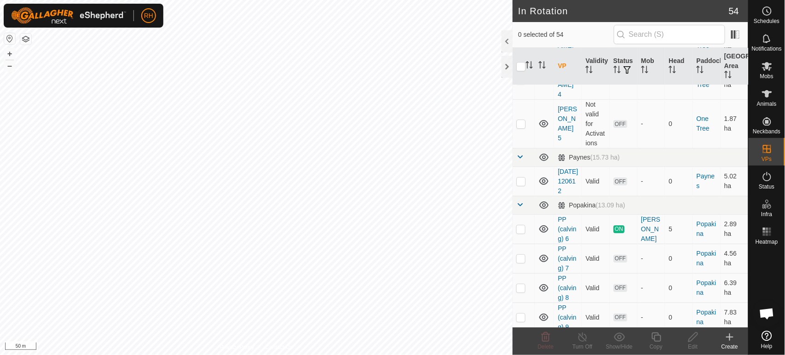
scroll to position [1129, 0]
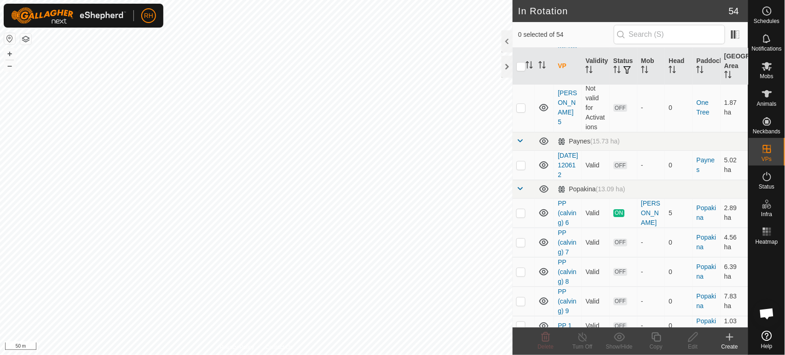
checkbox input "true"
click at [656, 339] on icon at bounding box center [655, 337] width 11 height 11
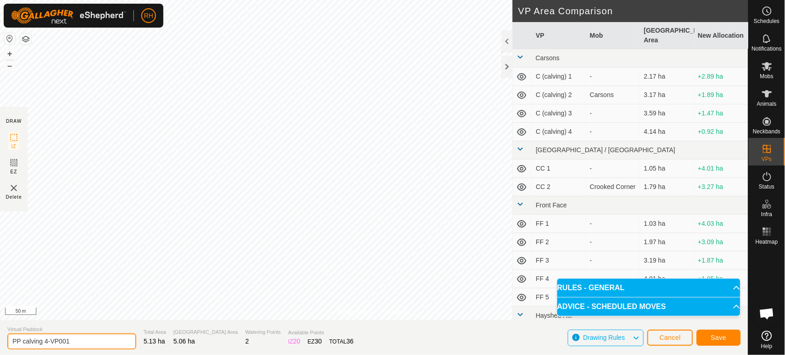
drag, startPoint x: 45, startPoint y: 341, endPoint x: 88, endPoint y: 339, distance: 43.3
click at [88, 339] on input "PP calving 4-VP001" at bounding box center [71, 341] width 129 height 16
type input "PP calving 3"
click at [710, 336] on button "Save" at bounding box center [718, 338] width 44 height 16
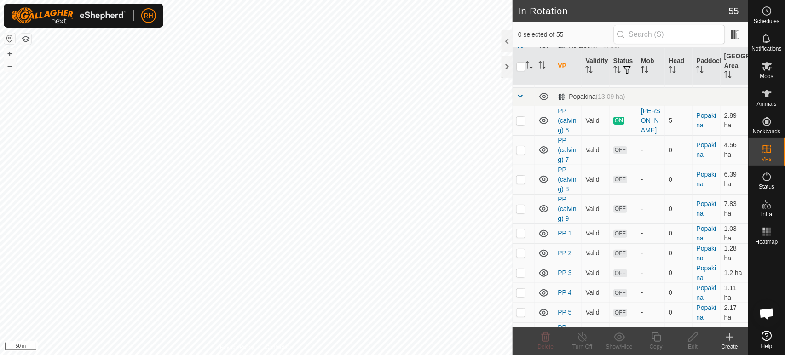
scroll to position [1223, 0]
click at [522, 331] on p-checkbox at bounding box center [520, 334] width 9 height 7
checkbox input "true"
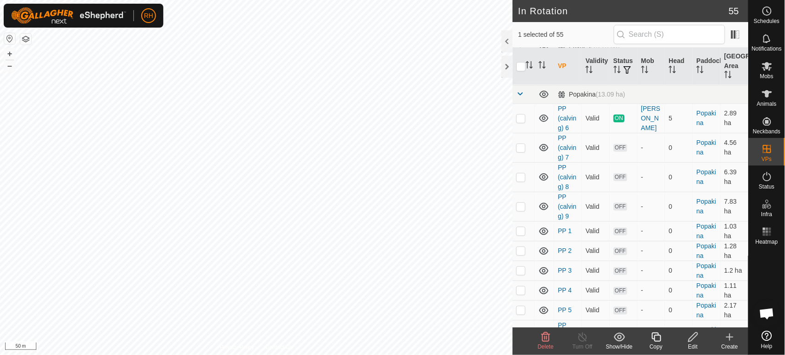
click at [654, 339] on icon at bounding box center [655, 337] width 11 height 11
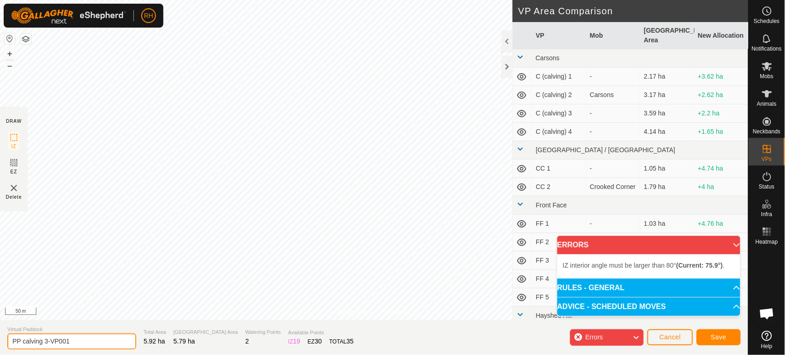
drag, startPoint x: 45, startPoint y: 341, endPoint x: 95, endPoint y: 339, distance: 50.2
click at [95, 339] on input "PP calving 3-VP001" at bounding box center [71, 341] width 129 height 16
type input "PP calving 2"
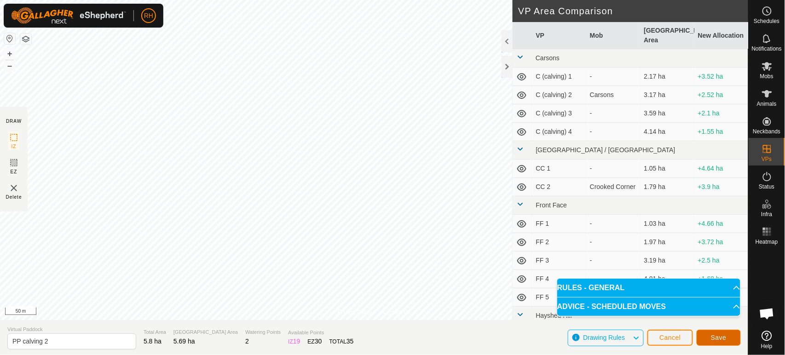
click at [721, 335] on span "Save" at bounding box center [719, 337] width 16 height 7
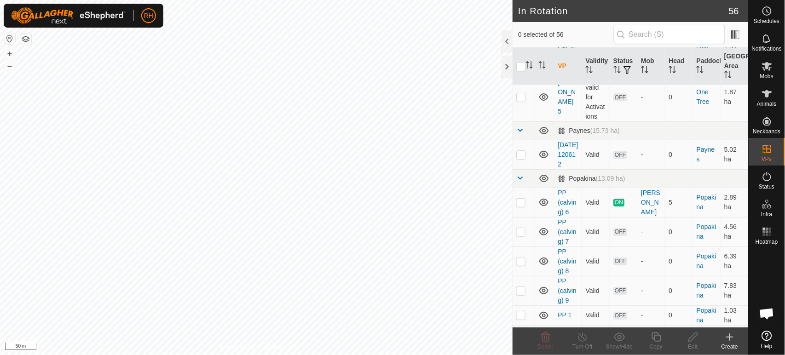
scroll to position [1163, 0]
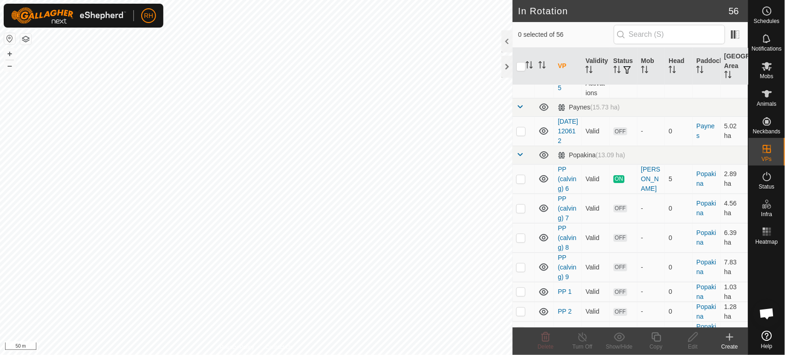
checkbox input "true"
click at [658, 338] on icon at bounding box center [655, 337] width 11 height 11
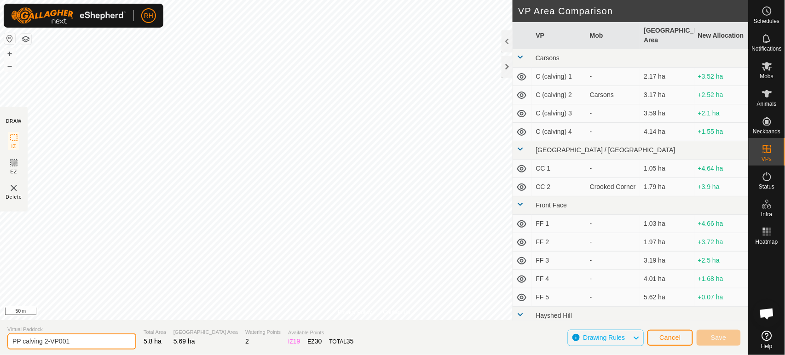
drag, startPoint x: 46, startPoint y: 338, endPoint x: 72, endPoint y: 336, distance: 26.7
click at [72, 336] on input "PP calving 2-VP001" at bounding box center [71, 341] width 129 height 16
type input "PP calving 1"
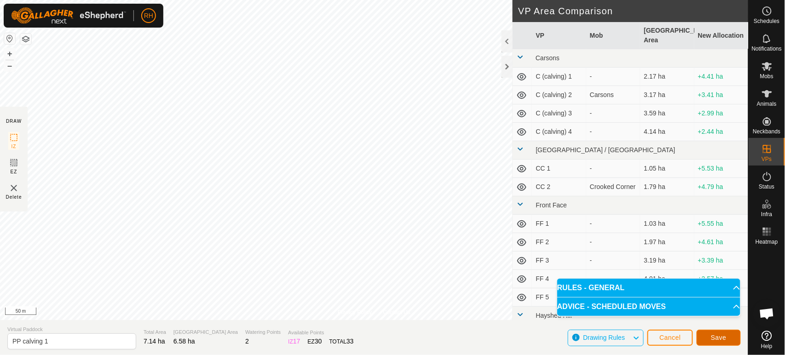
click at [717, 338] on span "Save" at bounding box center [719, 337] width 16 height 7
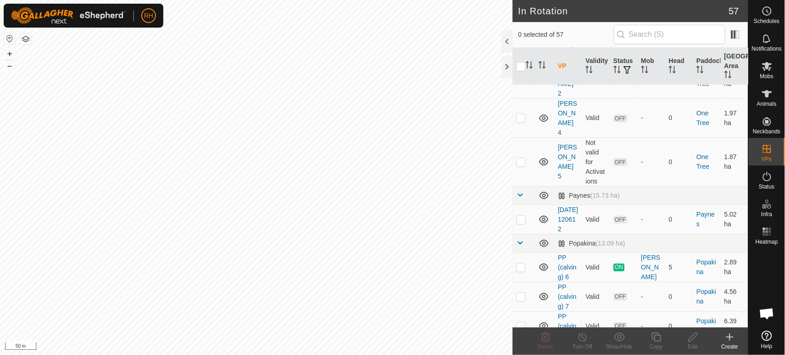
scroll to position [1075, 0]
checkbox input "true"
click at [690, 337] on icon at bounding box center [692, 337] width 11 height 11
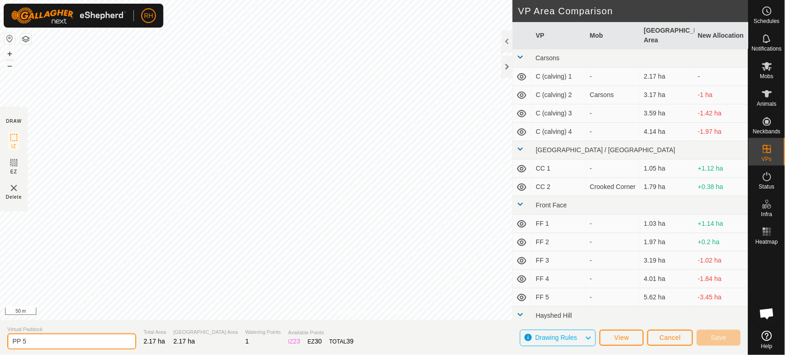
click at [21, 343] on input "PP 5" at bounding box center [71, 341] width 129 height 16
type input "PP calving 5"
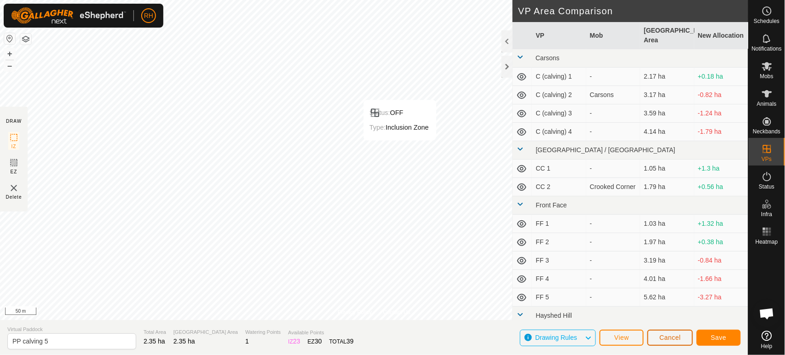
click at [666, 339] on span "Cancel" at bounding box center [670, 337] width 22 height 7
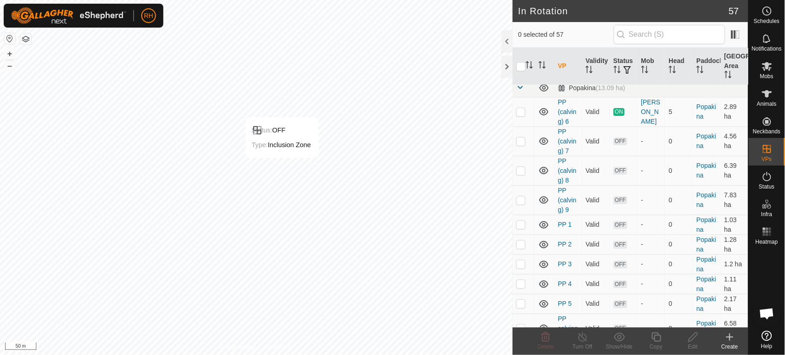
scroll to position [1216, 0]
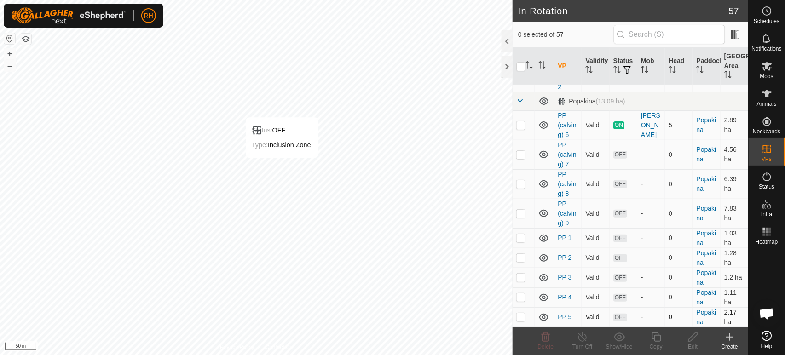
click at [521, 313] on p-checkbox at bounding box center [520, 316] width 9 height 7
checkbox input "true"
click at [656, 339] on icon at bounding box center [655, 337] width 11 height 11
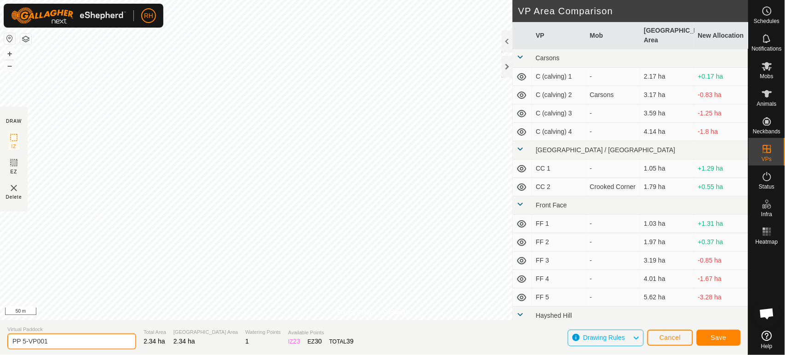
click at [52, 342] on input "PP 5-VP001" at bounding box center [71, 341] width 129 height 16
type input "PP calving 5"
click at [714, 336] on span "Save" at bounding box center [719, 337] width 16 height 7
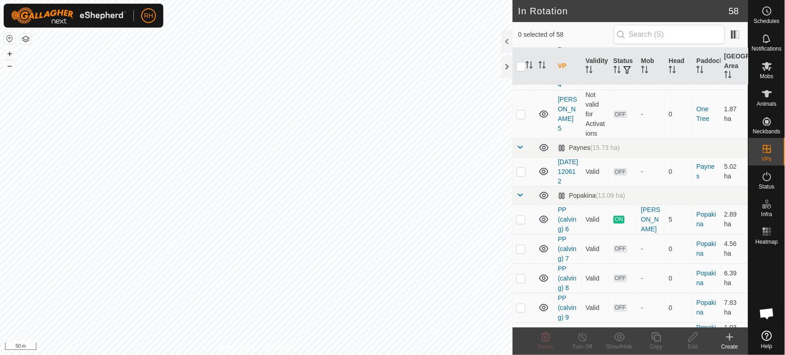
scroll to position [1123, 0]
click at [520, 327] on p-checkbox at bounding box center [520, 330] width 9 height 7
checkbox input "true"
click at [520, 347] on p-checkbox at bounding box center [520, 350] width 9 height 7
checkbox input "true"
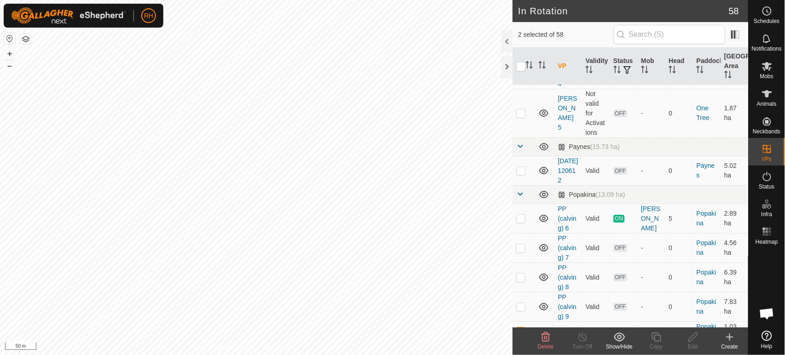
checkbox input "true"
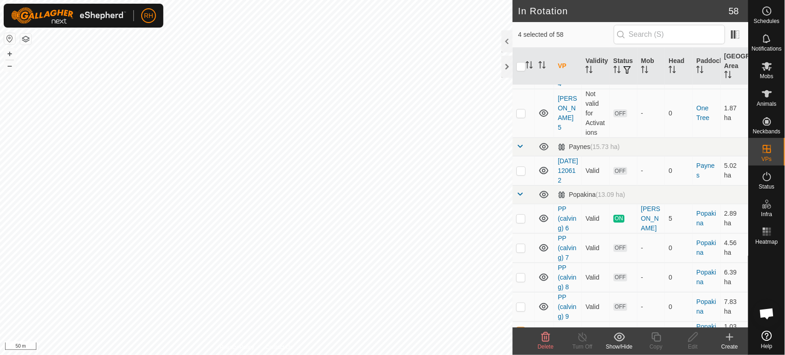
checkbox input "true"
click at [618, 334] on icon at bounding box center [619, 337] width 11 height 11
click at [650, 317] on link "Move to 'In Storage'" at bounding box center [647, 317] width 91 height 18
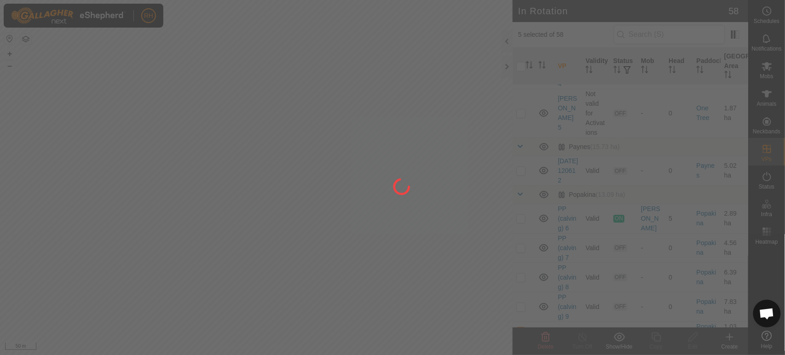
checkbox input "false"
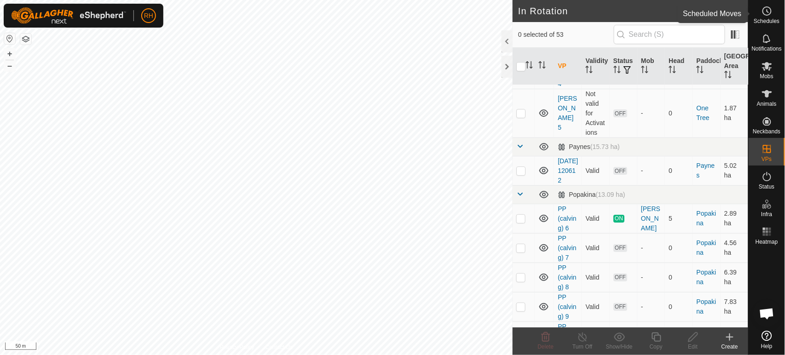
click at [770, 13] on circle at bounding box center [767, 11] width 8 height 8
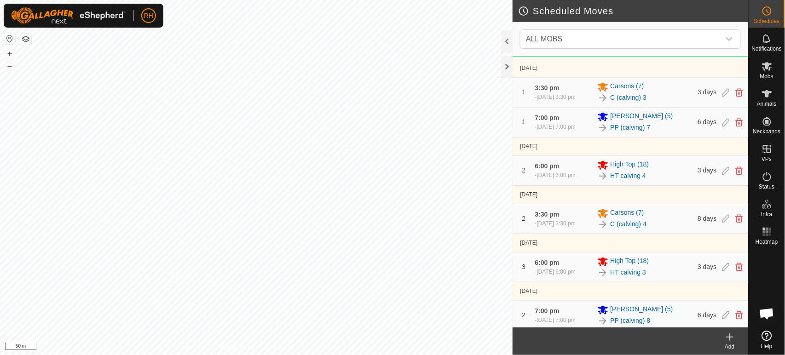
scroll to position [102, 0]
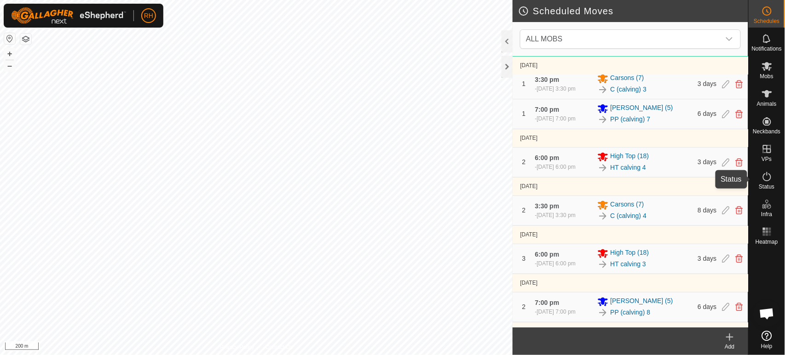
click at [766, 174] on icon at bounding box center [766, 176] width 11 height 11
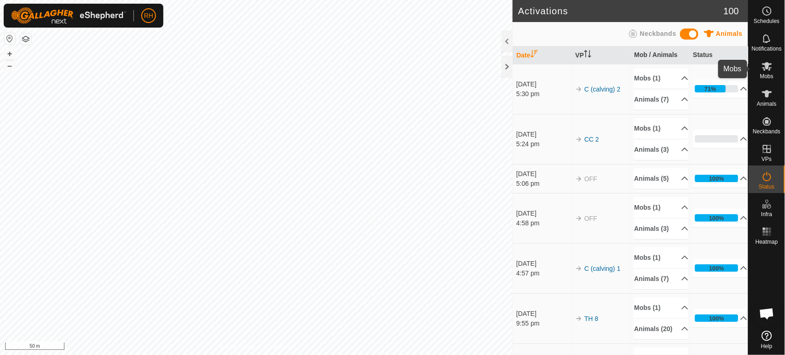
click at [768, 68] on icon at bounding box center [767, 66] width 10 height 9
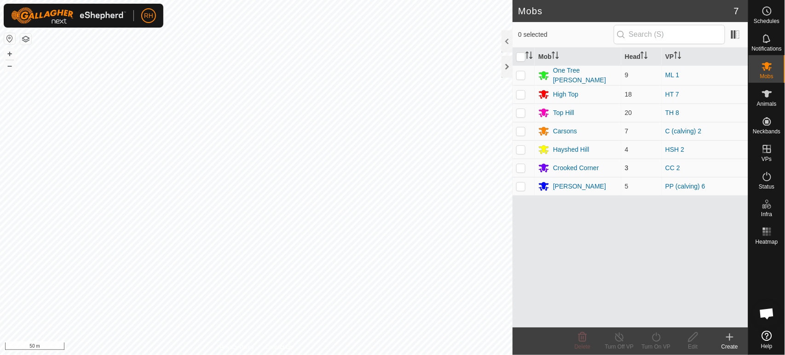
click at [522, 169] on p-checkbox at bounding box center [520, 167] width 9 height 7
checkbox input "true"
click at [658, 339] on icon at bounding box center [655, 337] width 11 height 11
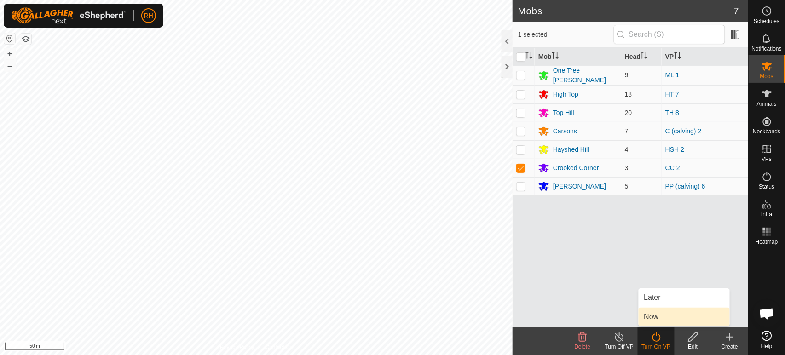
click at [647, 319] on link "Now" at bounding box center [683, 317] width 91 height 18
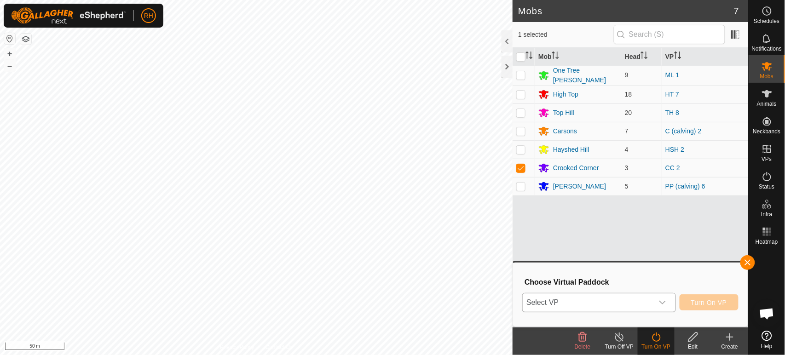
click at [602, 305] on span "Select VP" at bounding box center [587, 302] width 130 height 18
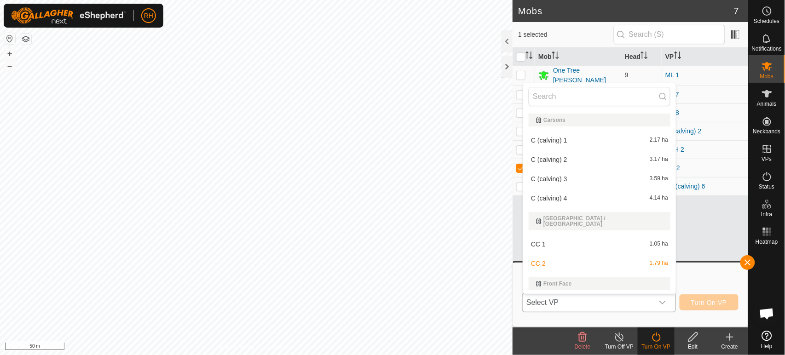
scroll to position [14, 0]
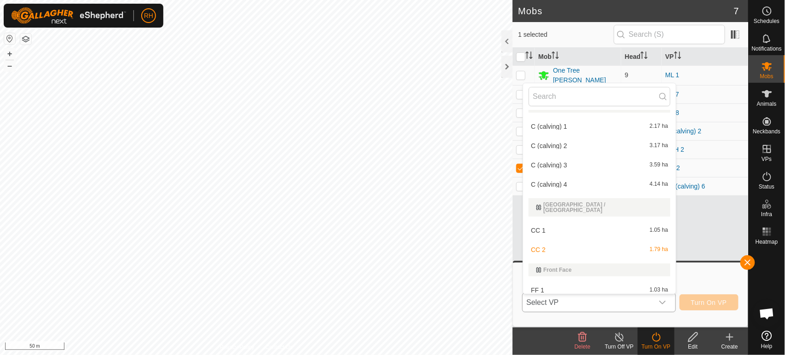
click at [545, 242] on li "CC 2 1.79 ha" at bounding box center [599, 250] width 153 height 18
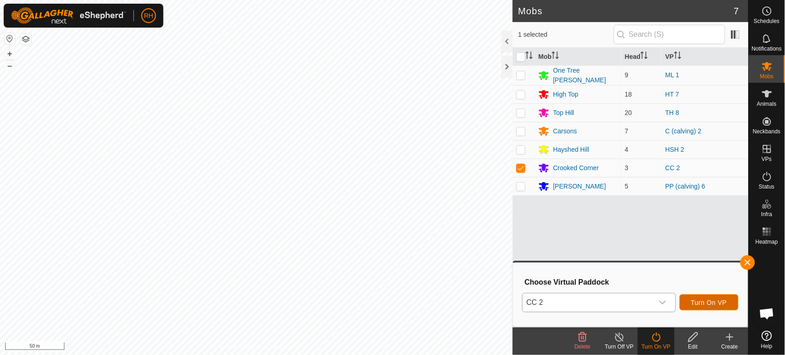
click at [718, 303] on span "Turn On VP" at bounding box center [709, 302] width 36 height 7
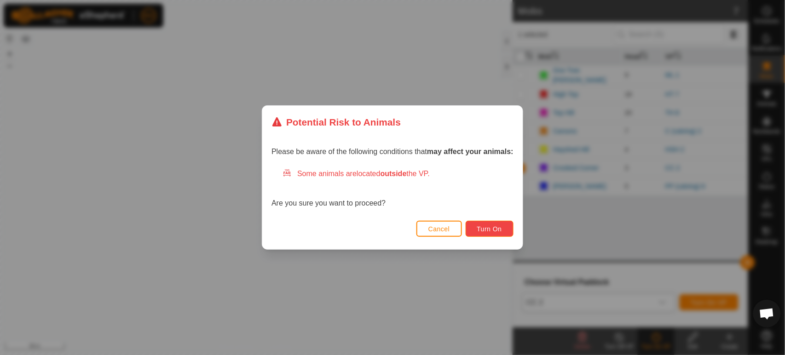
click at [493, 228] on span "Turn On" at bounding box center [489, 228] width 25 height 7
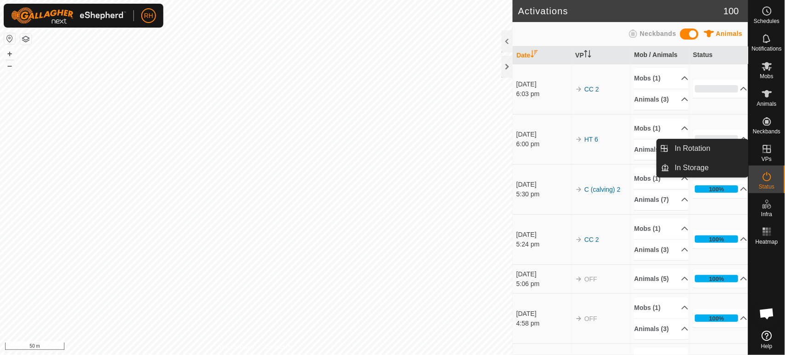
click at [764, 153] on icon at bounding box center [766, 148] width 11 height 11
click at [674, 152] on link "In Rotation" at bounding box center [708, 148] width 79 height 18
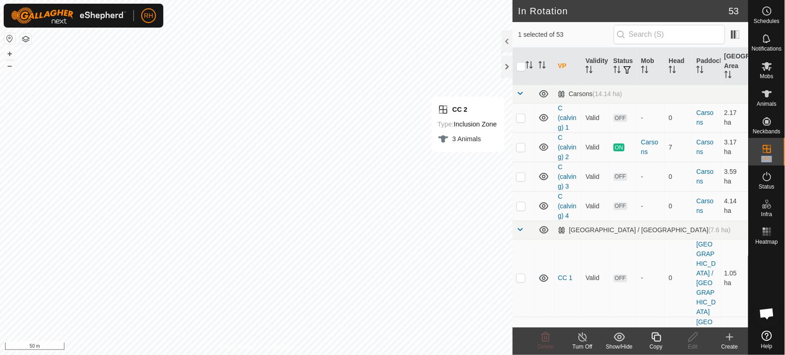
checkbox input "false"
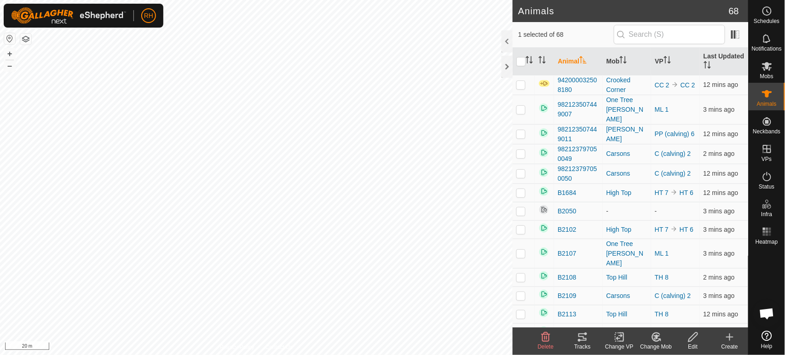
click at [657, 339] on icon at bounding box center [656, 337] width 6 height 5
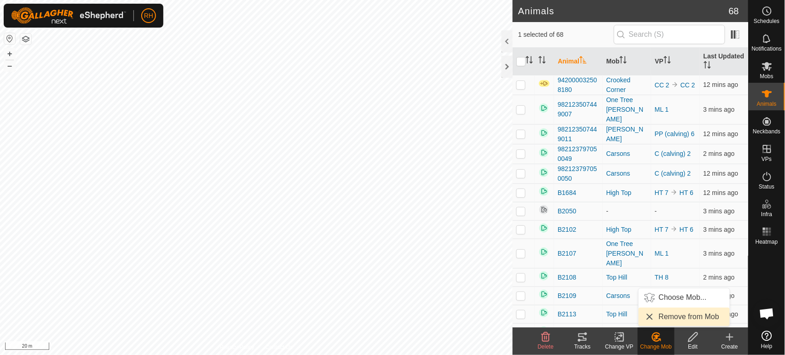
click at [670, 317] on link "Remove from Mob" at bounding box center [683, 317] width 91 height 18
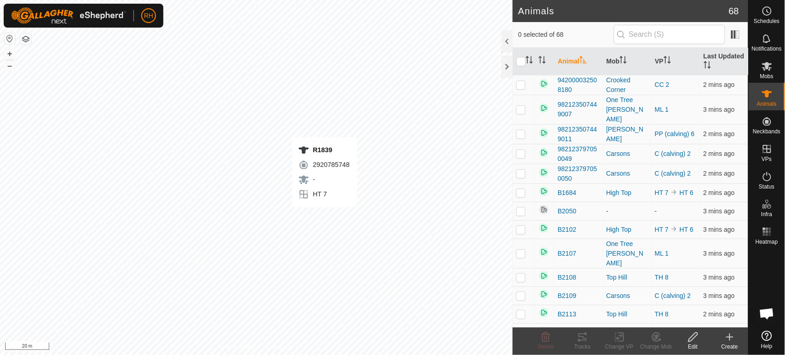
checkbox input "true"
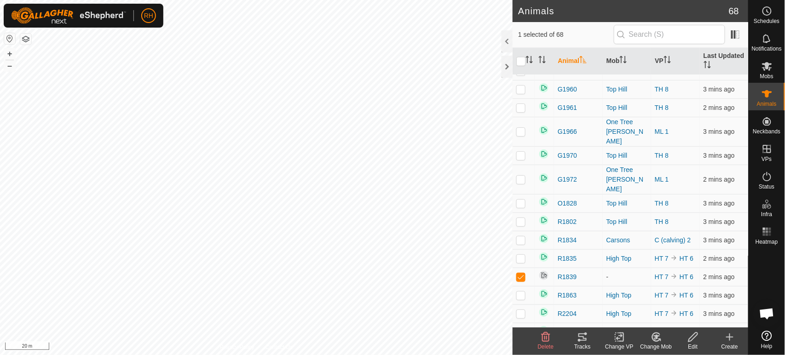
scroll to position [664, 0]
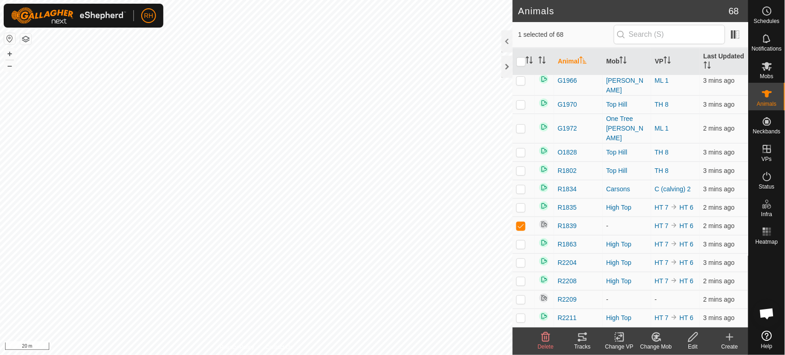
click at [692, 336] on icon at bounding box center [692, 337] width 9 height 9
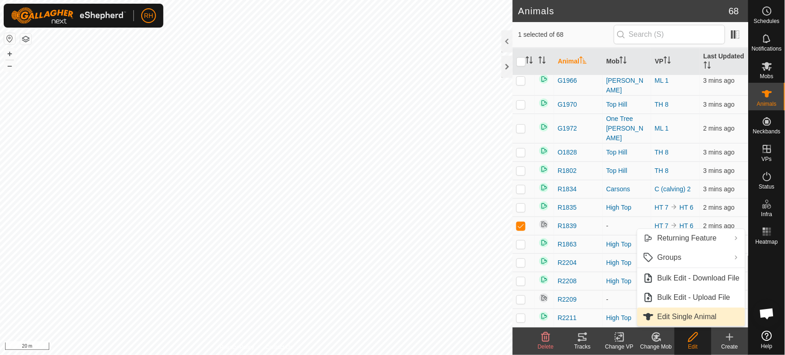
click at [668, 317] on link "Edit Single Animal" at bounding box center [691, 317] width 108 height 18
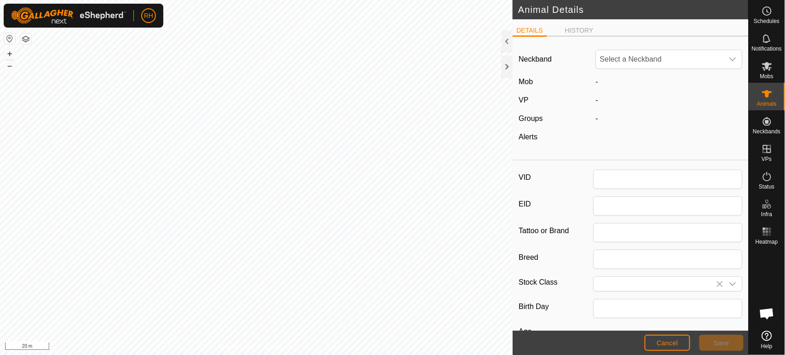
type input "R1839"
type input "982123776138154"
type input "Angus"
type input "Cow"
type input "10/2018"
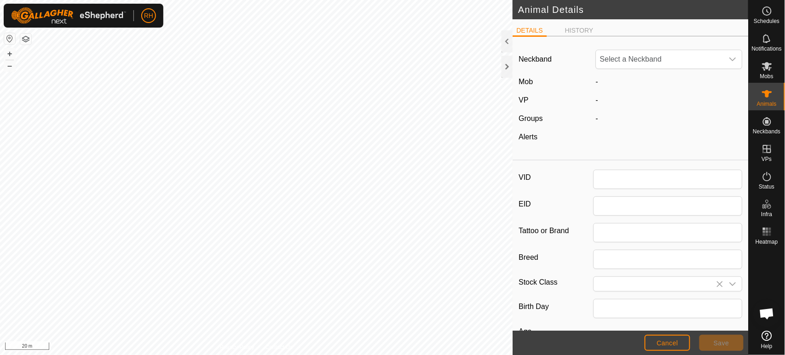
type input "7 years 1 month"
type input "1"
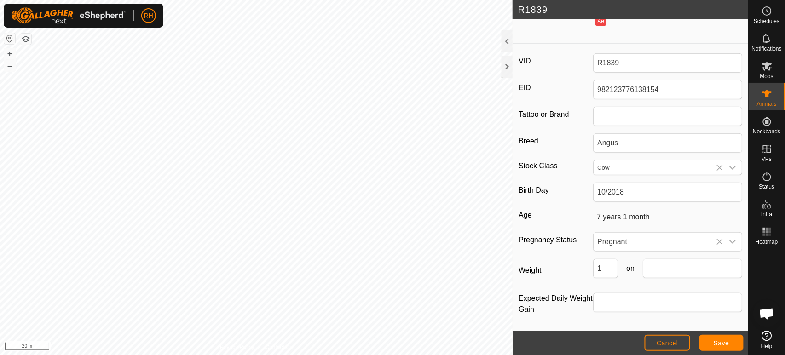
scroll to position [76, 0]
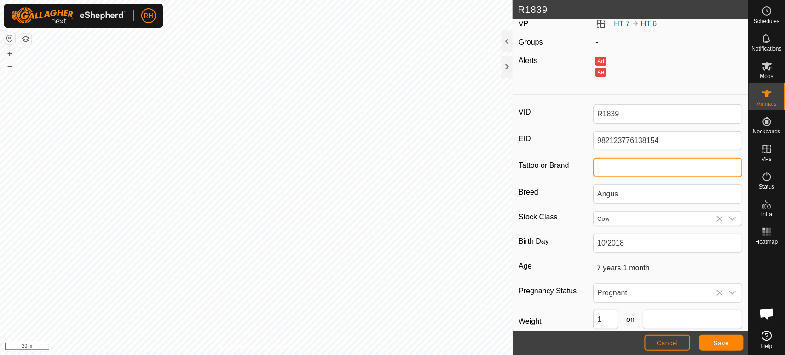
click at [618, 169] on input "Tattoo or Brand" at bounding box center [667, 167] width 149 height 19
click at [727, 344] on span "Save" at bounding box center [721, 342] width 16 height 7
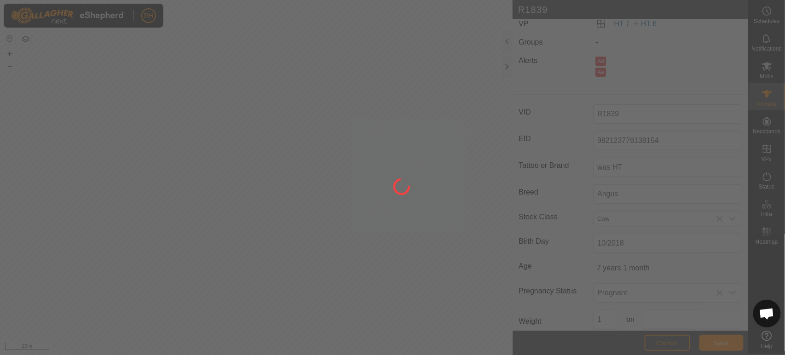
type input "-"
type input "-1 kg"
type input "-"
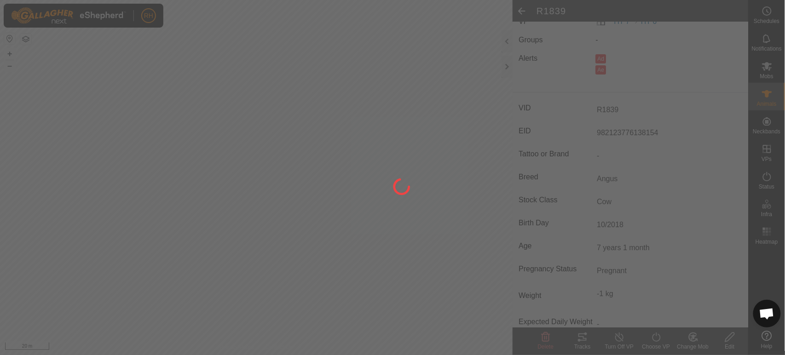
type input "was HT"
type input "1 kg"
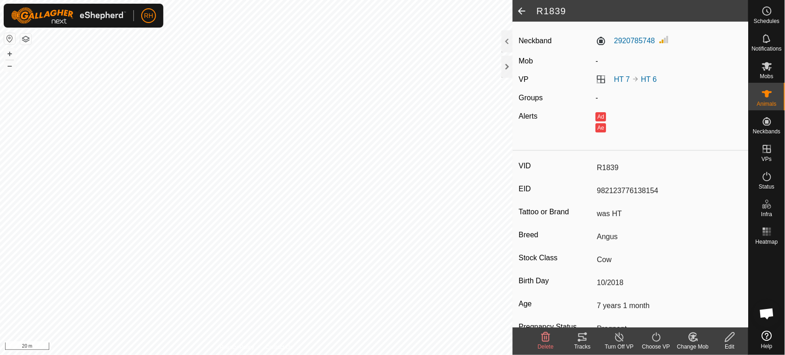
scroll to position [0, 0]
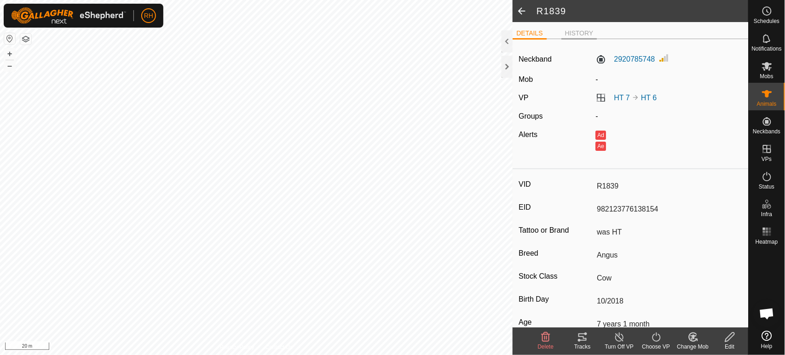
click at [582, 33] on li "HISTORY" at bounding box center [579, 34] width 36 height 11
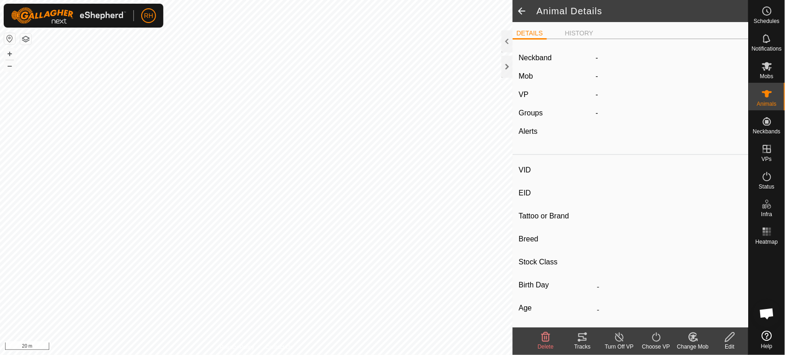
type input "B2050"
type input "982123753233678"
type input "-"
type input "Angus"
type input "Cow"
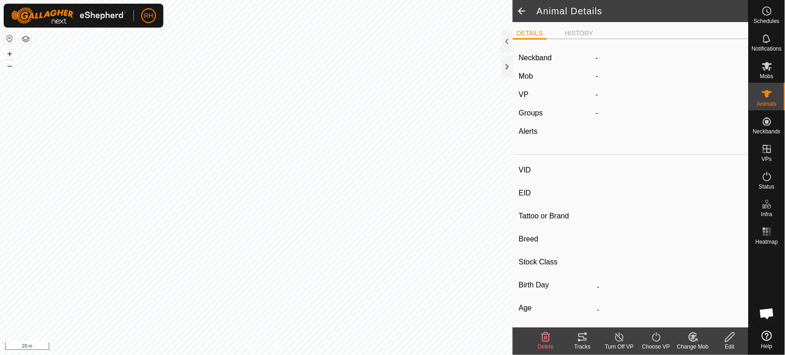
type input "10/2020"
type input "5 years 1 month"
type input "Pregnant"
type input "-1 kg"
type input "-"
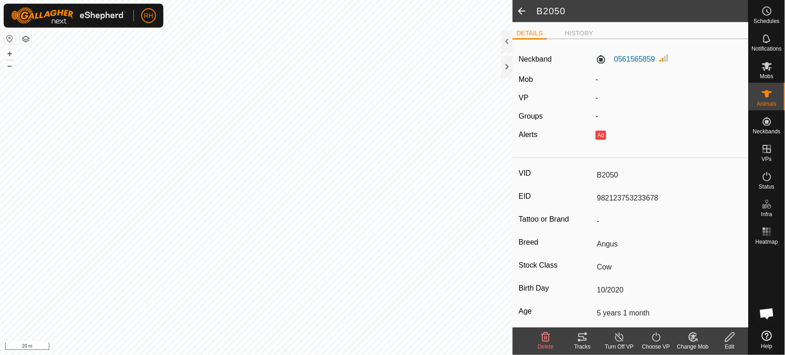
click at [732, 339] on icon at bounding box center [729, 337] width 11 height 11
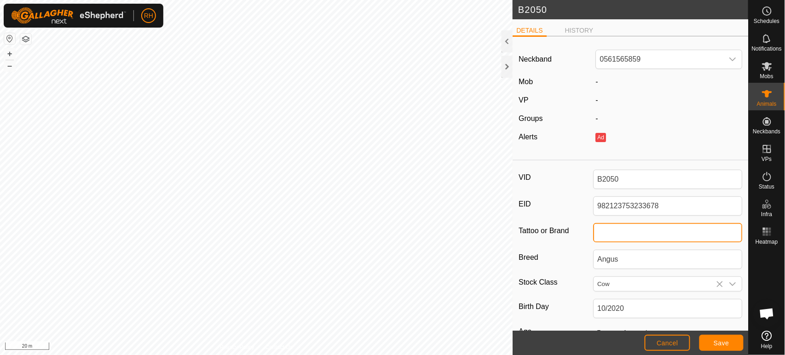
click at [618, 236] on input "Tattoo or Brand" at bounding box center [667, 232] width 149 height 19
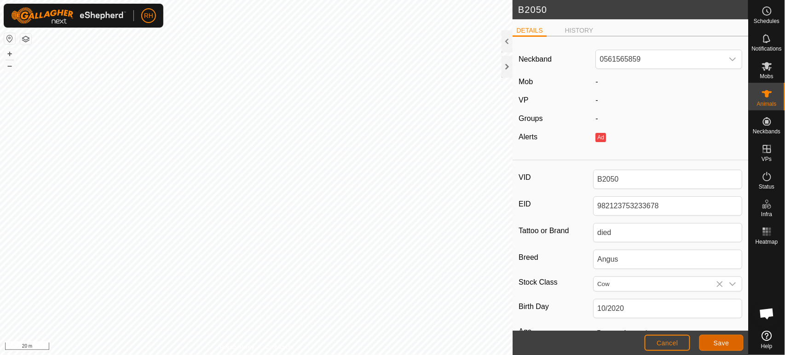
click at [717, 341] on span "Save" at bounding box center [721, 342] width 16 height 7
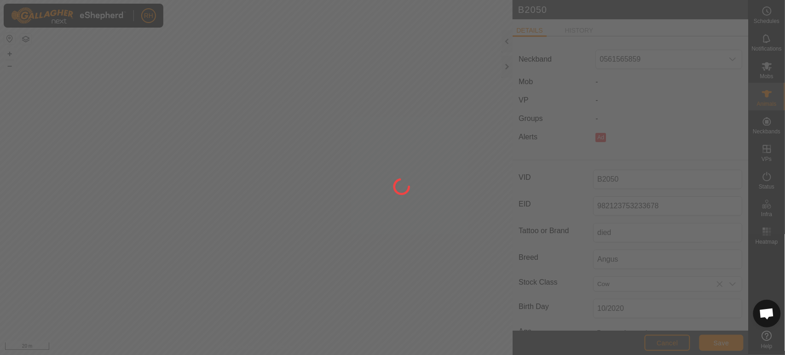
type input "-"
type input "-1 kg"
type input "-"
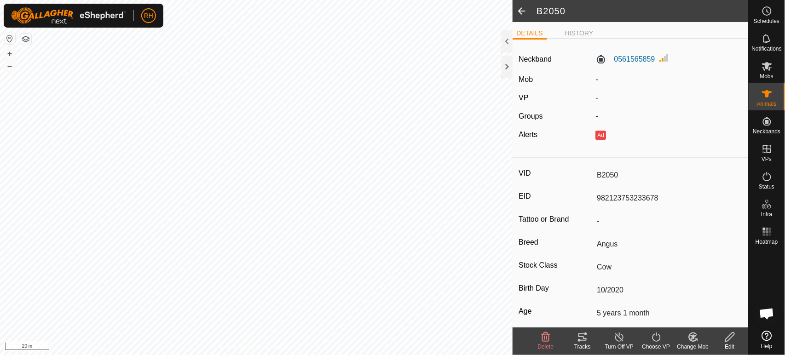
type input "died"
type input "1 kg"
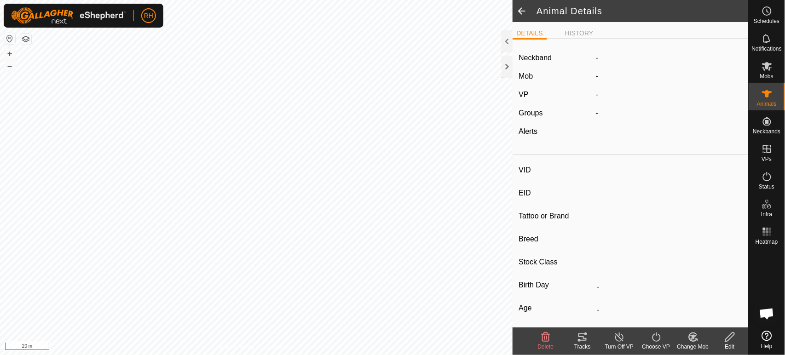
type input "R1839"
type input "982123776138154"
type input "was HT"
type input "Angus"
type input "Cow"
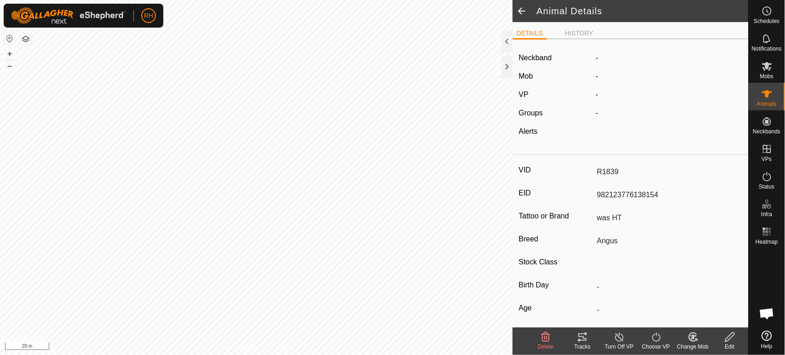
type input "10/2018"
type input "7 years 1 month"
type input "Pregnant"
type input "1 kg"
type input "-"
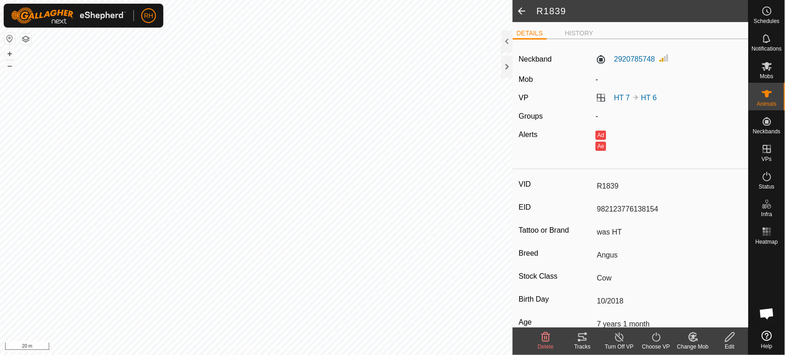
type input "-"
type input "R2209"
type input "982123839475571"
type input "-"
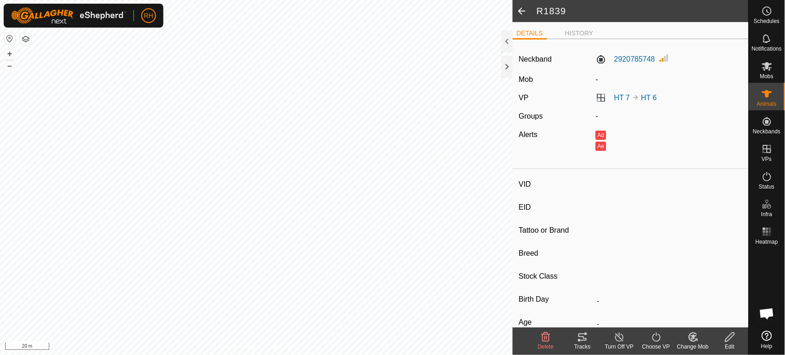
type input "Angus"
type input "Cow"
type input "10/2022"
type input "3 years"
type input "-1 kg"
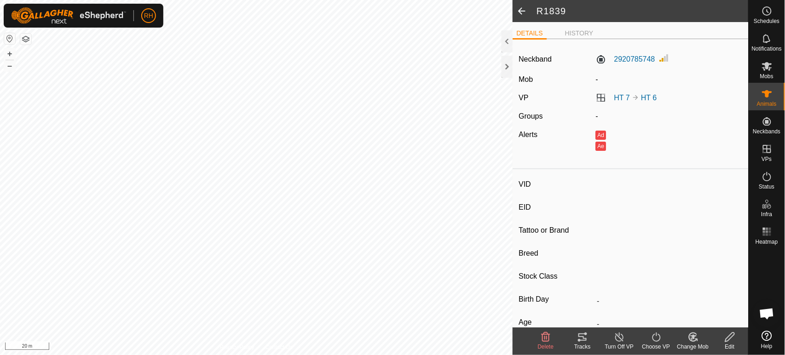
type input "-"
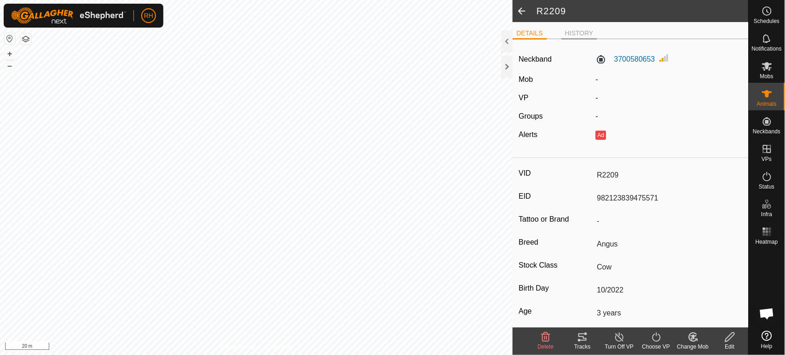
click at [574, 35] on li "HISTORY" at bounding box center [579, 34] width 36 height 11
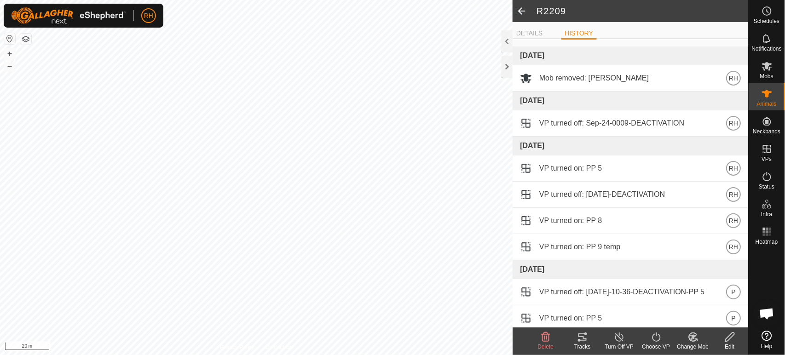
click at [731, 338] on icon at bounding box center [729, 337] width 9 height 9
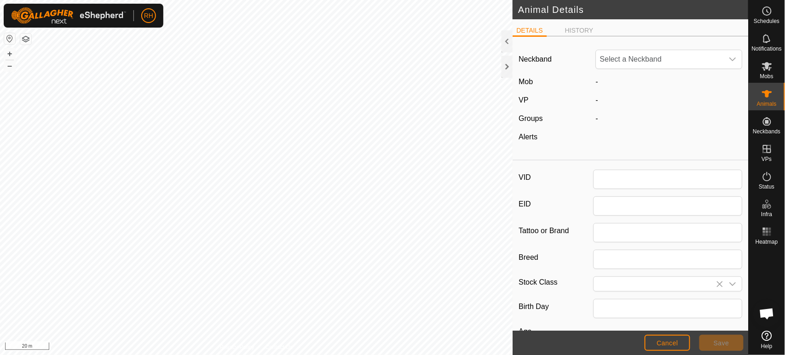
type input "R2209"
type input "982123839475571"
type input "Angus"
type input "Cow"
type input "10/2022"
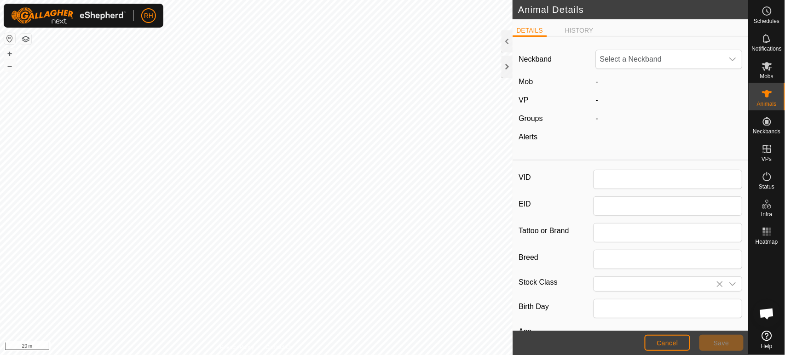
type input "3 years"
type input "1"
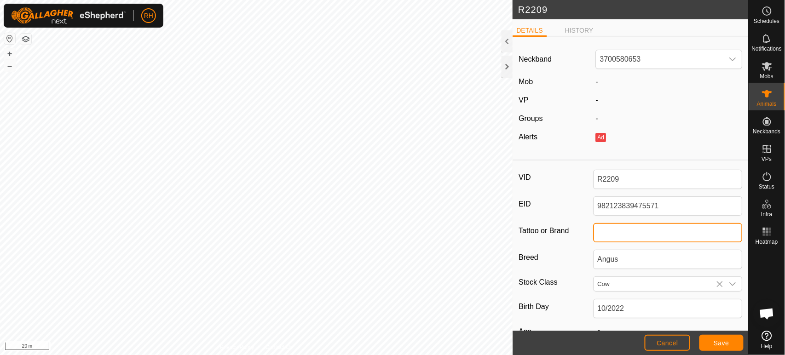
click at [625, 234] on input "Tattoo or Brand" at bounding box center [667, 232] width 149 height 19
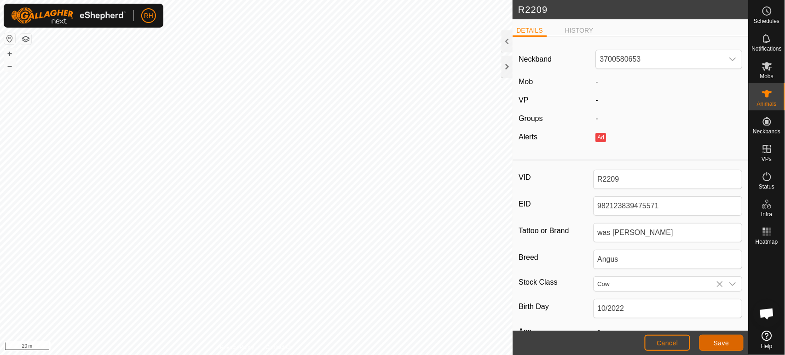
click at [722, 346] on span "Save" at bounding box center [721, 342] width 16 height 7
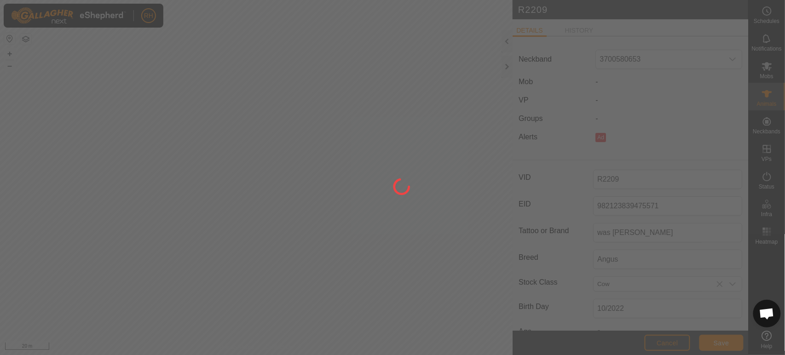
type input "-"
type input "-1 kg"
type input "-"
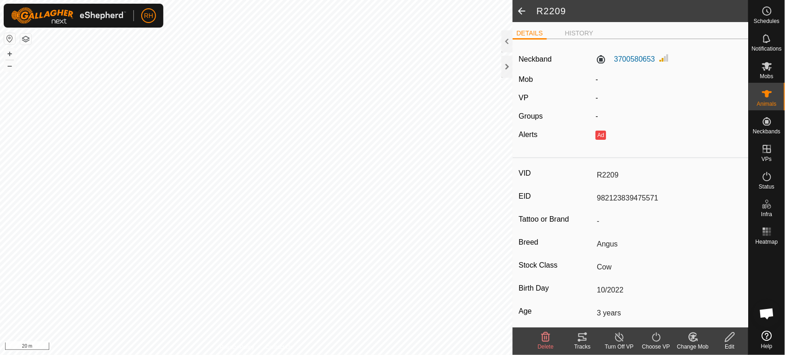
type input "was Popa"
type input "1 kg"
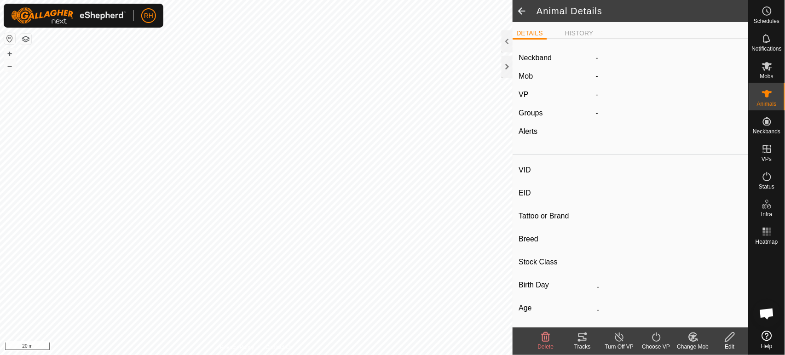
type input "G1948"
type input "942000028869938"
type input "-"
type input "Angus"
type input "Cow"
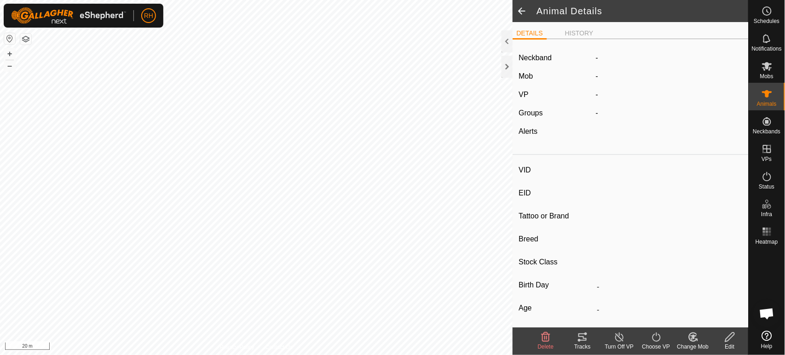
type input "10/2019"
type input "6 years 1 month"
type input "Pregnant"
type input "-1 kg"
type input "-"
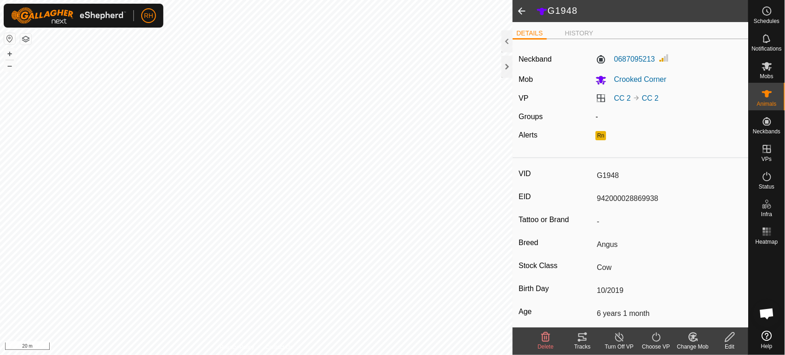
click at [729, 337] on icon at bounding box center [729, 337] width 11 height 11
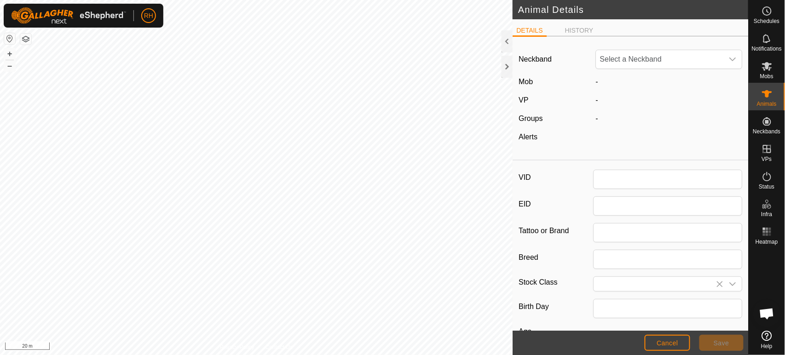
type input "G1948"
type input "942000028869938"
type input "Angus"
type input "Cow"
type input "10/2019"
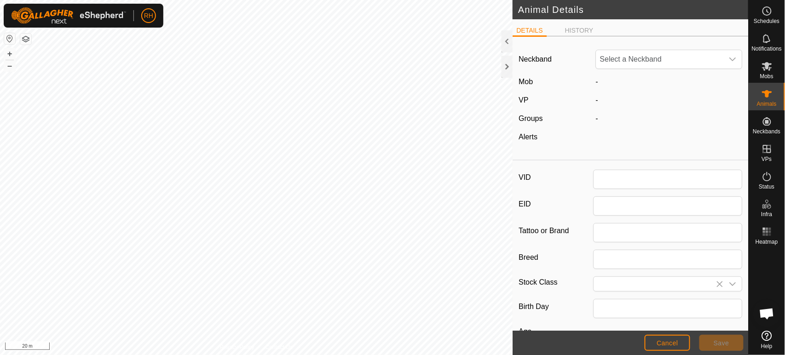
type input "6 years 1 month"
type input "1"
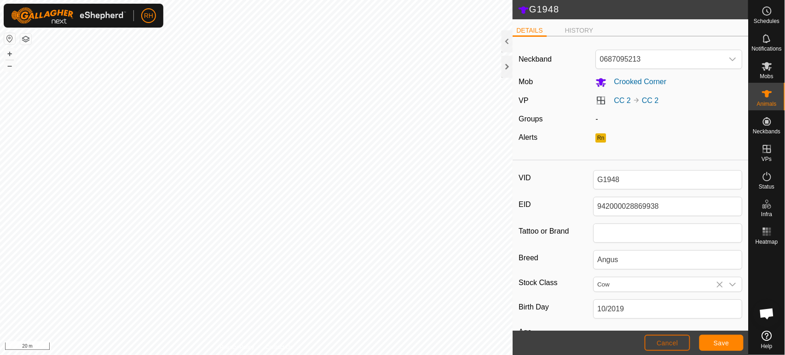
click at [666, 347] on button "Cancel" at bounding box center [667, 343] width 46 height 16
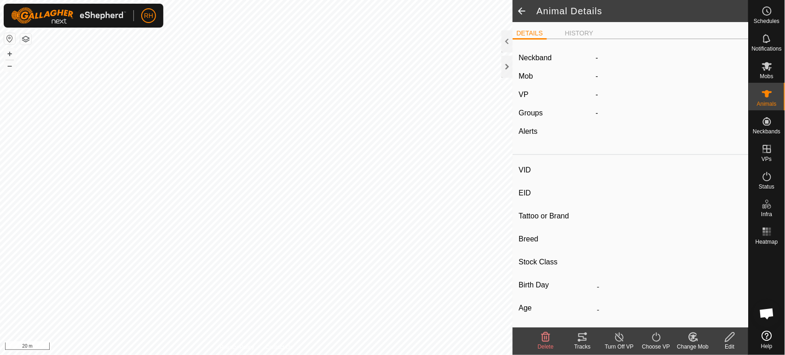
type input "G1948"
type input "942000028869938"
type input "-"
type input "Angus"
type input "Cow"
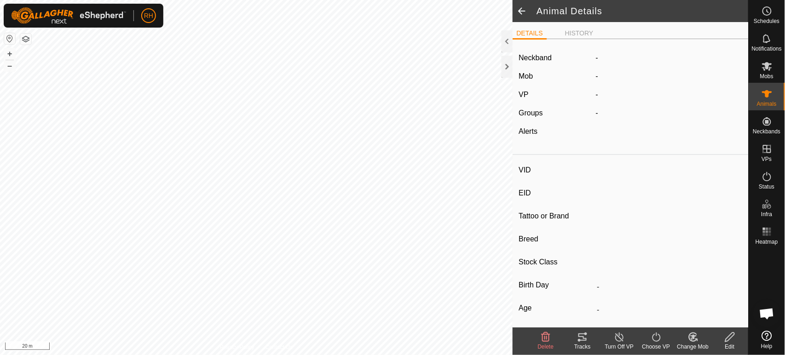
type input "10/2019"
type input "6 years 1 month"
type input "Pregnant"
type input "-1 kg"
type input "-"
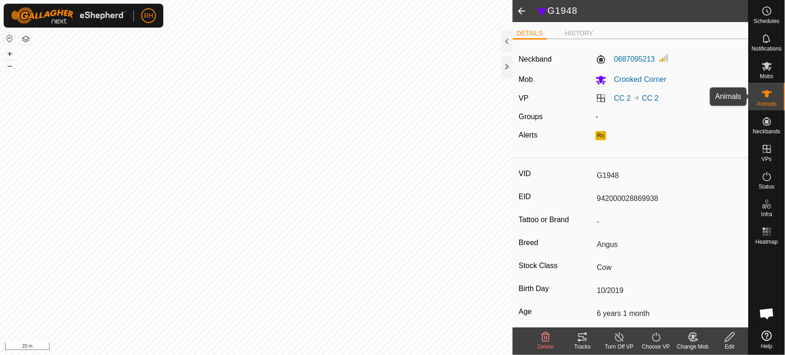
click at [771, 98] on icon at bounding box center [766, 93] width 11 height 11
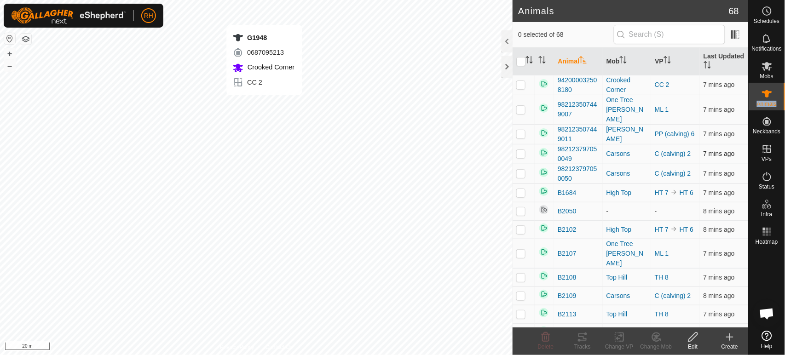
checkbox input "true"
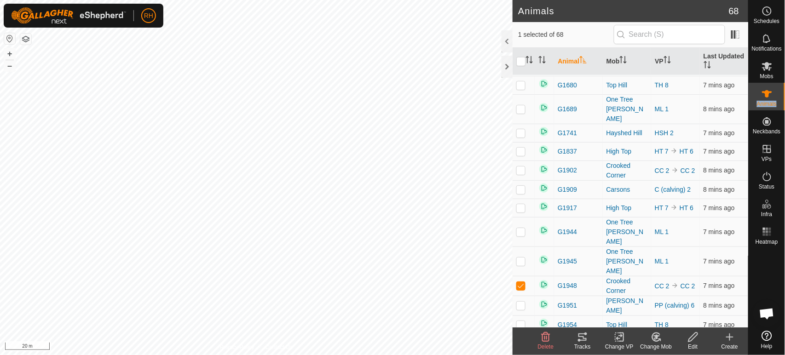
scroll to position [357, 0]
